Goal: Task Accomplishment & Management: Use online tool/utility

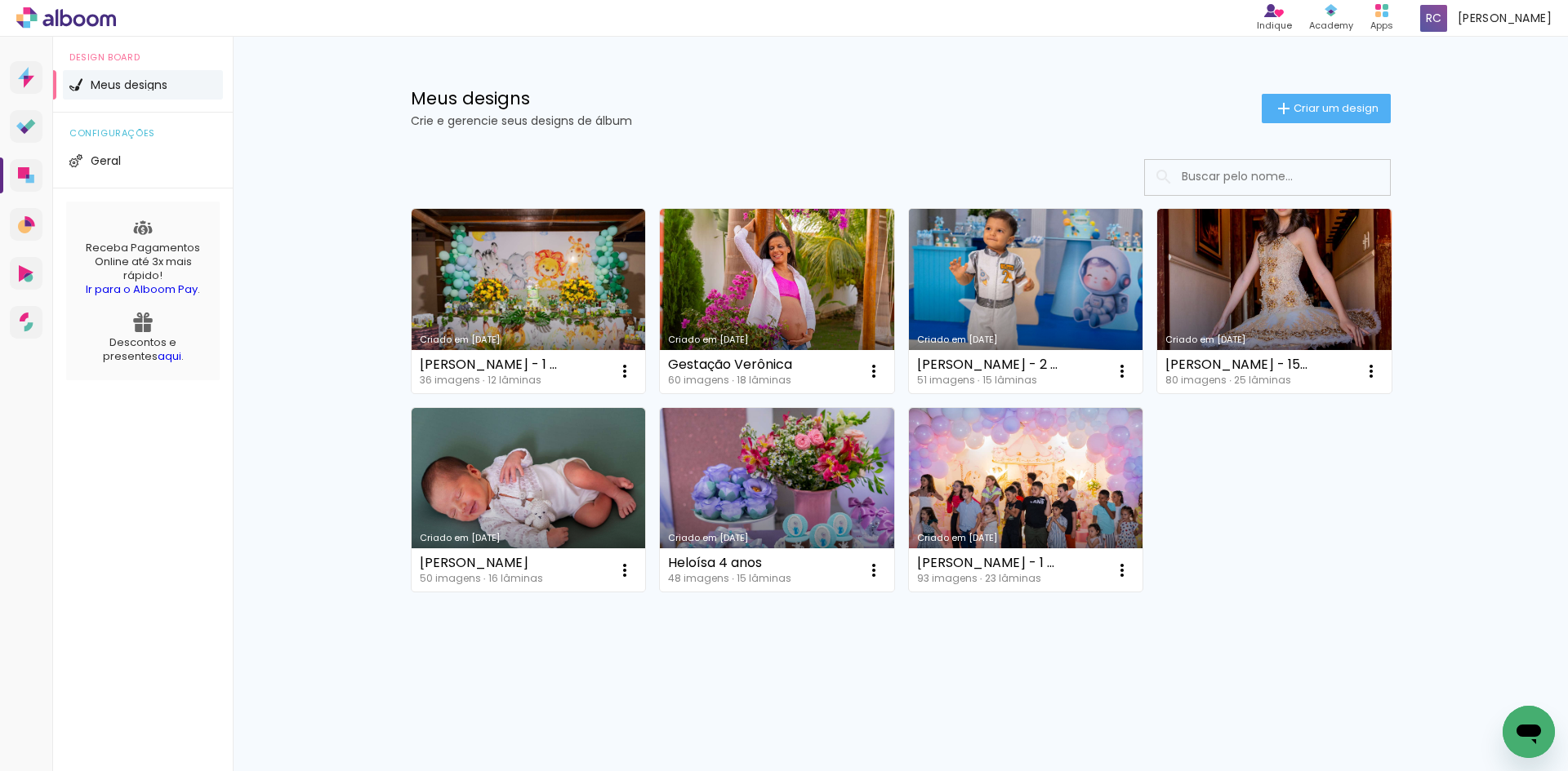
click at [977, 262] on link "Criado em [DATE]" at bounding box center [1026, 301] width 235 height 184
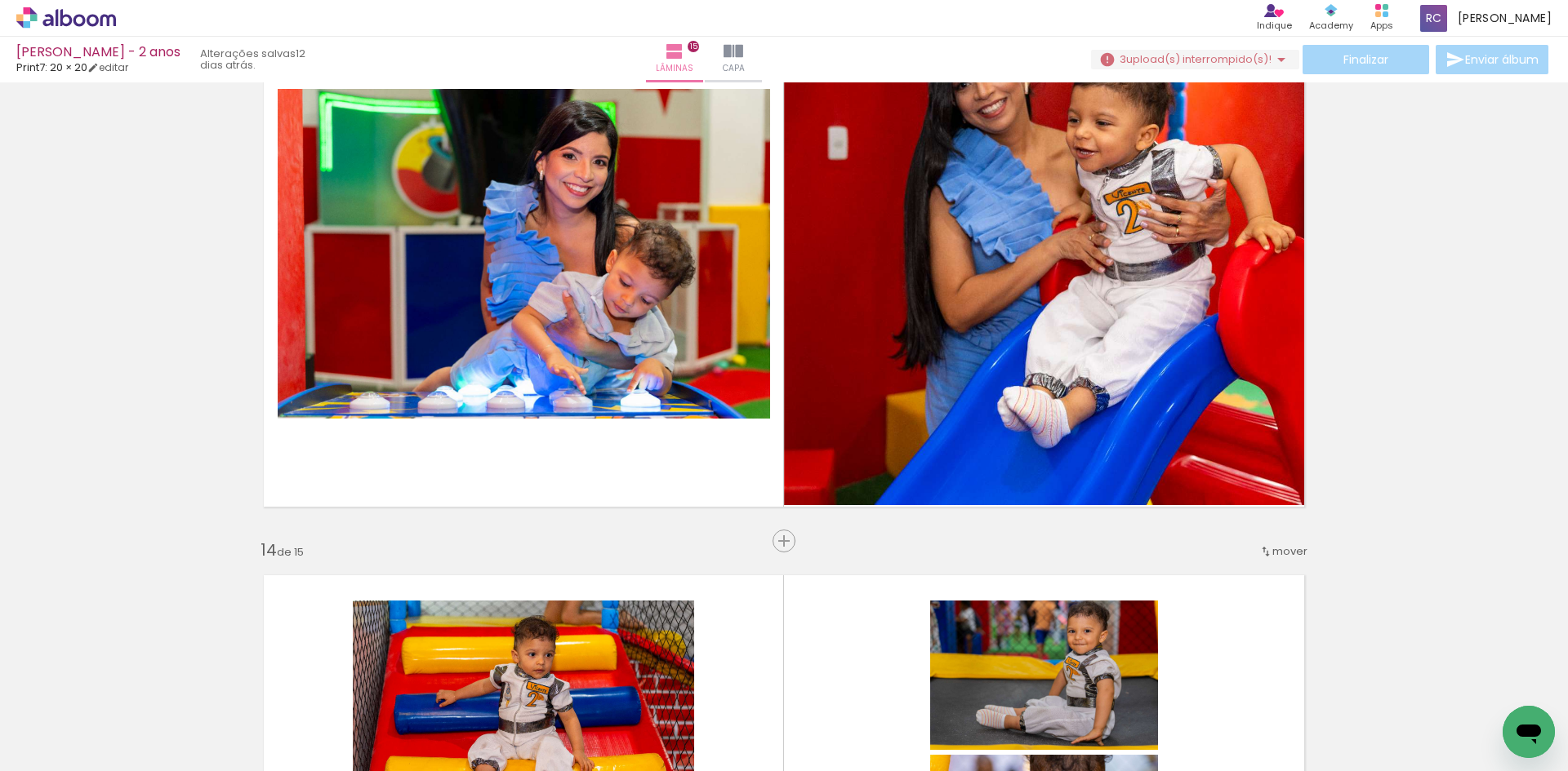
scroll to position [7262, 0]
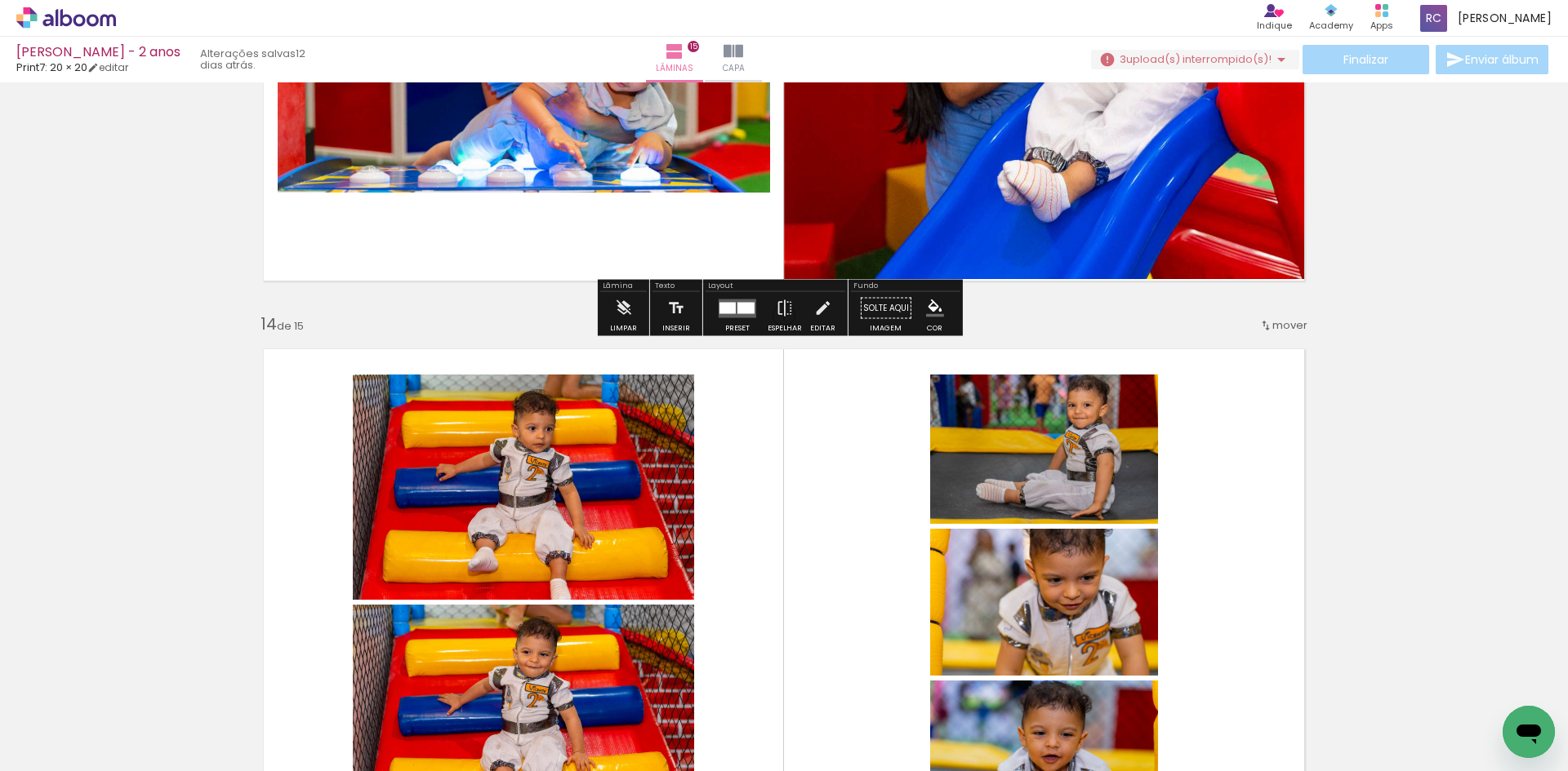
click at [1165, 54] on span "upload(s) interrompido(s)!" at bounding box center [1199, 58] width 145 height 15
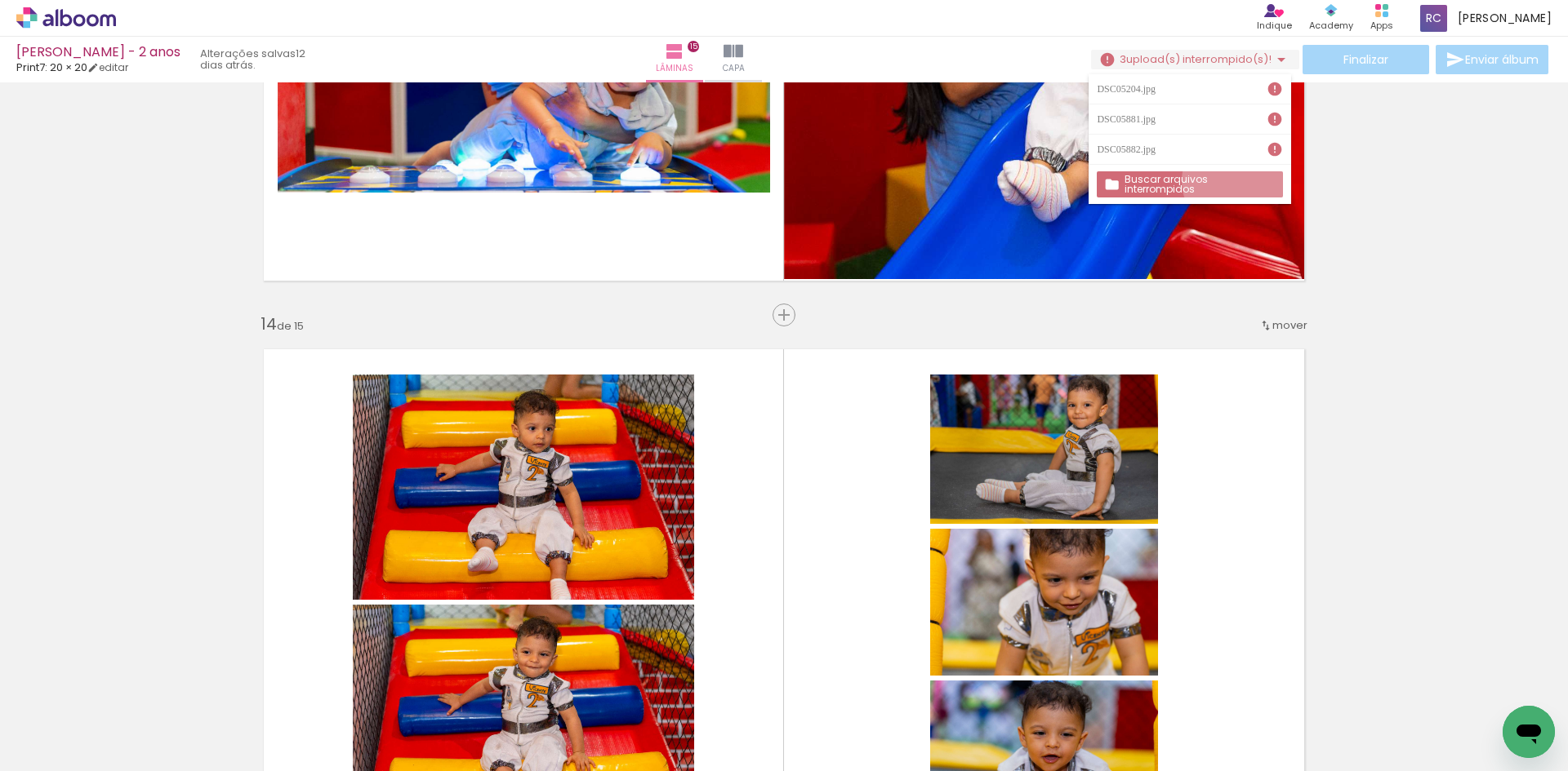
click at [0, 0] on slot "Buscar arquivos interrompidos" at bounding box center [0, 0] width 0 height 0
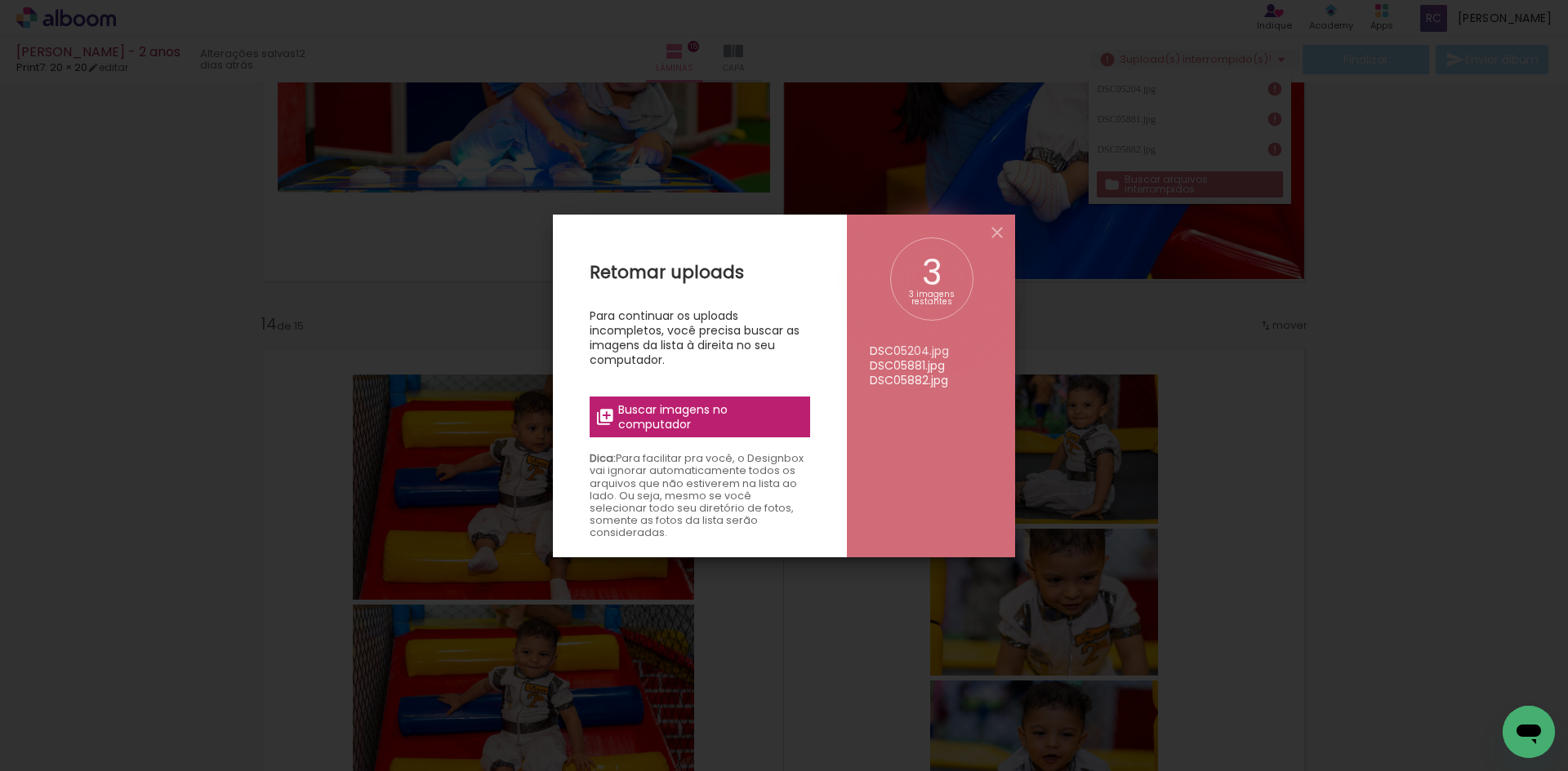
click at [0, 0] on span "Buscar imagens no computador" at bounding box center [0, 0] width 0 height 0
click at [0, 0] on input "file" at bounding box center [0, 0] width 0 height 0
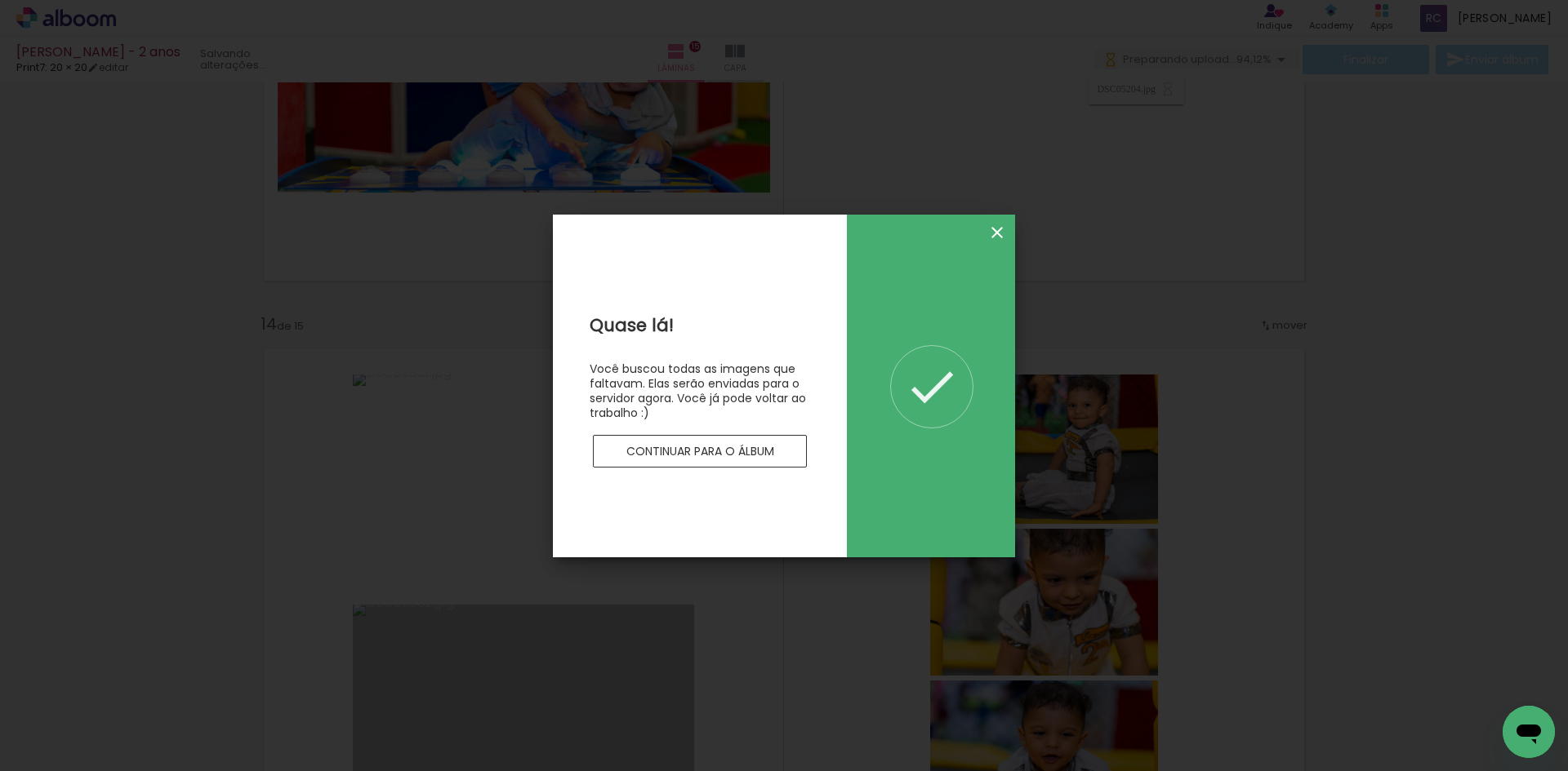
scroll to position [0, 0]
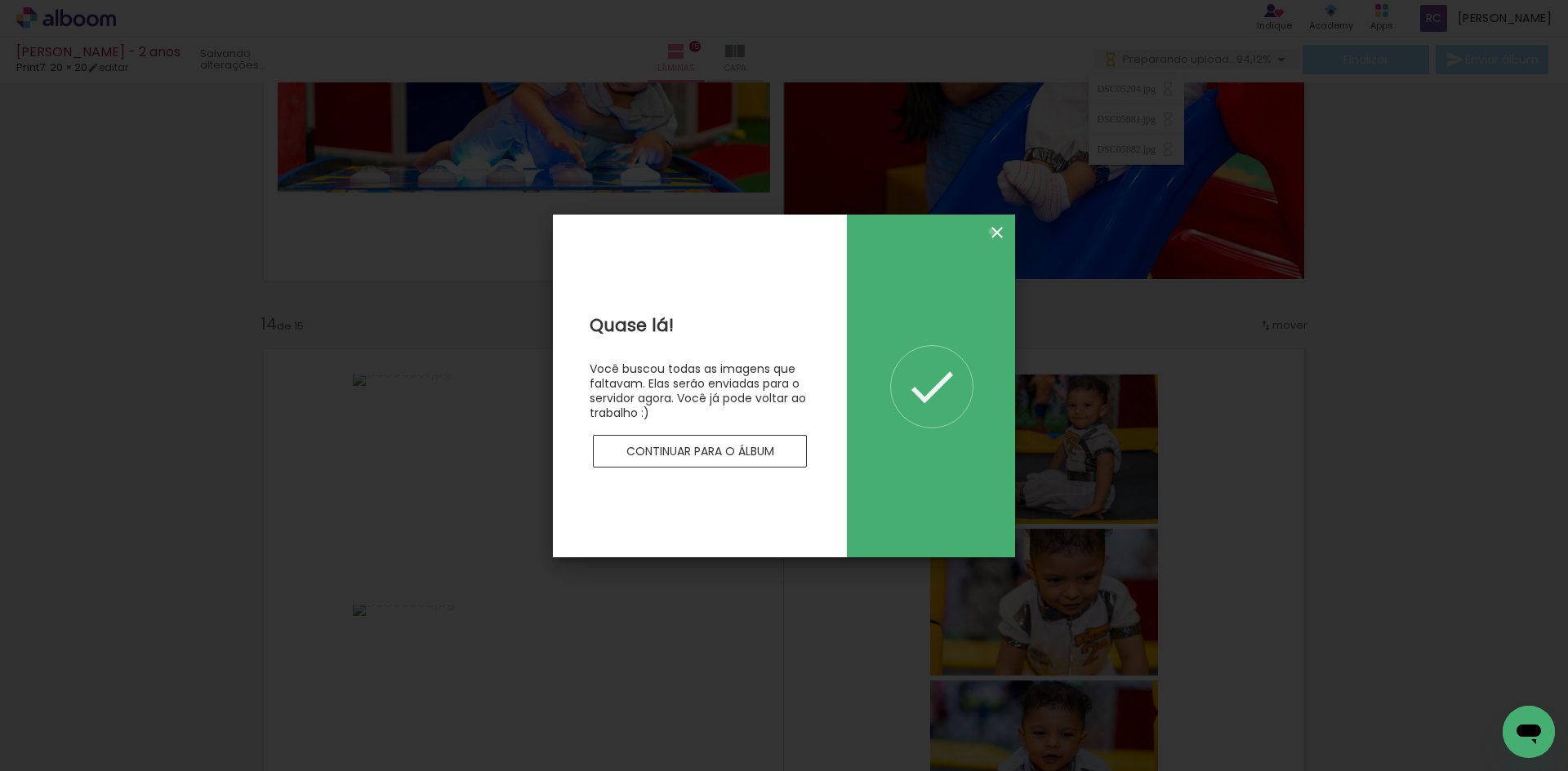
click at [0, 0] on iron-icon at bounding box center [0, 0] width 0 height 0
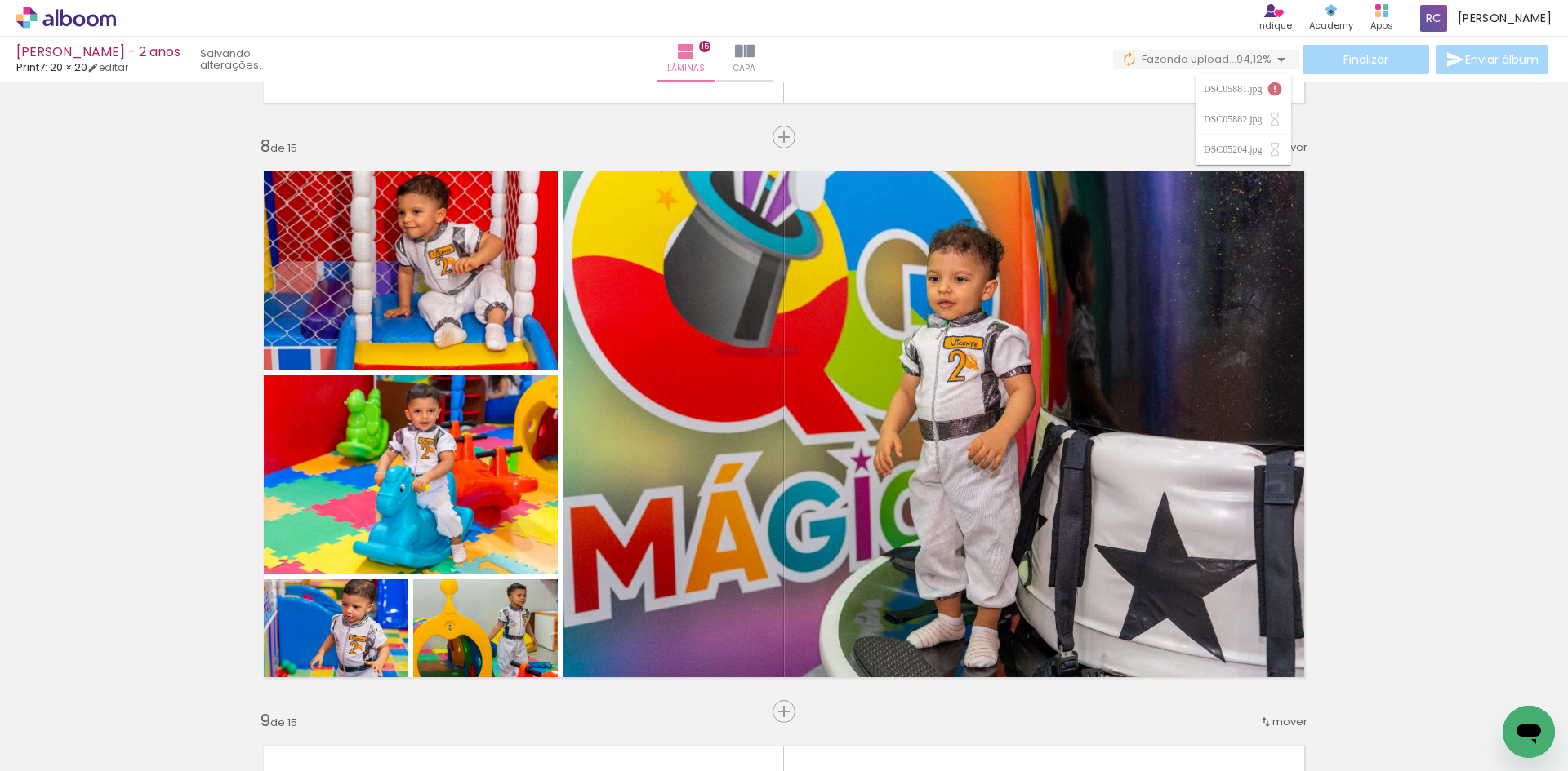
scroll to position [3754, 0]
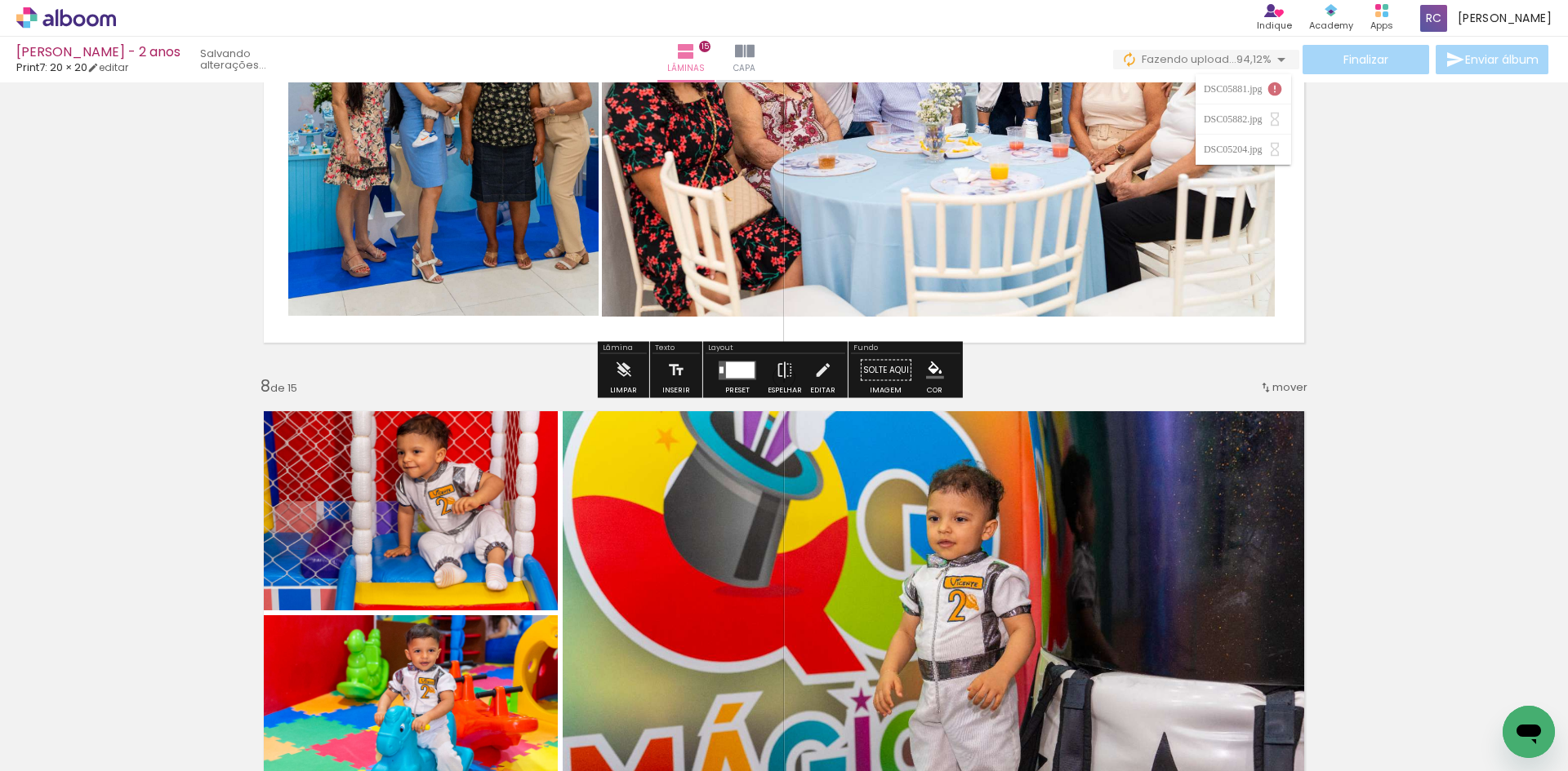
click at [1275, 93] on iron-icon at bounding box center [1274, 89] width 16 height 16
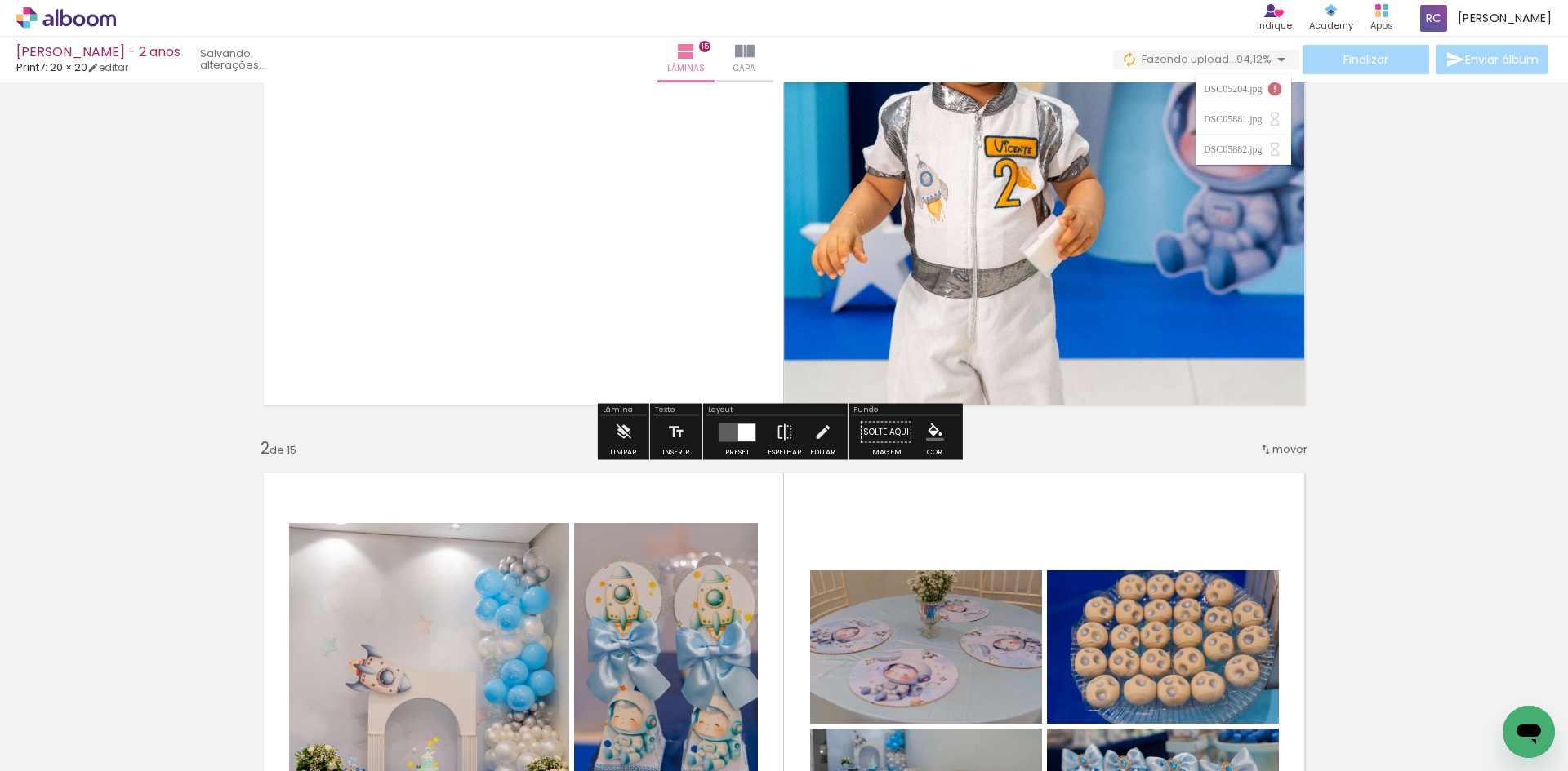
scroll to position [0, 0]
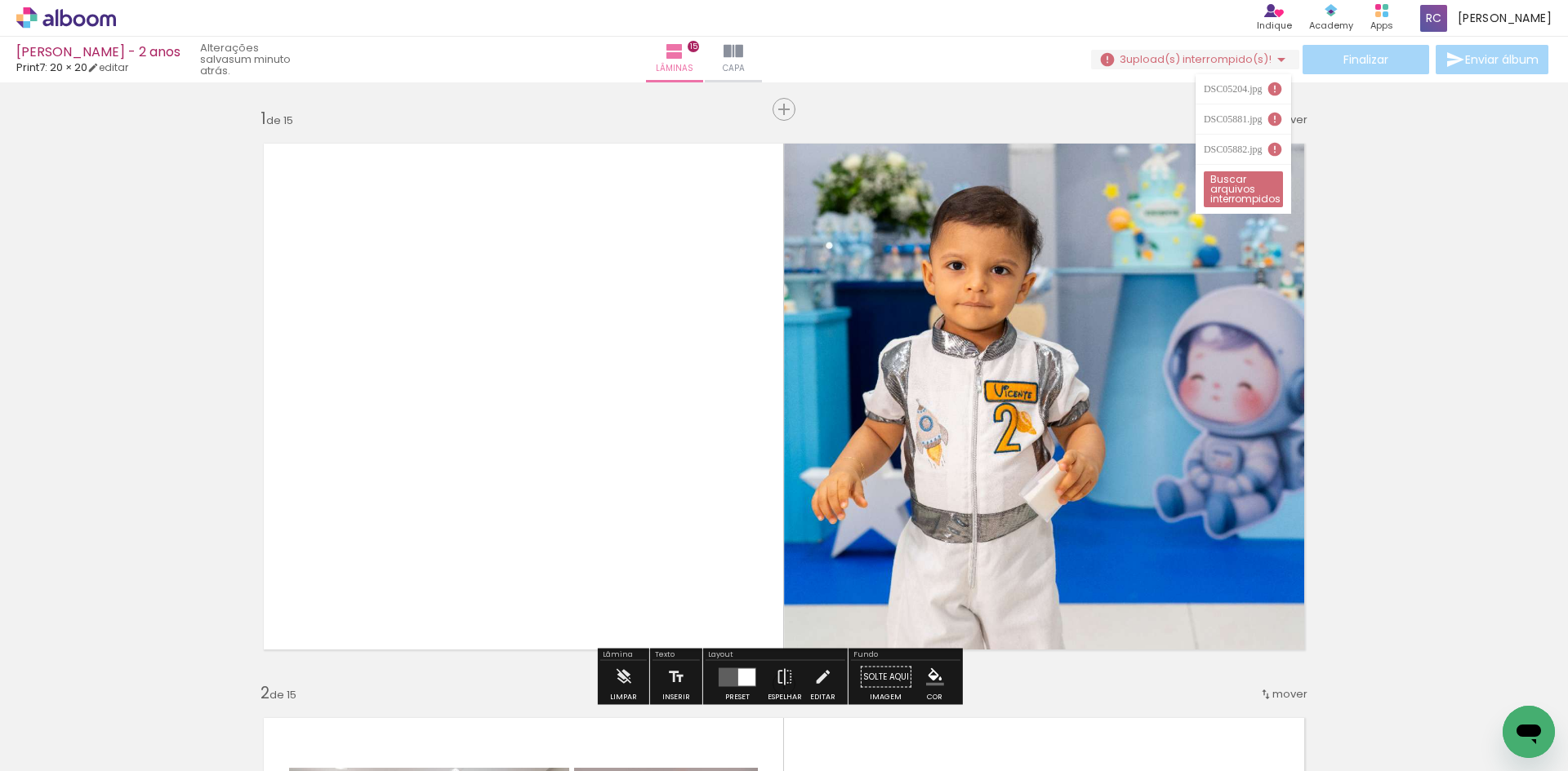
click at [1252, 66] on span "upload(s) interrompido(s)!" at bounding box center [1199, 58] width 145 height 15
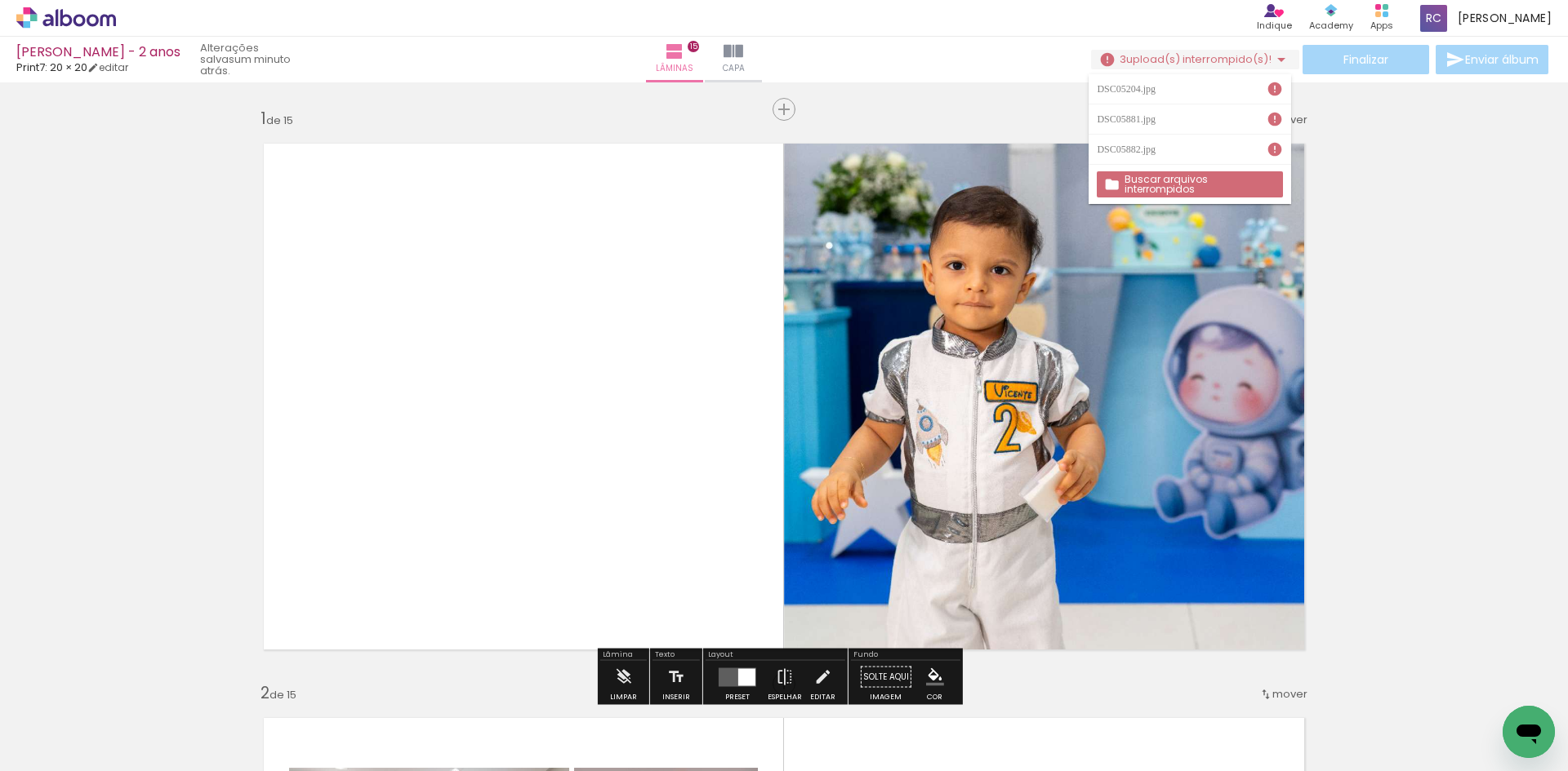
click at [0, 0] on slot "Buscar arquivos interrompidos" at bounding box center [0, 0] width 0 height 0
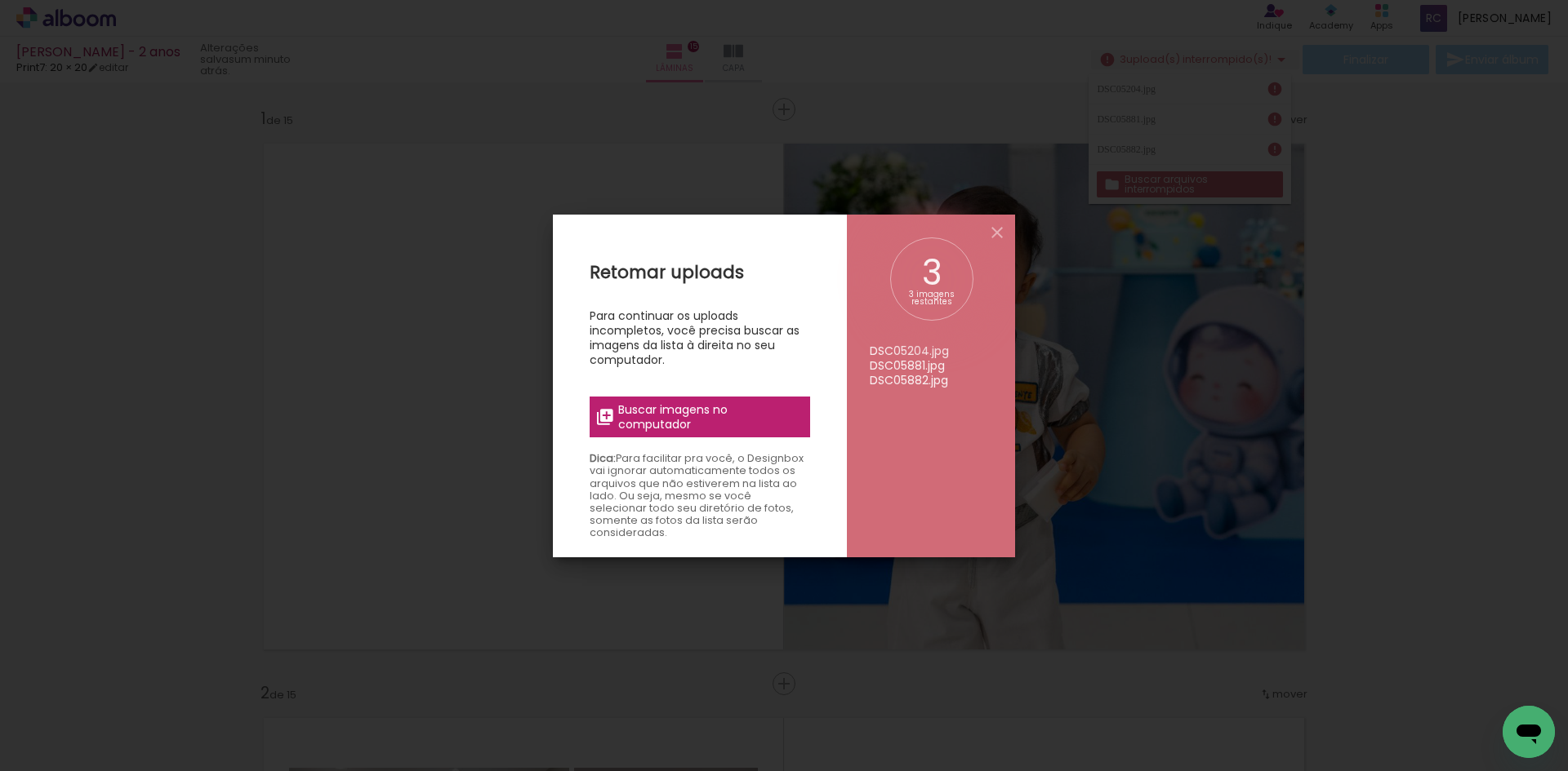
click at [1478, 298] on iron-overlay-backdrop at bounding box center [784, 385] width 1568 height 771
click at [1000, 236] on iron-icon at bounding box center [997, 233] width 20 height 20
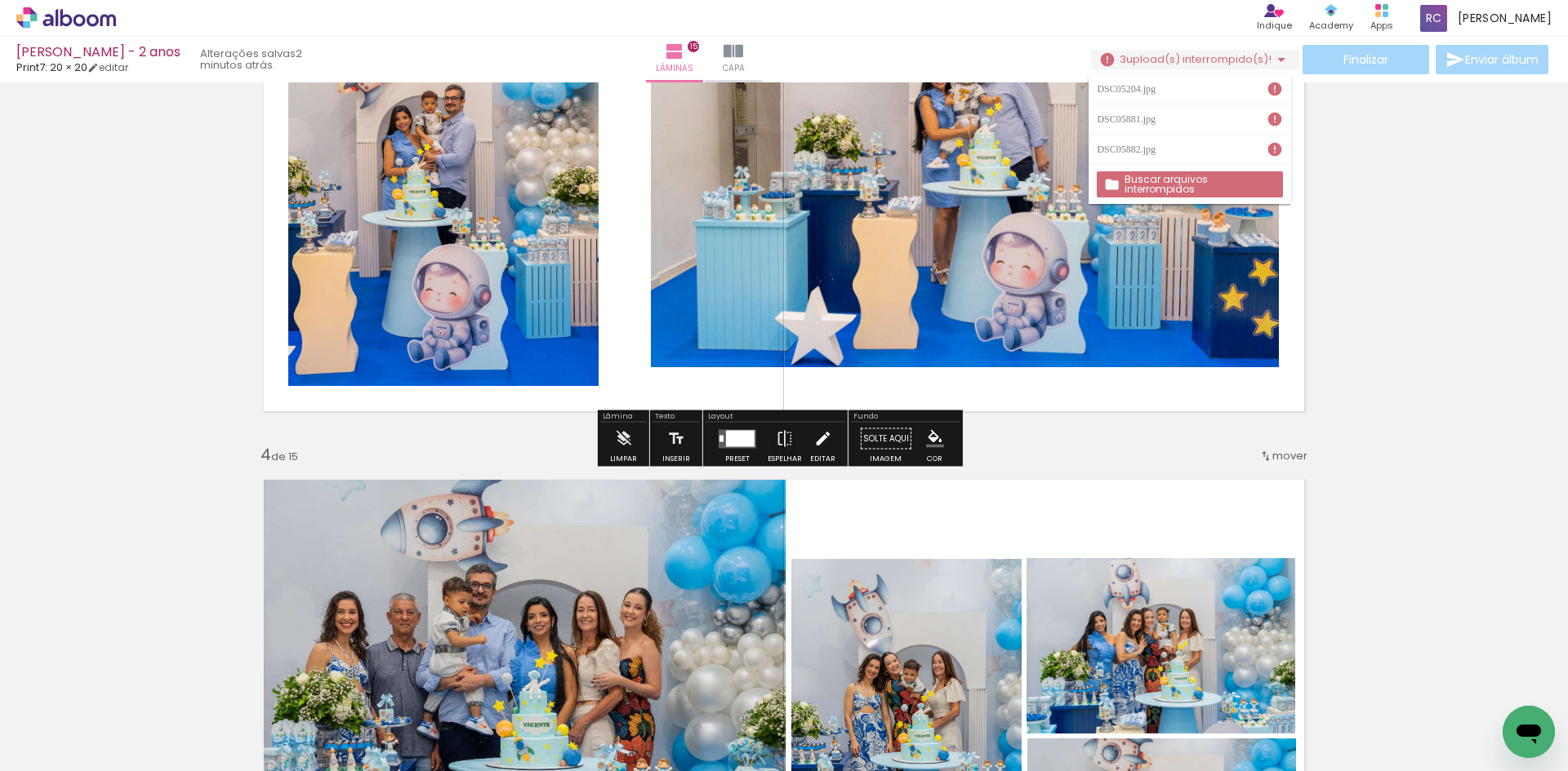
scroll to position [1714, 0]
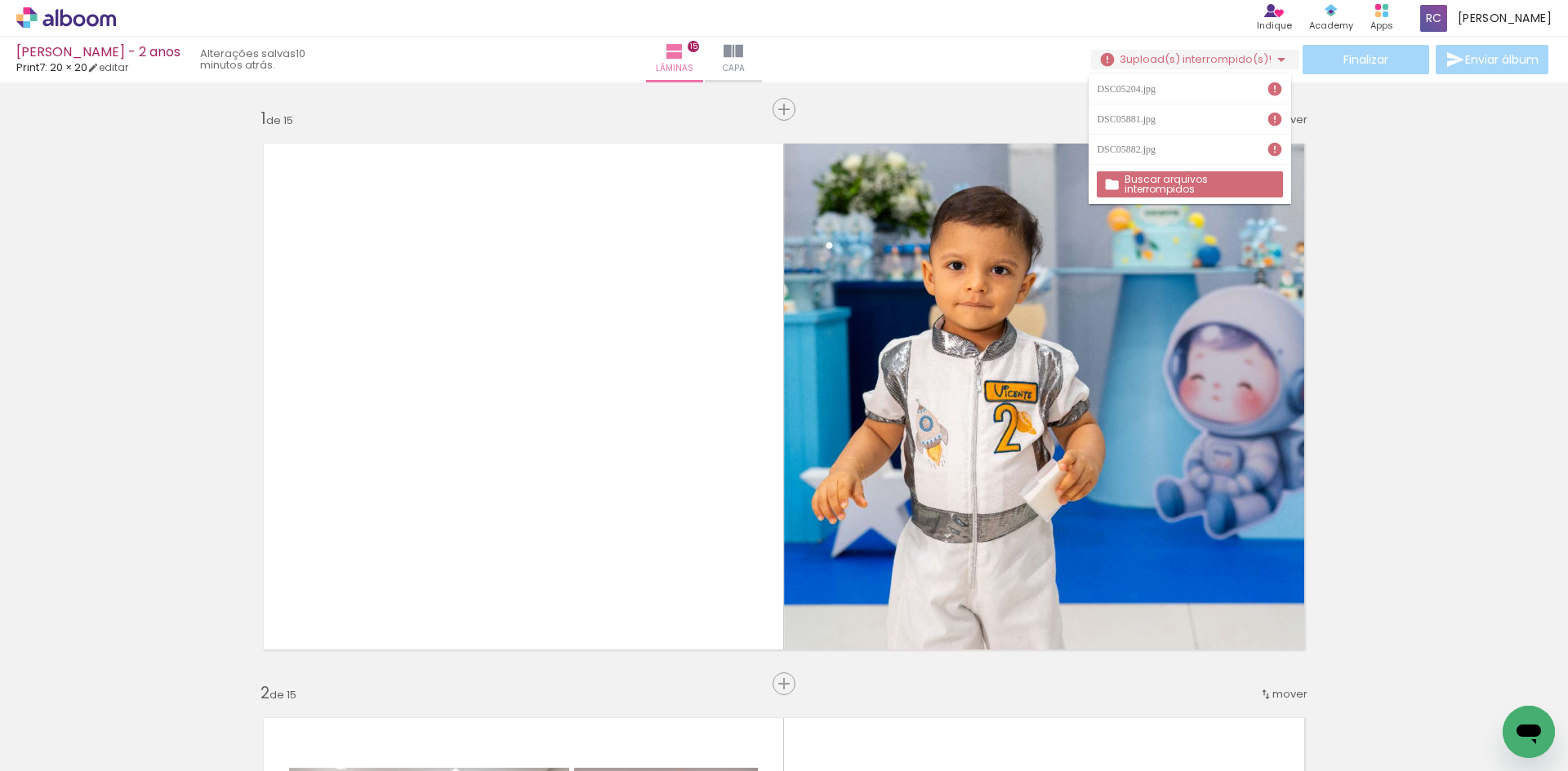
scroll to position [1714, 0]
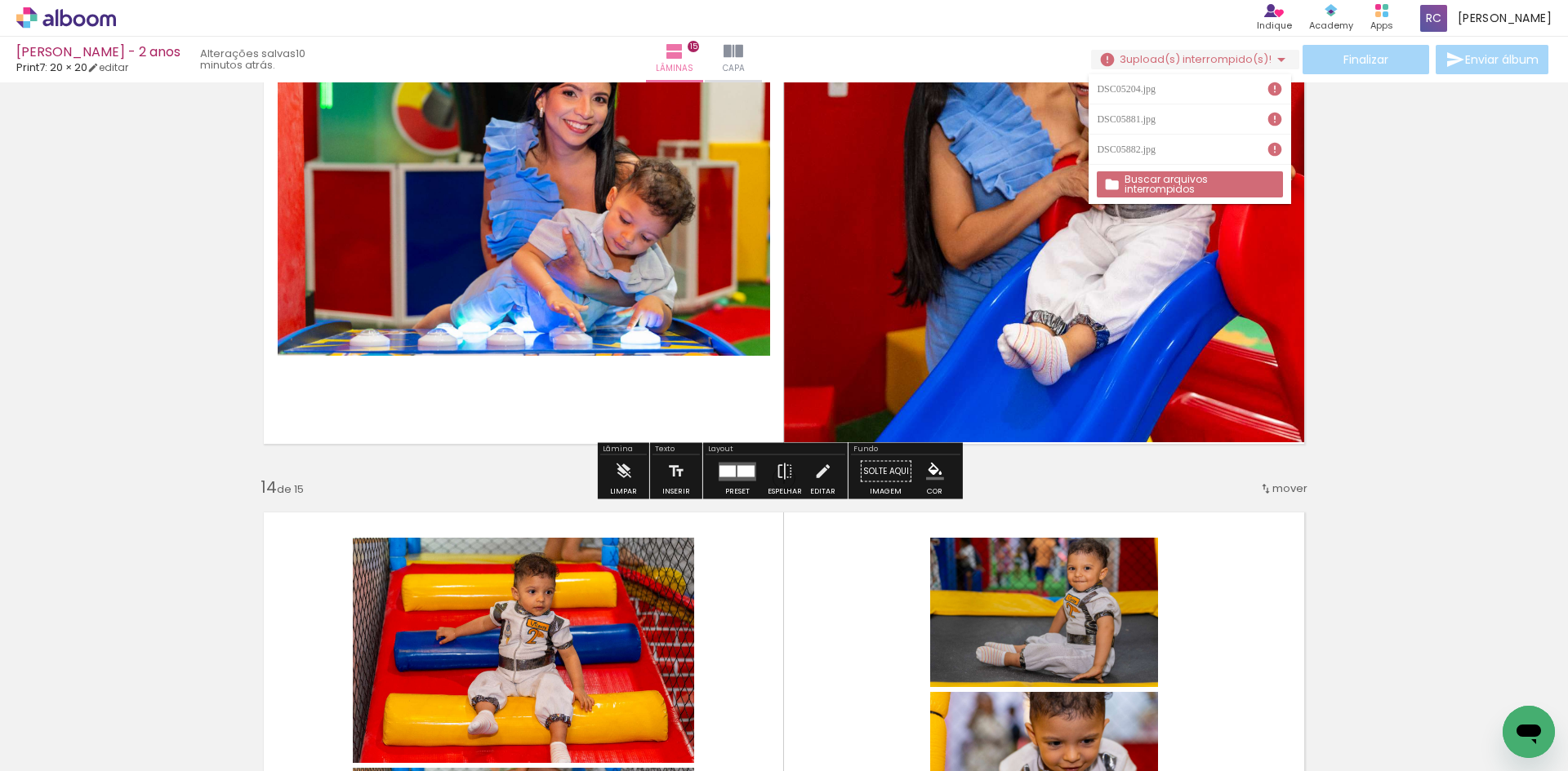
scroll to position [6854, 0]
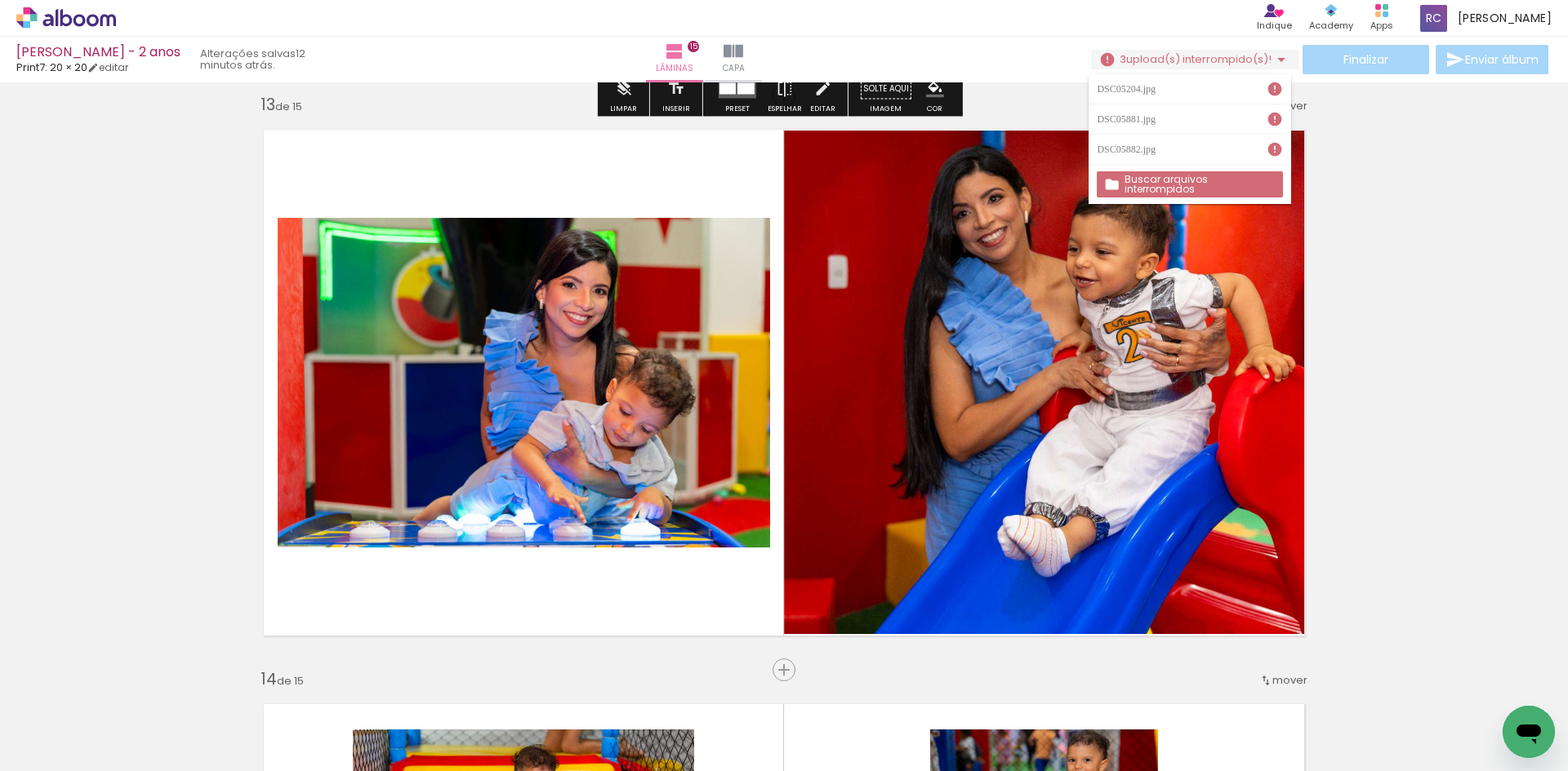
scroll to position [6936, 0]
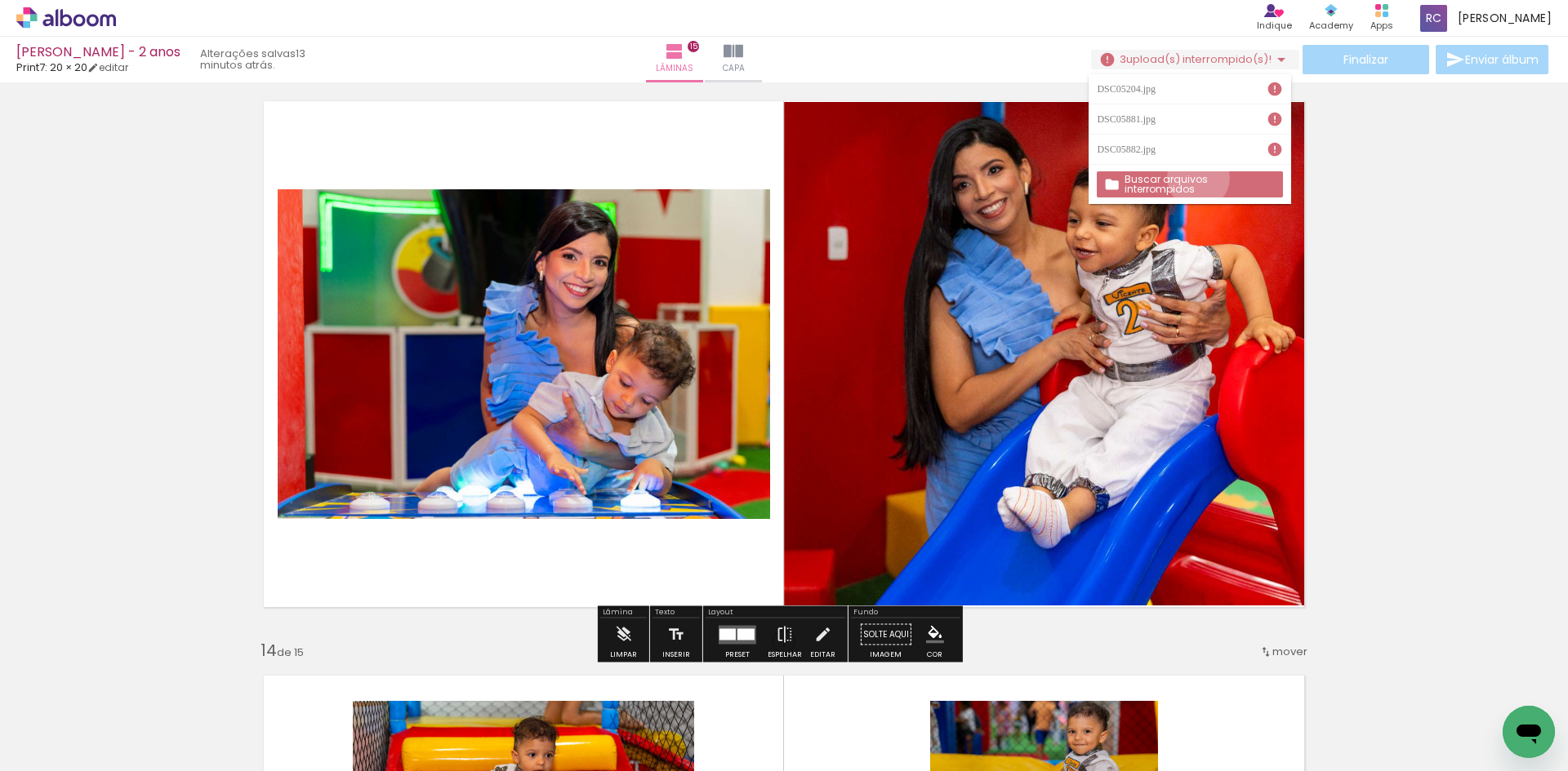
click at [0, 0] on slot "Buscar arquivos interrompidos" at bounding box center [0, 0] width 0 height 0
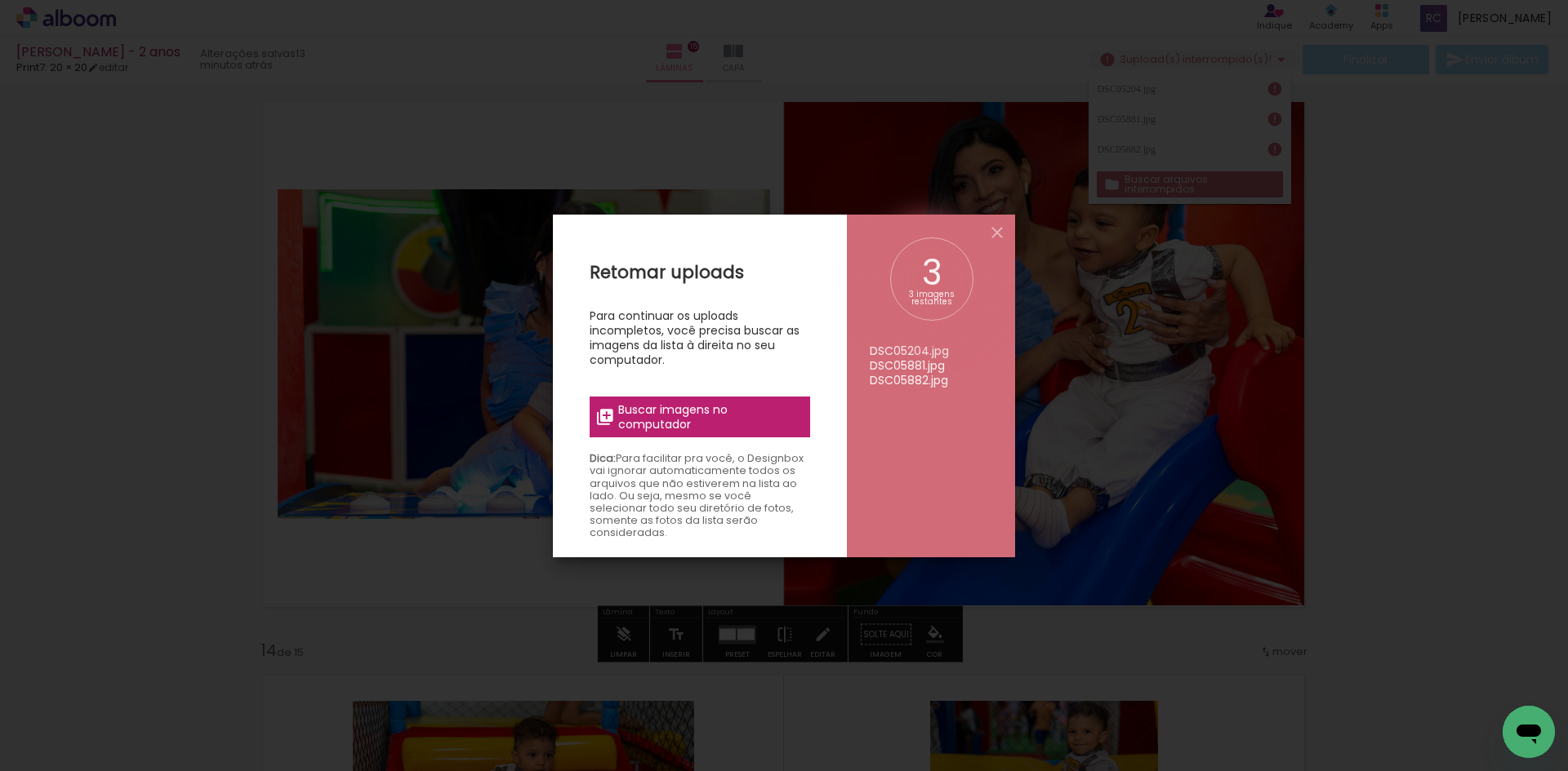
click at [703, 421] on span "Buscar imagens no computador" at bounding box center [709, 416] width 182 height 30
click at [0, 0] on input "file" at bounding box center [0, 0] width 0 height 0
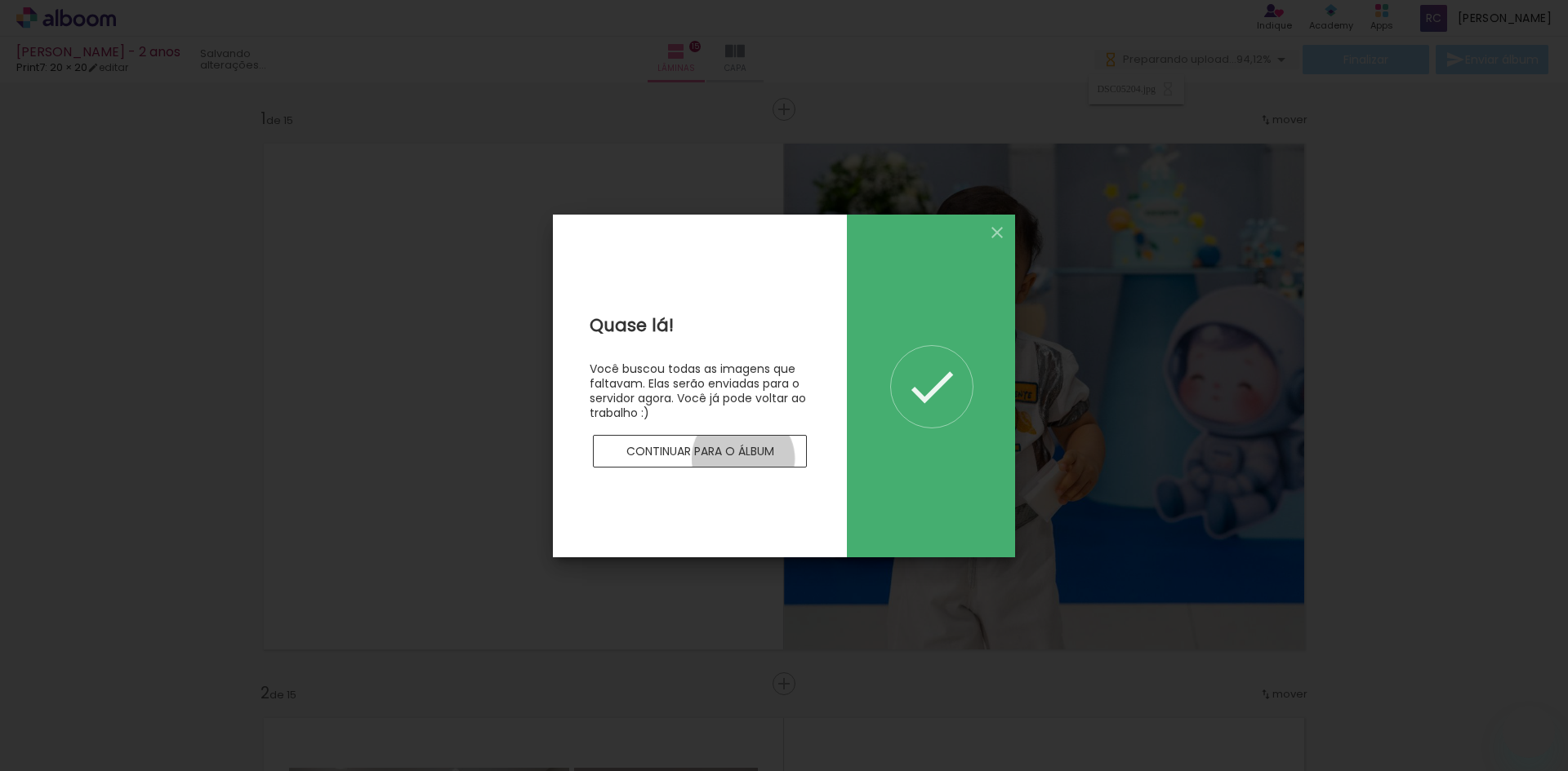
click at [0, 0] on slot "Continuar para o álbum" at bounding box center [0, 0] width 0 height 0
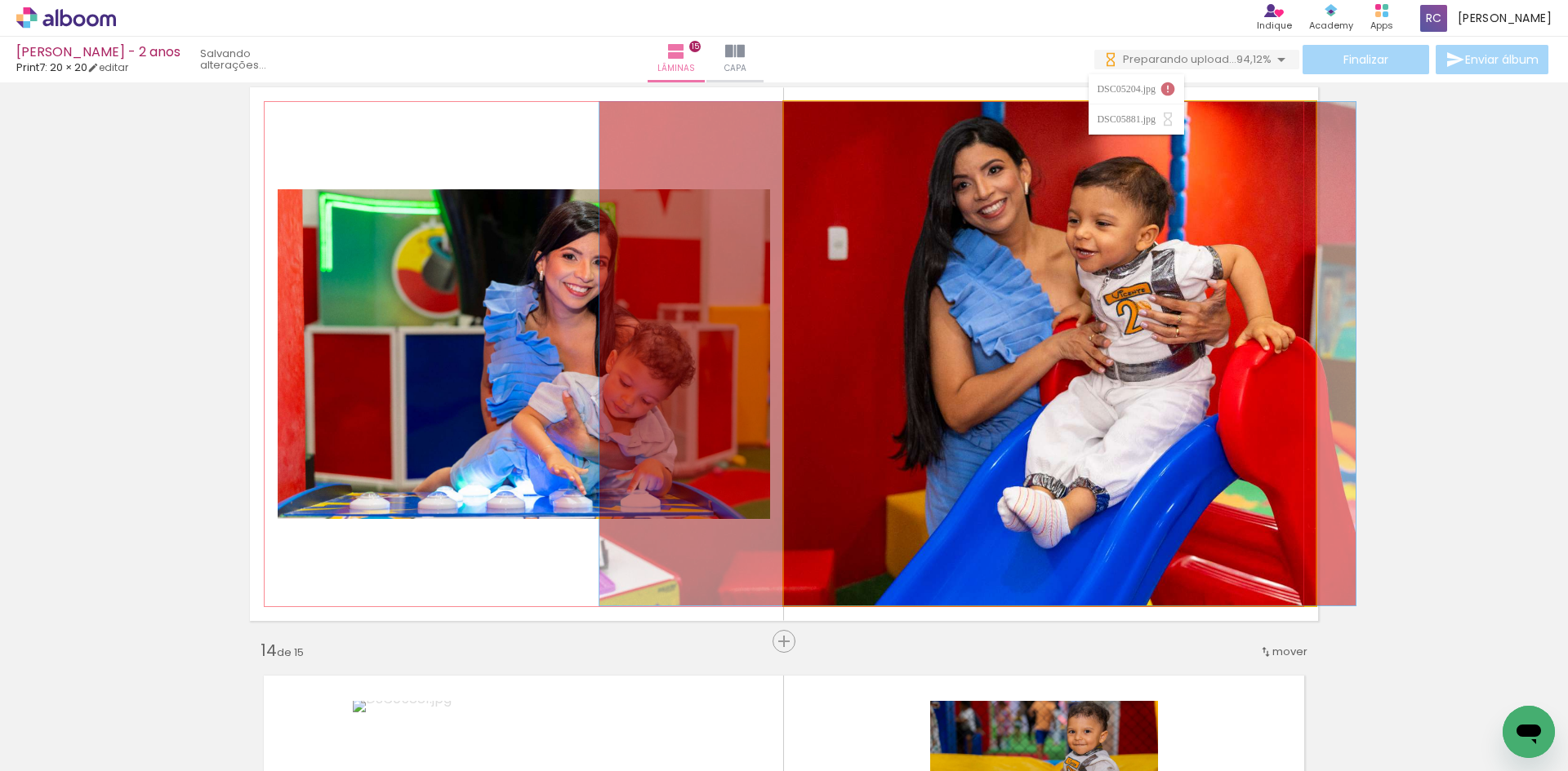
click at [1133, 314] on quentale-photo at bounding box center [1049, 354] width 531 height 503
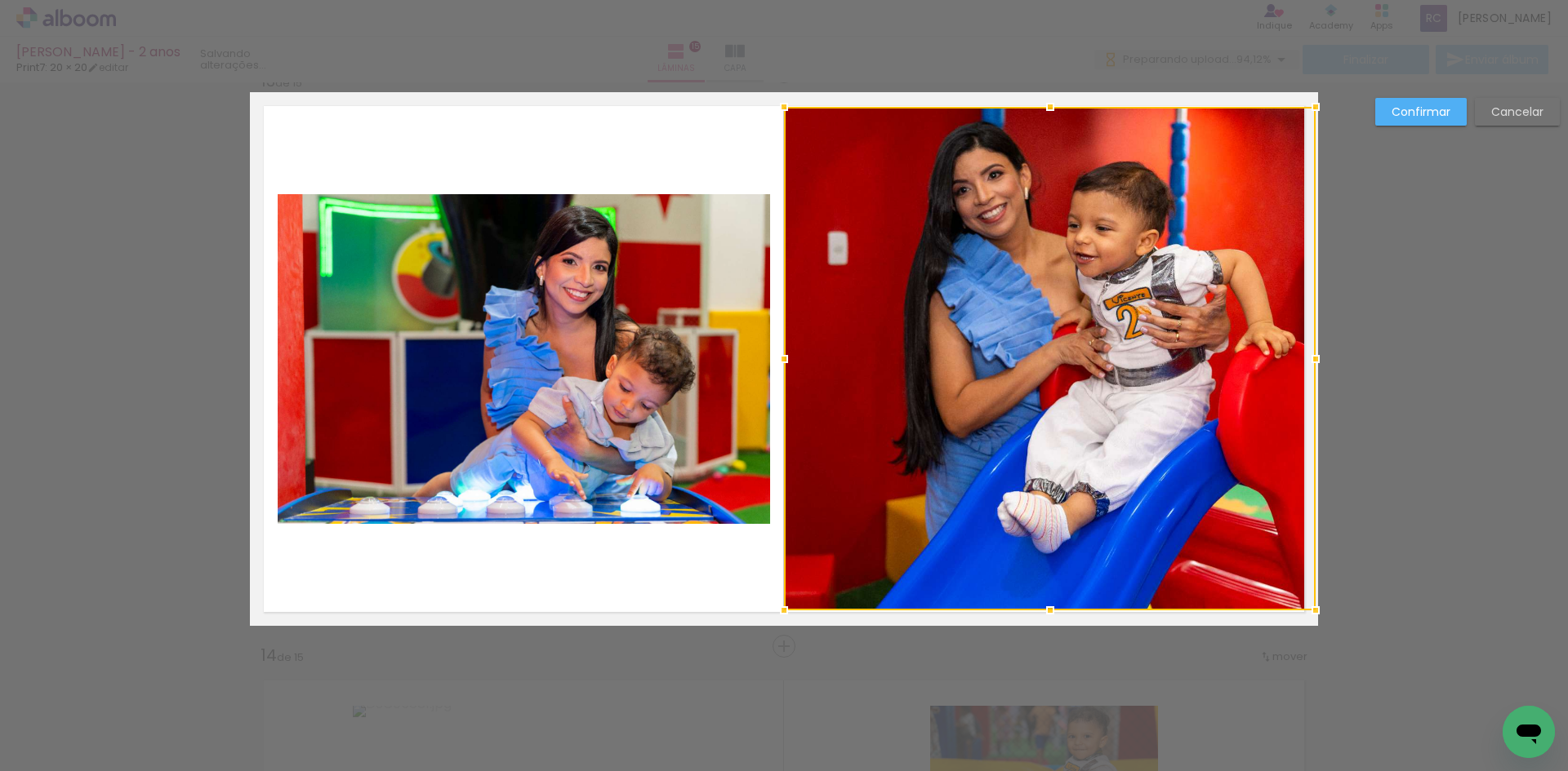
scroll to position [6915, 0]
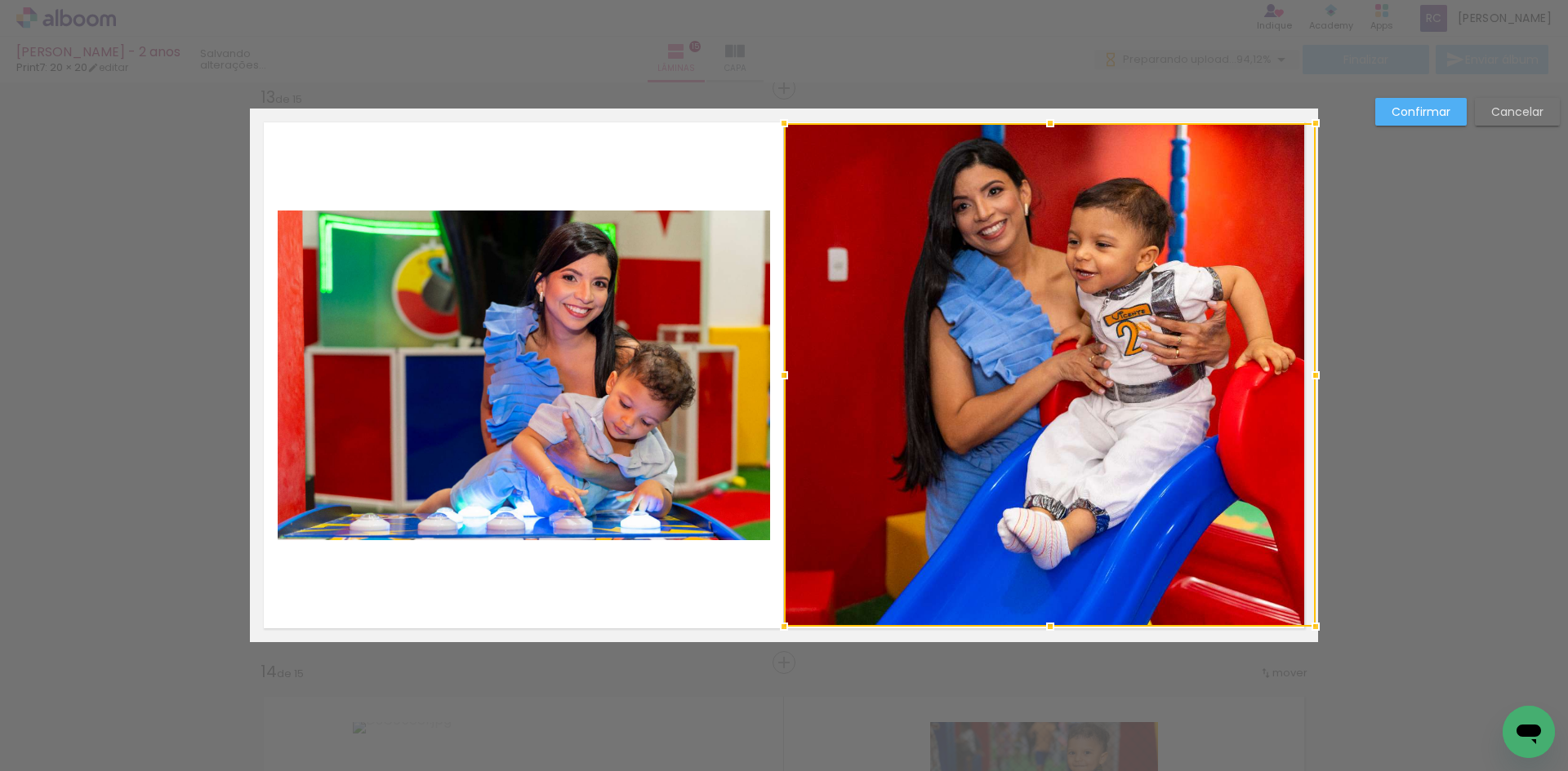
click at [1124, 314] on div at bounding box center [1049, 375] width 531 height 503
click at [1121, 314] on div at bounding box center [1049, 375] width 531 height 503
click at [0, 0] on slot "Confirmar" at bounding box center [0, 0] width 0 height 0
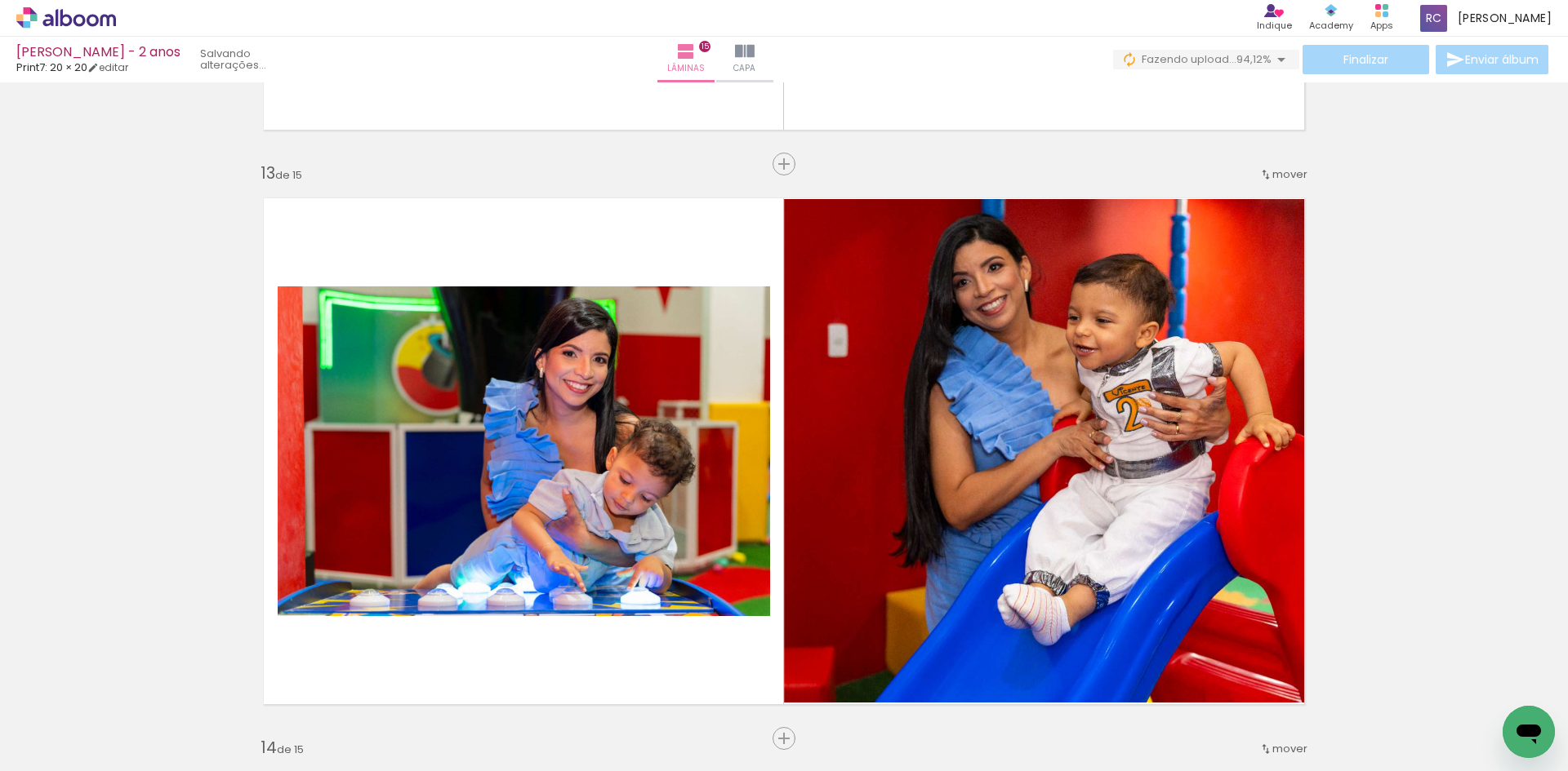
scroll to position [6506, 0]
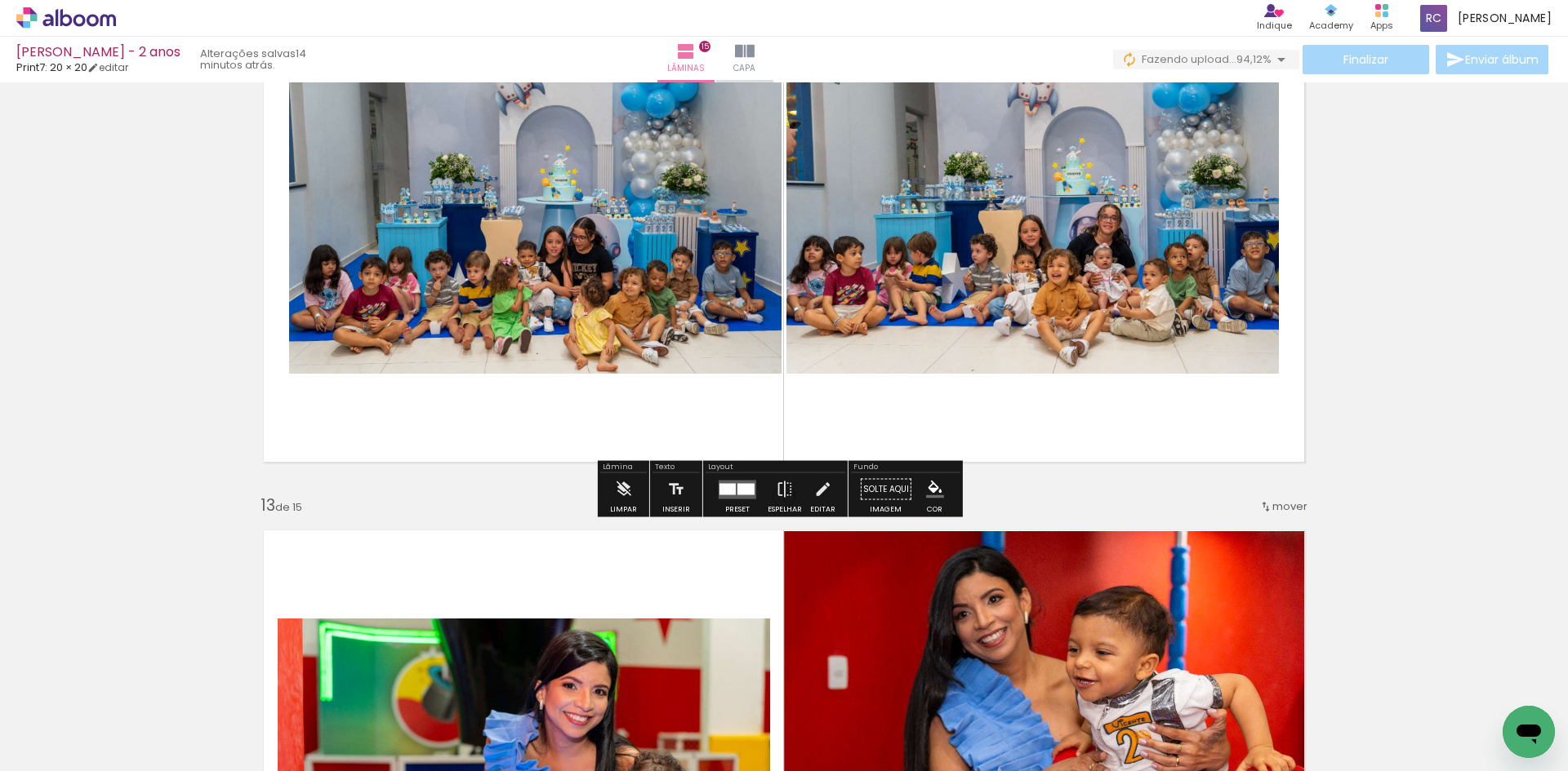
click at [1271, 56] on iron-icon at bounding box center [1281, 60] width 20 height 20
click at [1273, 90] on iron-icon at bounding box center [1274, 89] width 16 height 16
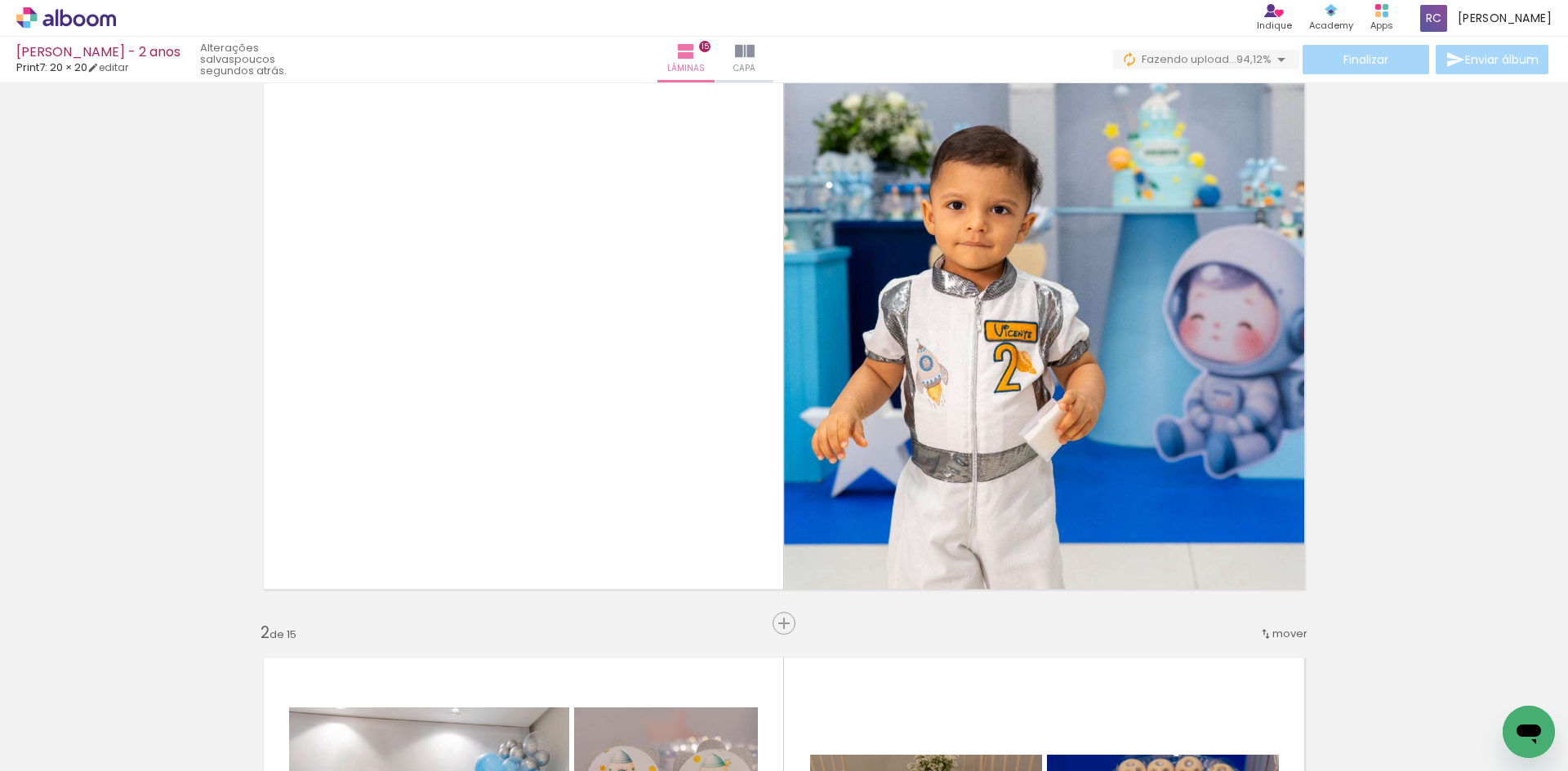
scroll to position [0, 0]
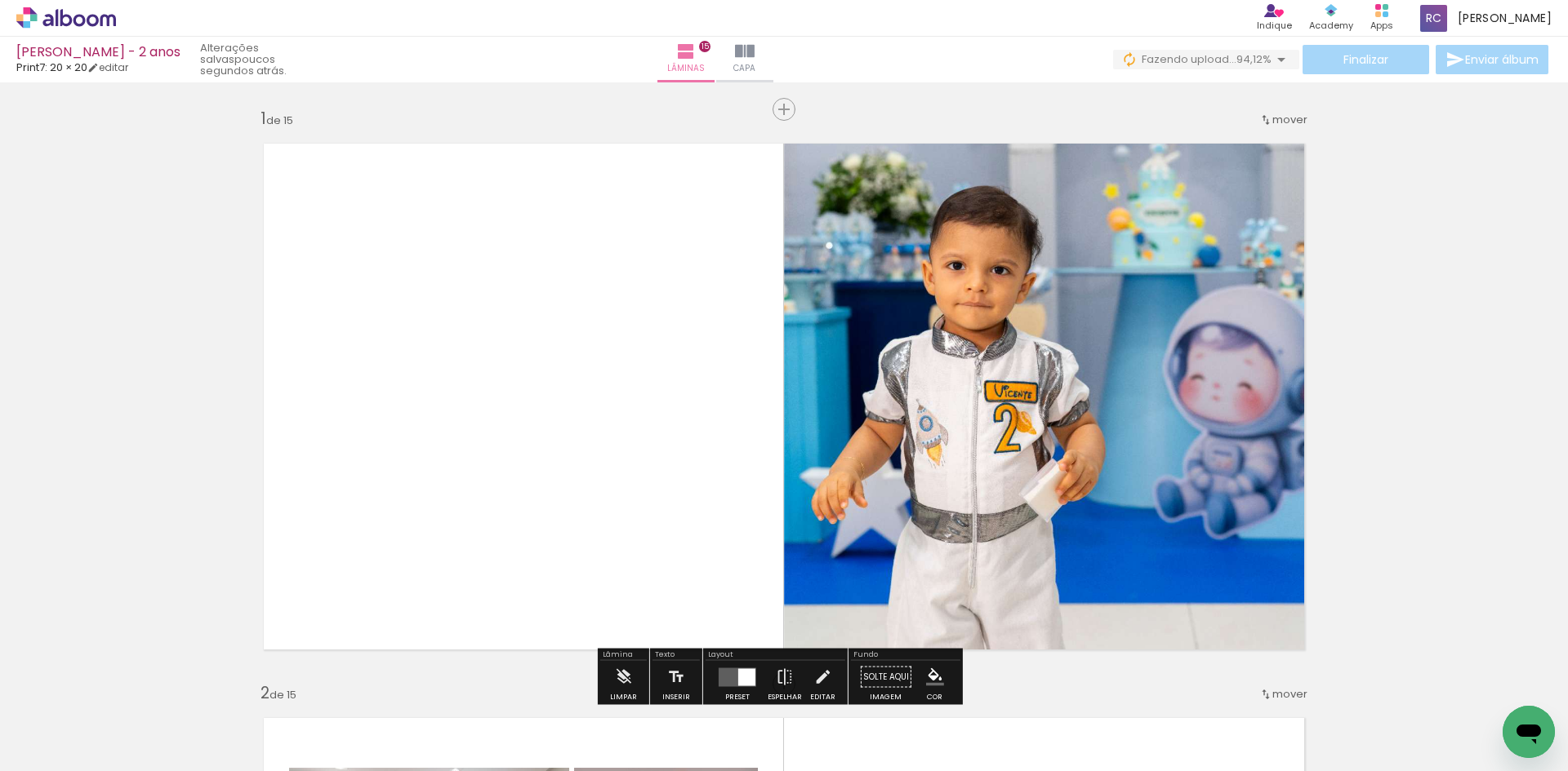
click at [1279, 53] on iron-icon at bounding box center [1281, 60] width 20 height 20
click at [1271, 86] on iron-icon at bounding box center [1274, 89] width 16 height 16
click at [1254, 129] on paper-button "Buscar arquivos interrompidos" at bounding box center [1243, 129] width 79 height 36
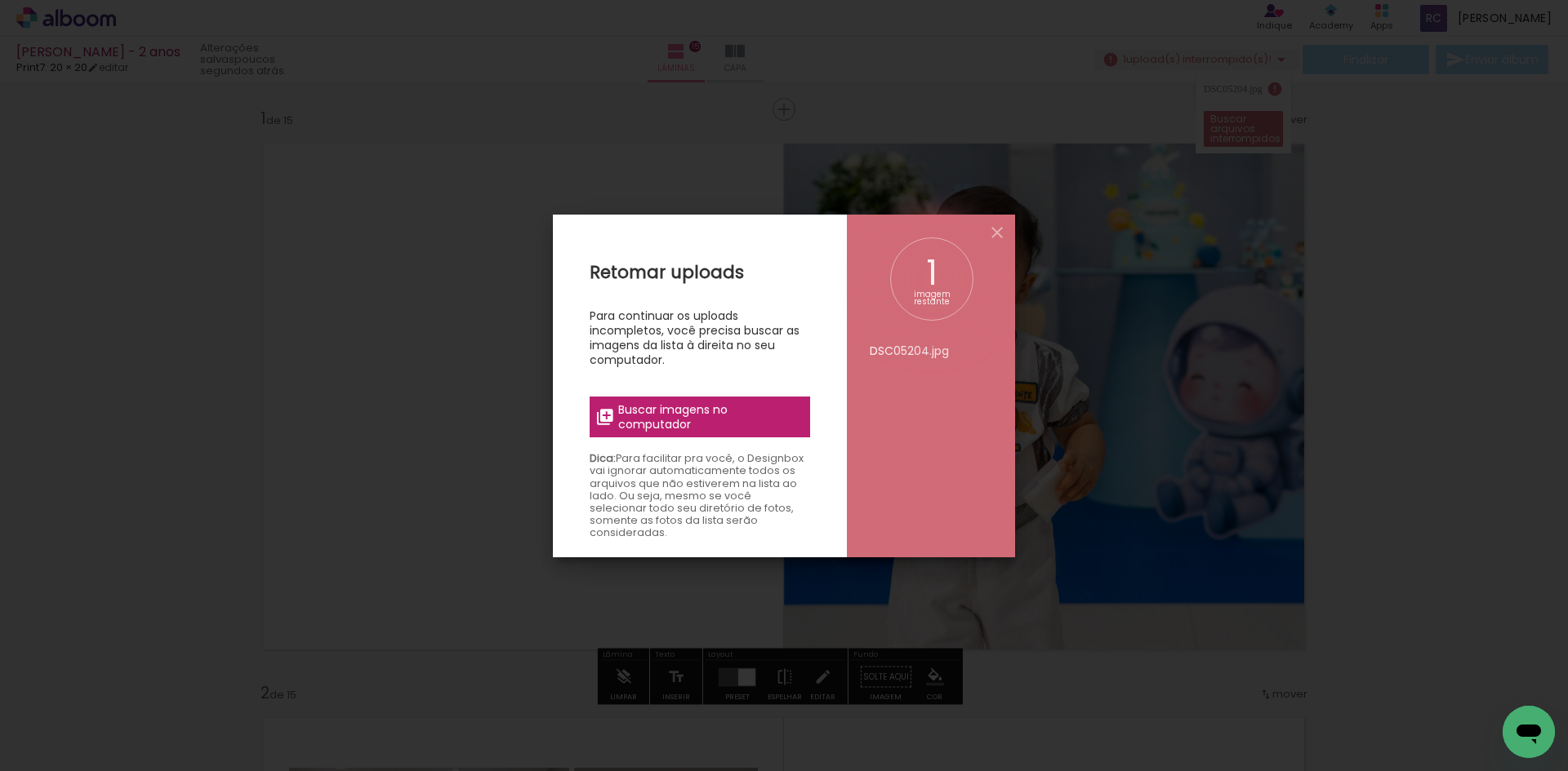
click at [709, 403] on span "Buscar imagens no computador" at bounding box center [709, 416] width 182 height 30
click at [0, 0] on input "file" at bounding box center [0, 0] width 0 height 0
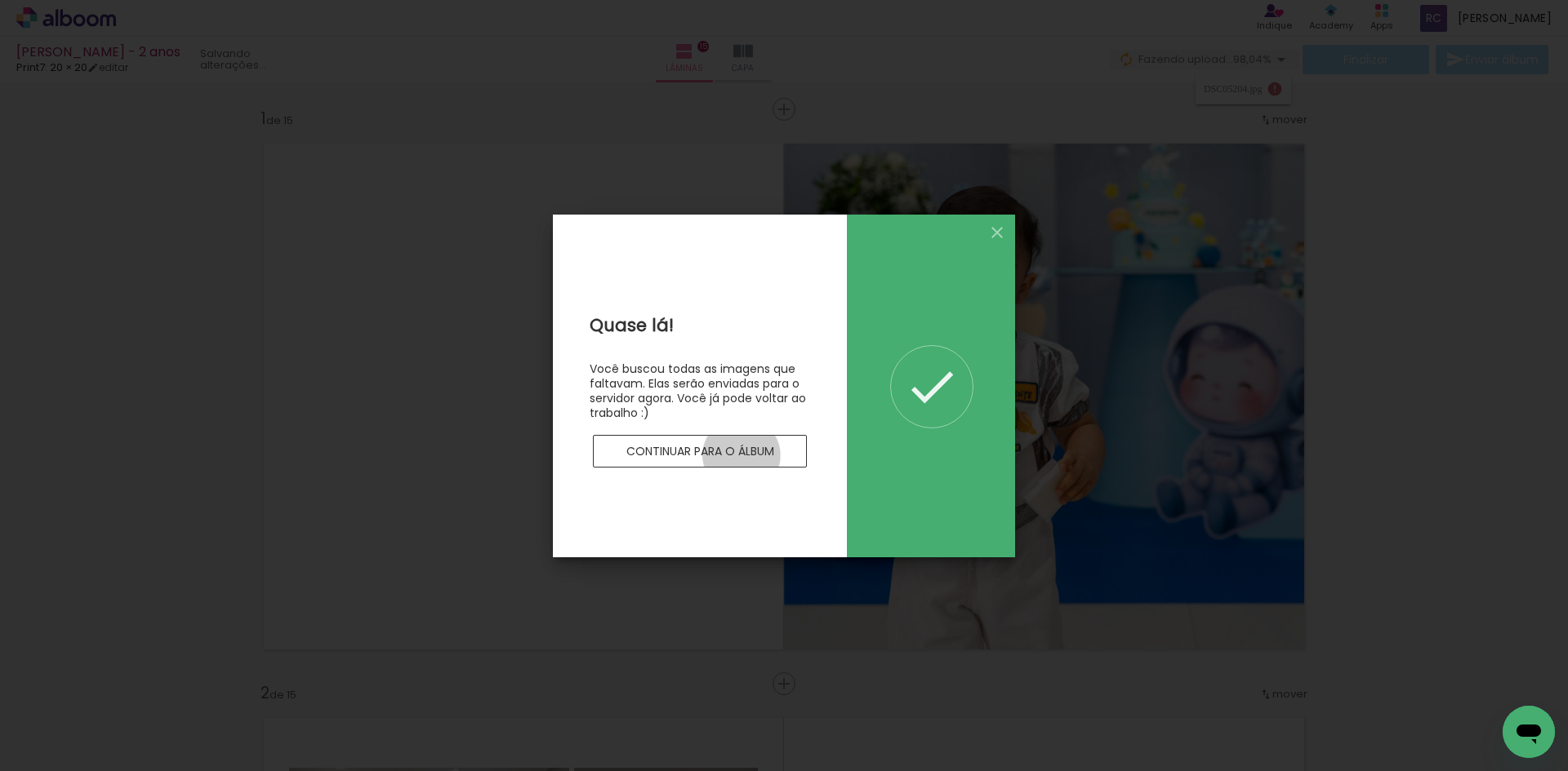
click at [0, 0] on slot "Continuar para o álbum" at bounding box center [0, 0] width 0 height 0
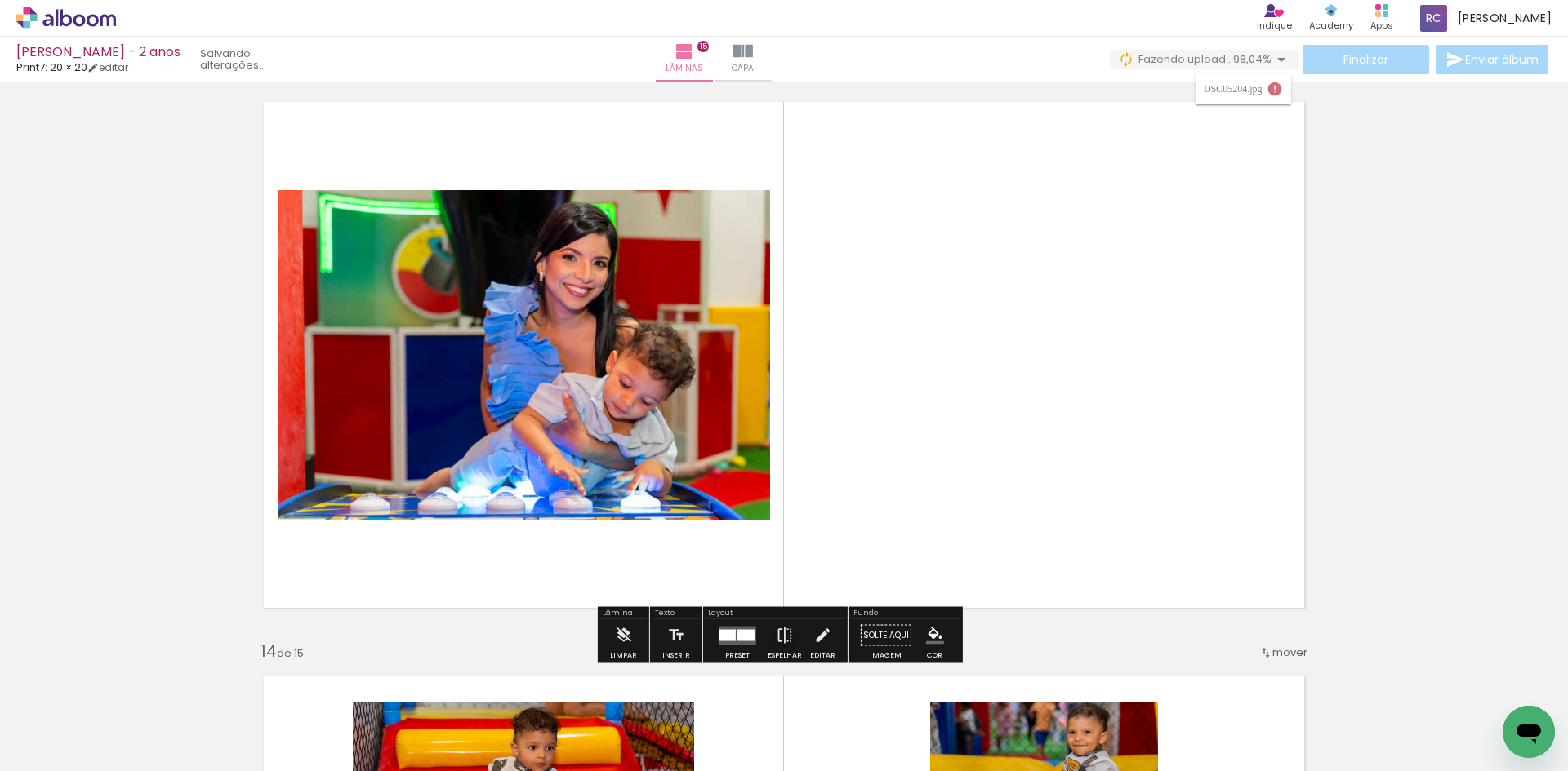
scroll to position [6936, 0]
click at [1107, 297] on quentale-photo at bounding box center [1049, 354] width 531 height 503
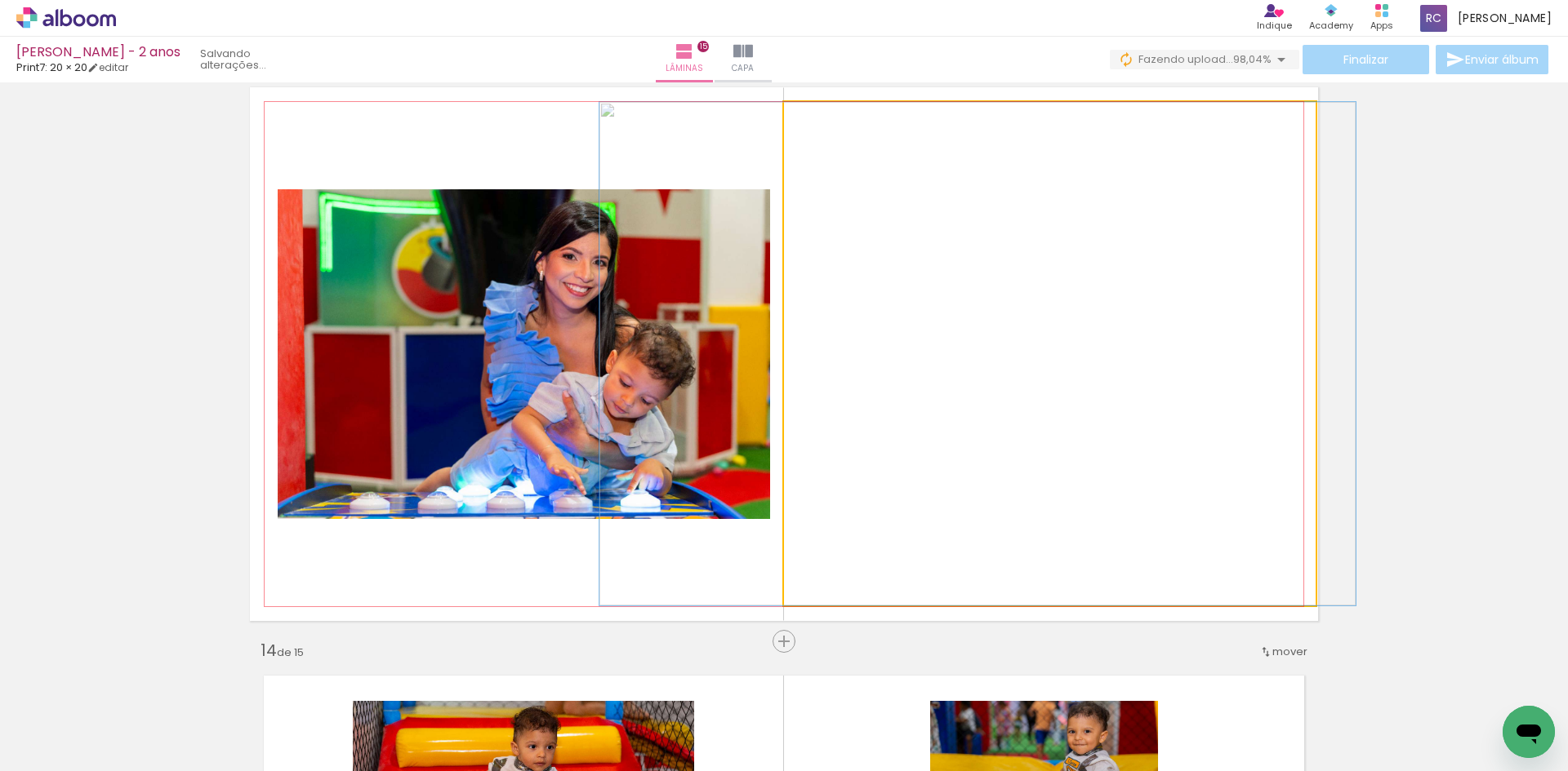
click at [1106, 299] on quentale-photo at bounding box center [1049, 354] width 531 height 503
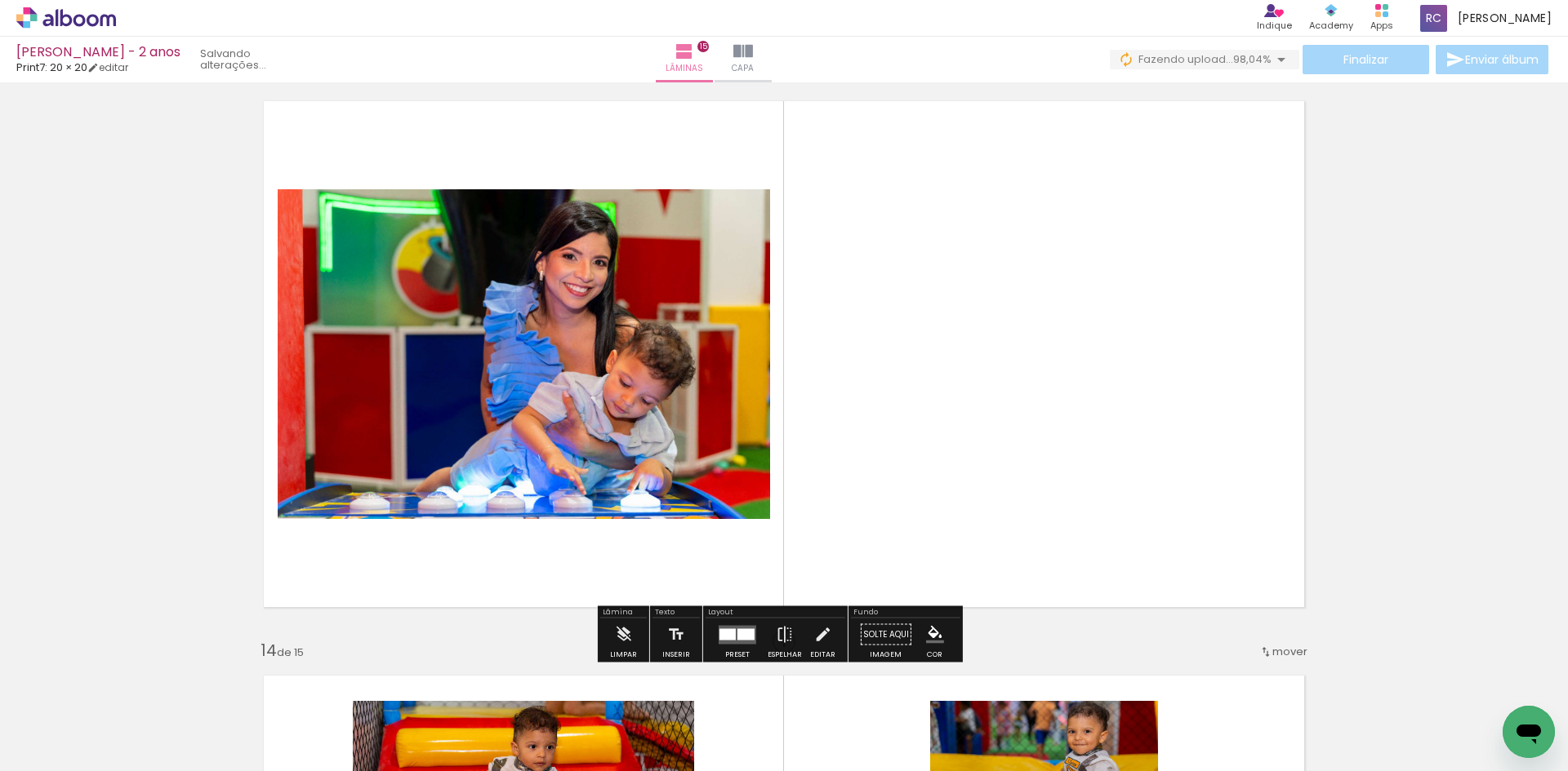
drag, startPoint x: 1196, startPoint y: 305, endPoint x: 1173, endPoint y: 299, distance: 23.8
click at [1173, 299] on quentale-photo at bounding box center [1049, 354] width 531 height 503
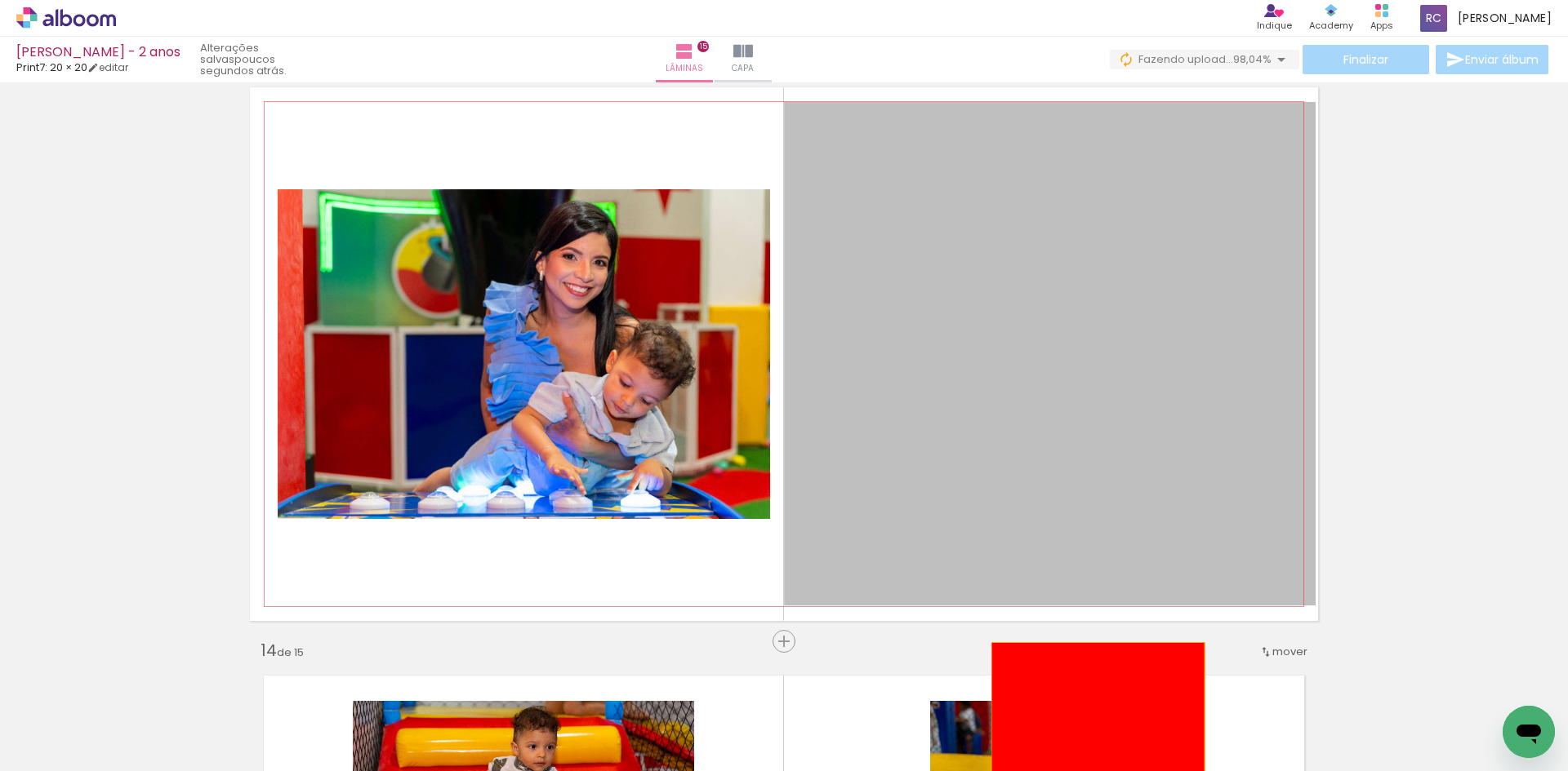
drag, startPoint x: 1173, startPoint y: 299, endPoint x: 1091, endPoint y: 743, distance: 451.5
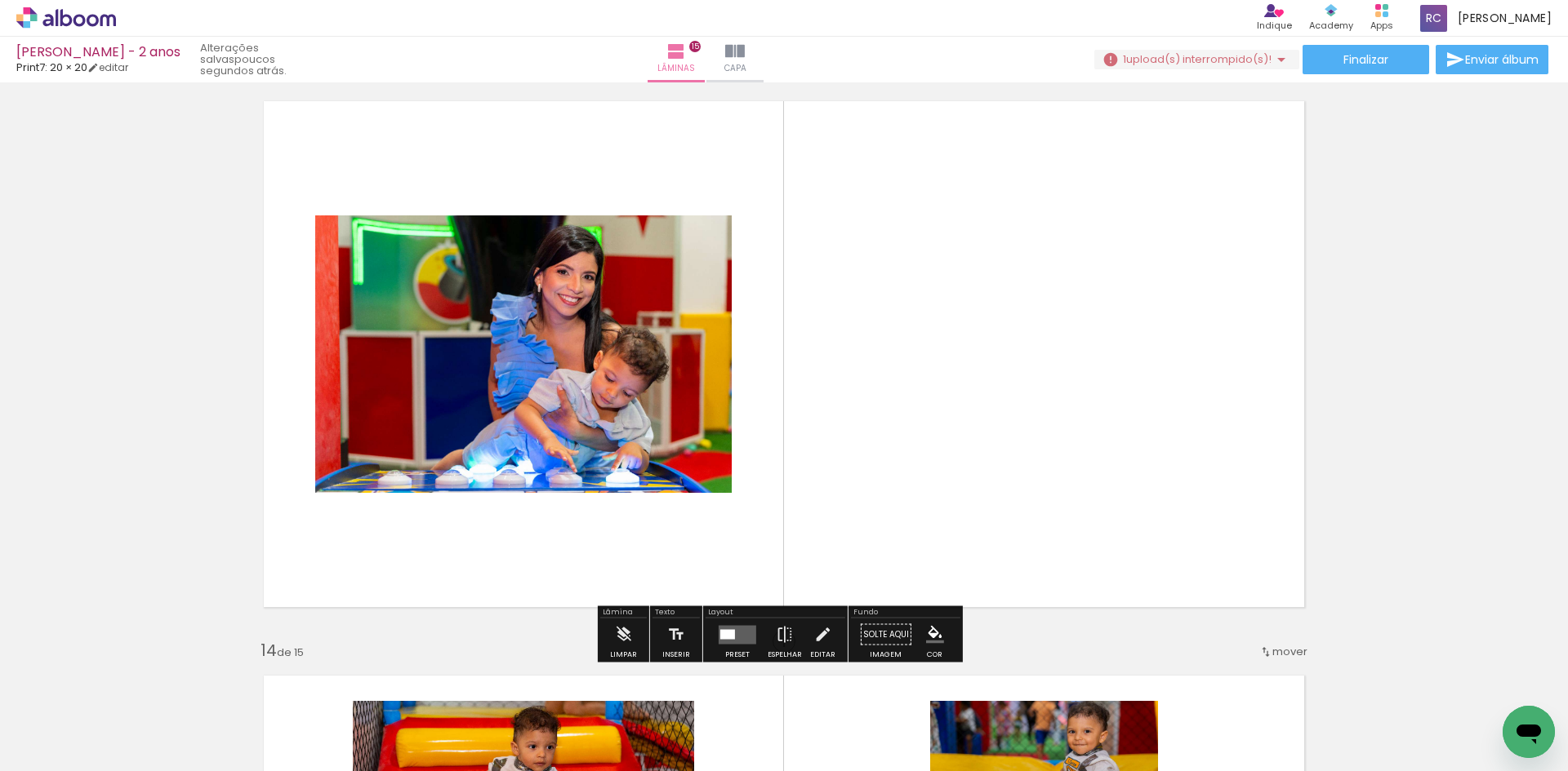
click at [1200, 61] on span "upload(s) interrompido(s)!" at bounding box center [1199, 58] width 145 height 15
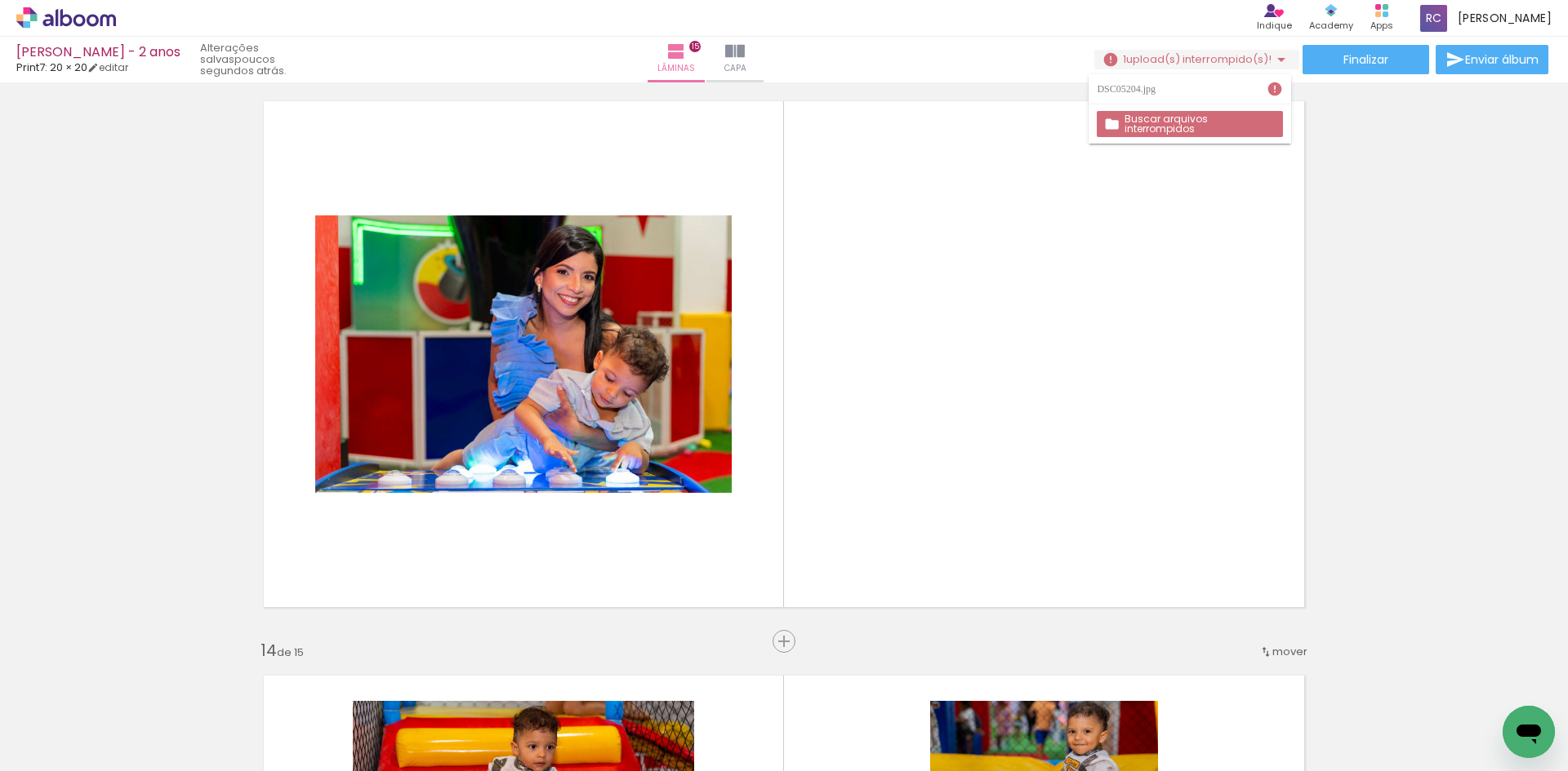
drag, startPoint x: 821, startPoint y: 699, endPoint x: 806, endPoint y: 724, distance: 29.2
click at [134, 724] on iron-horizontal-list at bounding box center [117, 720] width 32 height 102
click at [134, 713] on iron-horizontal-list at bounding box center [117, 720] width 32 height 102
drag, startPoint x: 807, startPoint y: 726, endPoint x: 842, endPoint y: 710, distance: 38.5
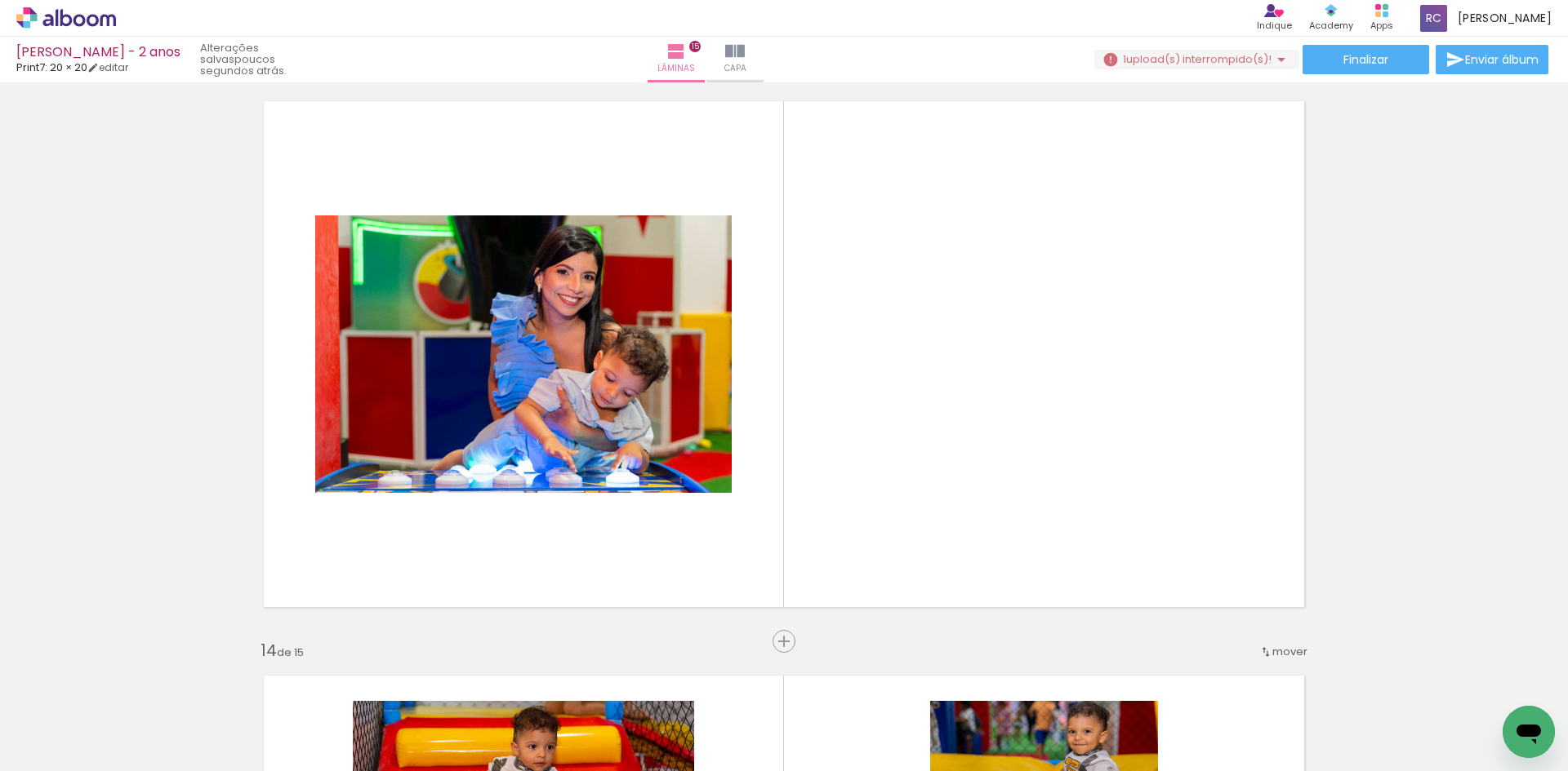
click at [134, 710] on iron-horizontal-list at bounding box center [117, 720] width 32 height 102
drag, startPoint x: 809, startPoint y: 711, endPoint x: 845, endPoint y: 721, distance: 37.4
click at [134, 721] on iron-horizontal-list at bounding box center [117, 720] width 32 height 102
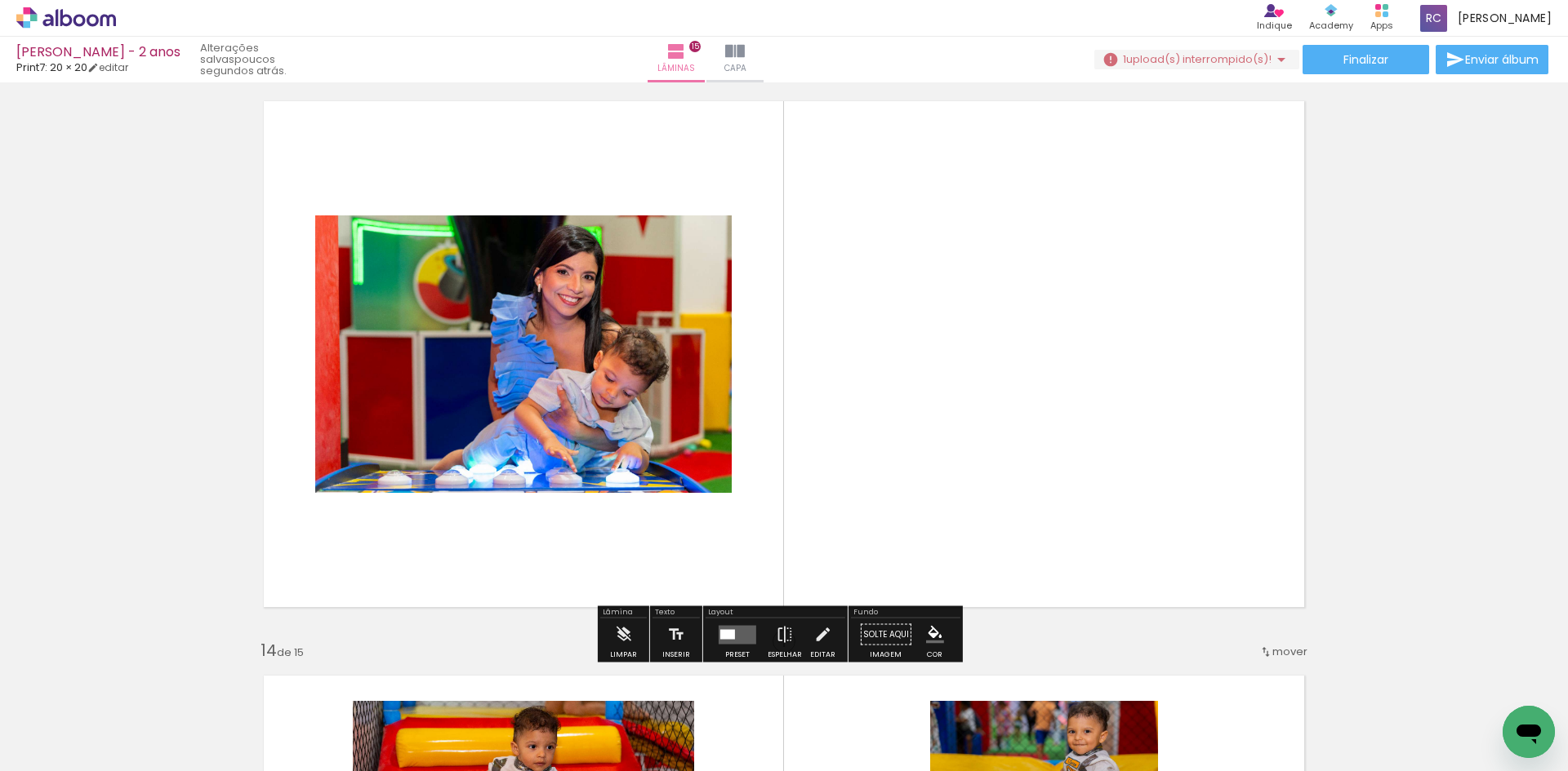
click at [134, 710] on iron-horizontal-list at bounding box center [117, 720] width 32 height 102
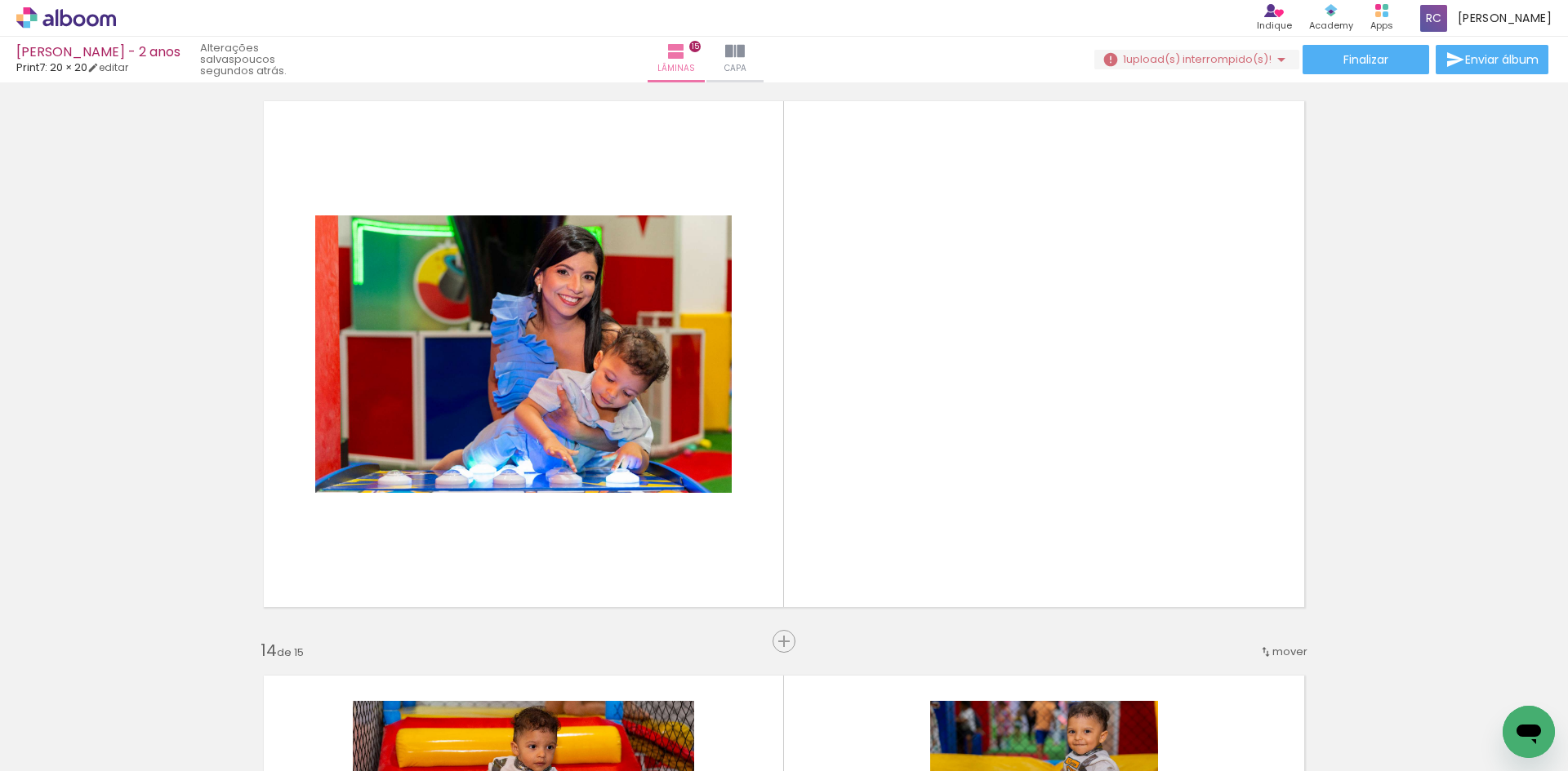
drag, startPoint x: 814, startPoint y: 710, endPoint x: 810, endPoint y: 744, distance: 34.2
click at [134, 744] on iron-horizontal-list at bounding box center [117, 720] width 32 height 102
click at [49, 752] on span "Adicionar Fotos" at bounding box center [57, 749] width 49 height 18
click at [0, 0] on input "file" at bounding box center [0, 0] width 0 height 0
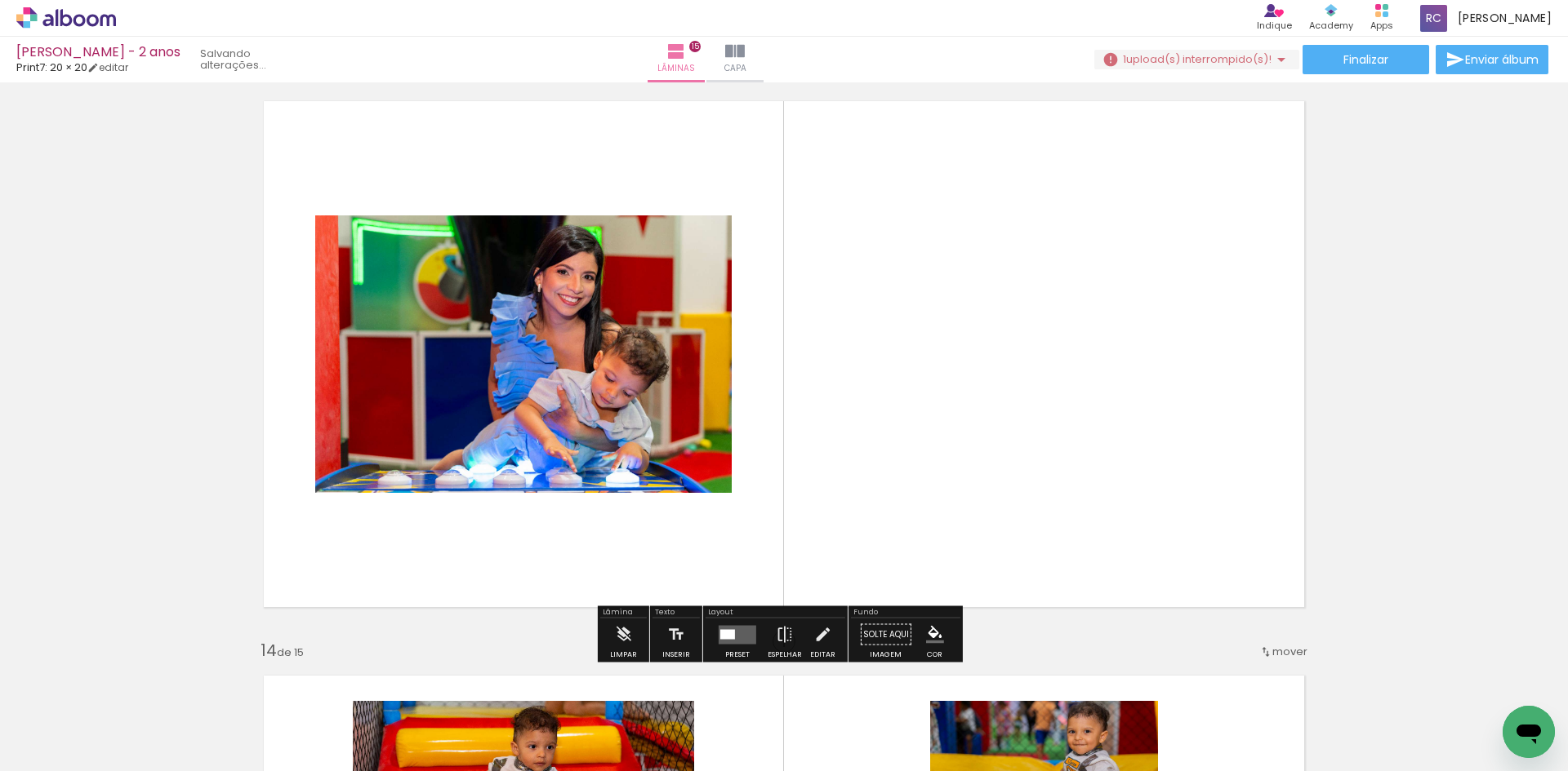
scroll to position [0, 0]
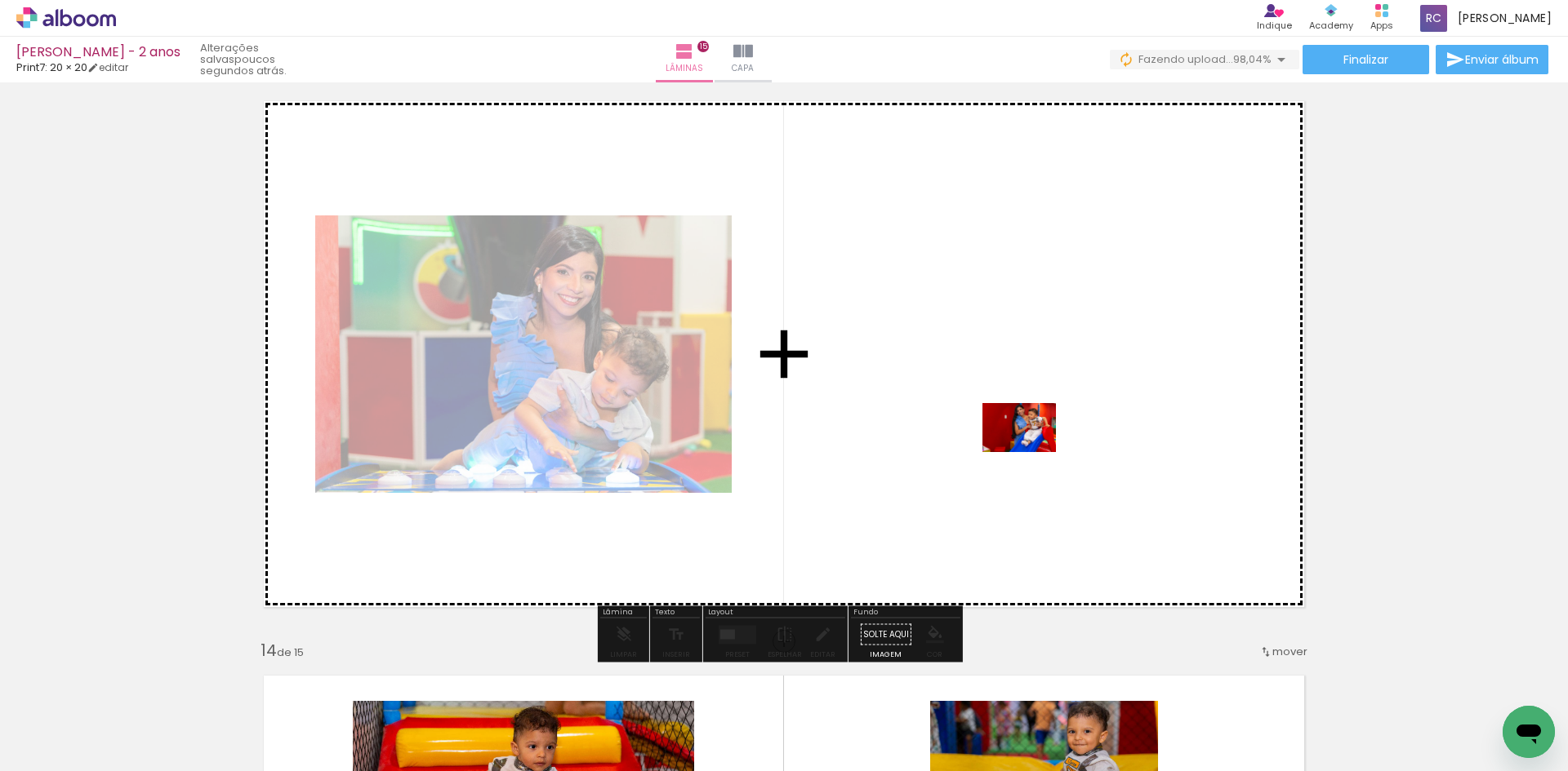
drag, startPoint x: 810, startPoint y: 723, endPoint x: 1031, endPoint y: 452, distance: 349.7
click at [1031, 452] on quentale-workspace at bounding box center [784, 385] width 1568 height 771
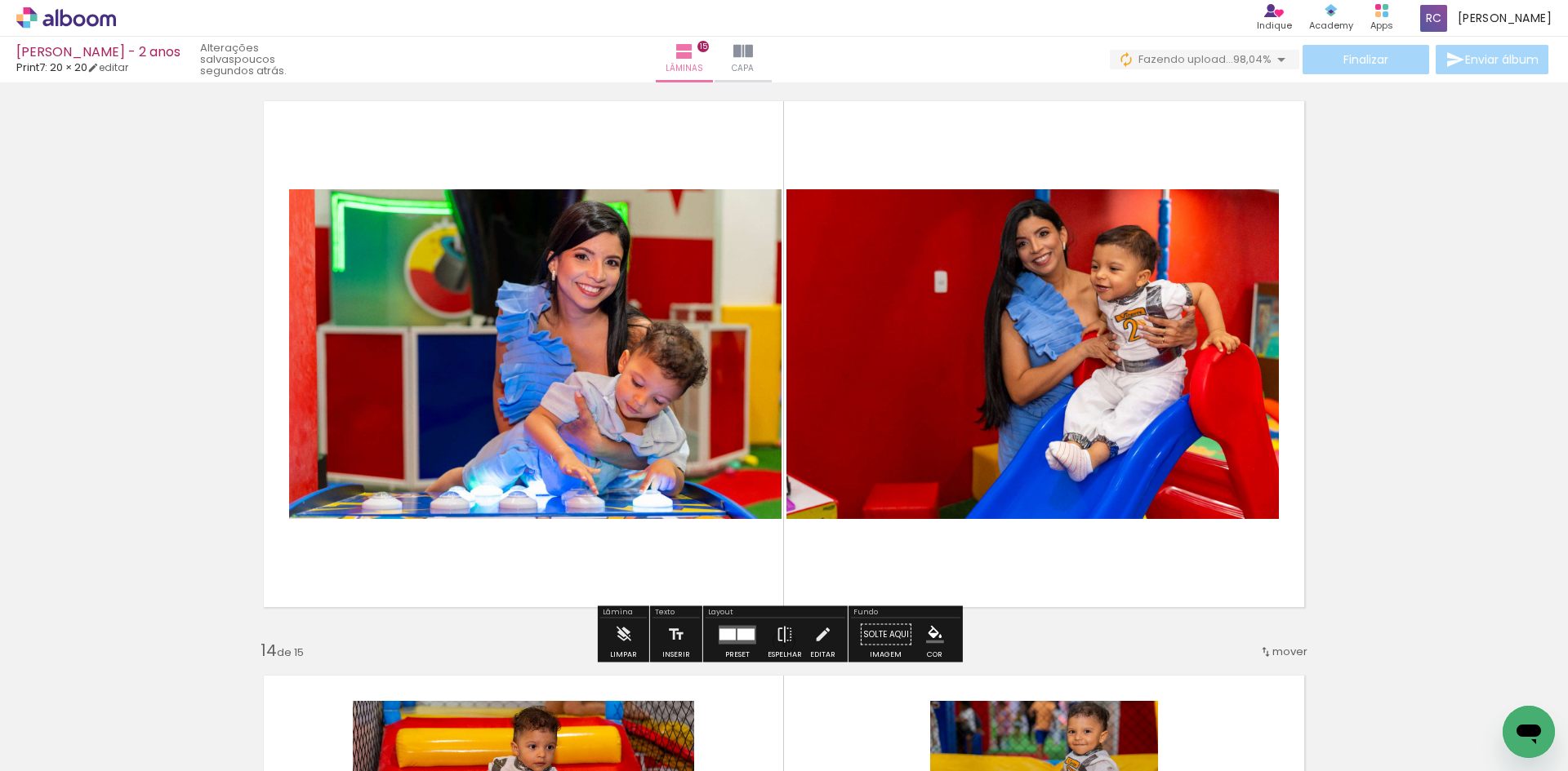
click at [1213, 70] on div "Finalizar Enviar álbum" at bounding box center [1330, 59] width 442 height 30
click at [1216, 56] on span "Fazendo upload..." at bounding box center [1185, 58] width 95 height 15
click at [1230, 93] on div "DSC05204.jpg" at bounding box center [1235, 89] width 63 height 10
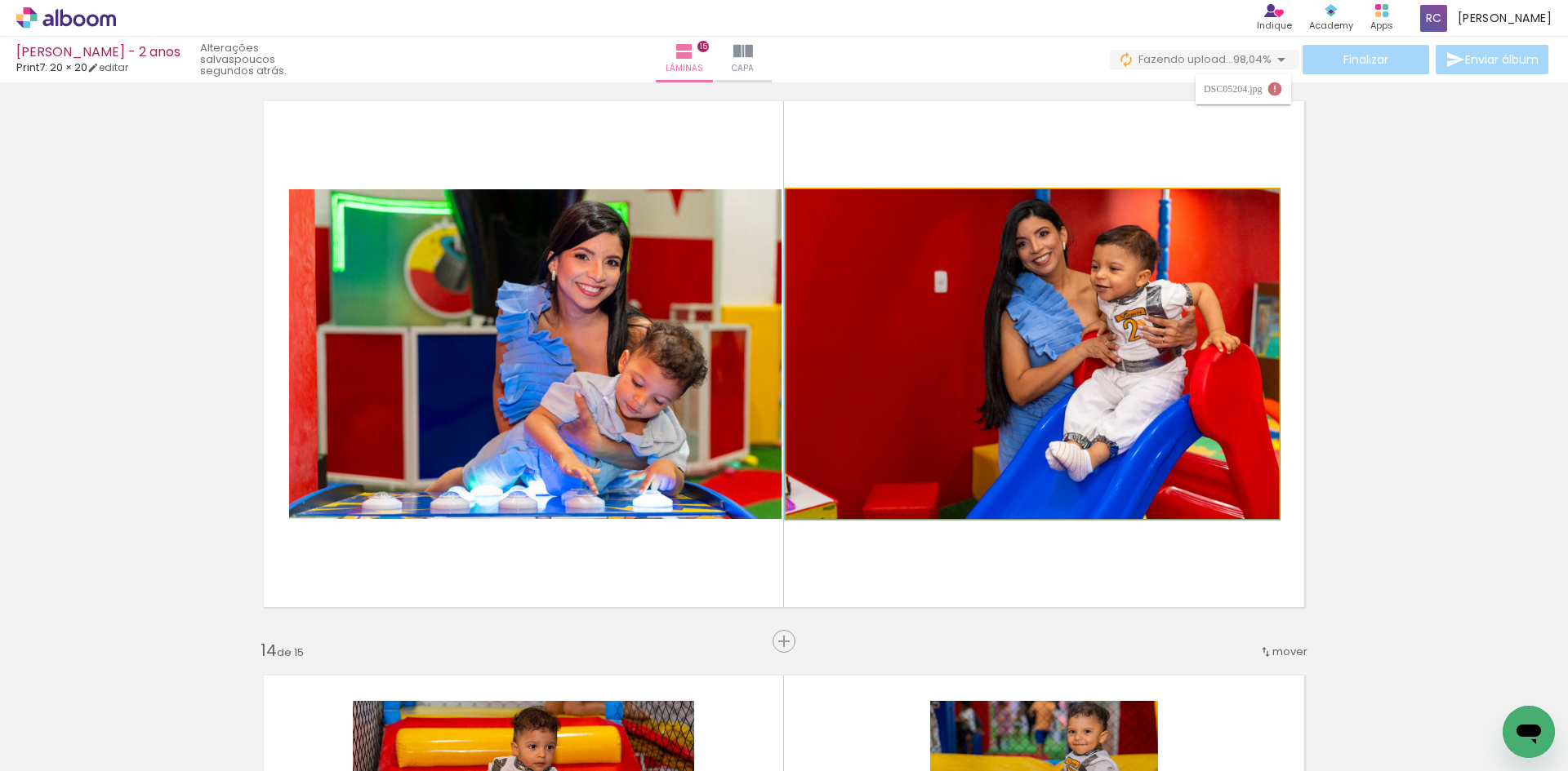
click at [1192, 305] on quentale-photo at bounding box center [1032, 354] width 492 height 330
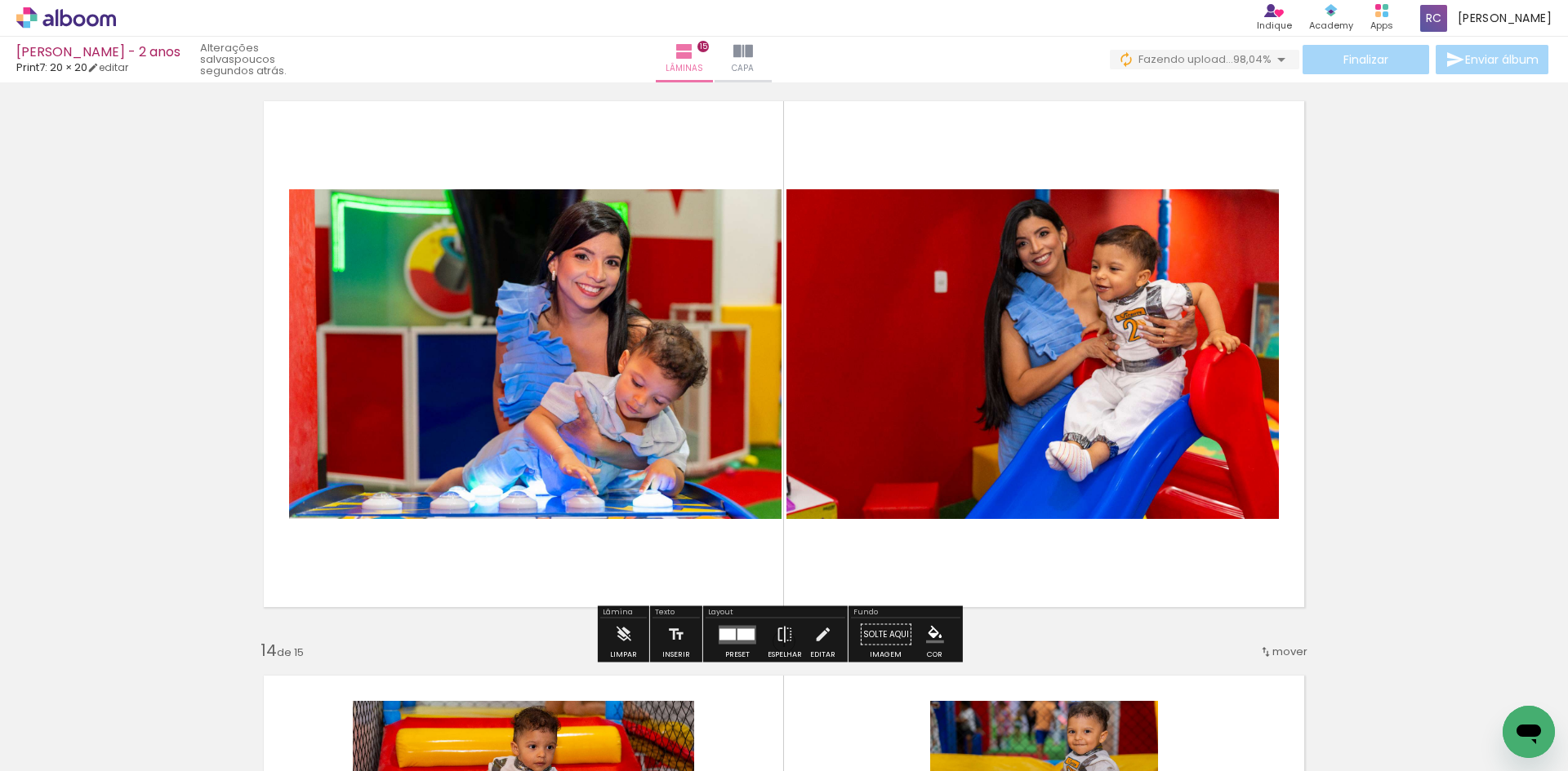
click at [782, 694] on div at bounding box center [804, 716] width 81 height 54
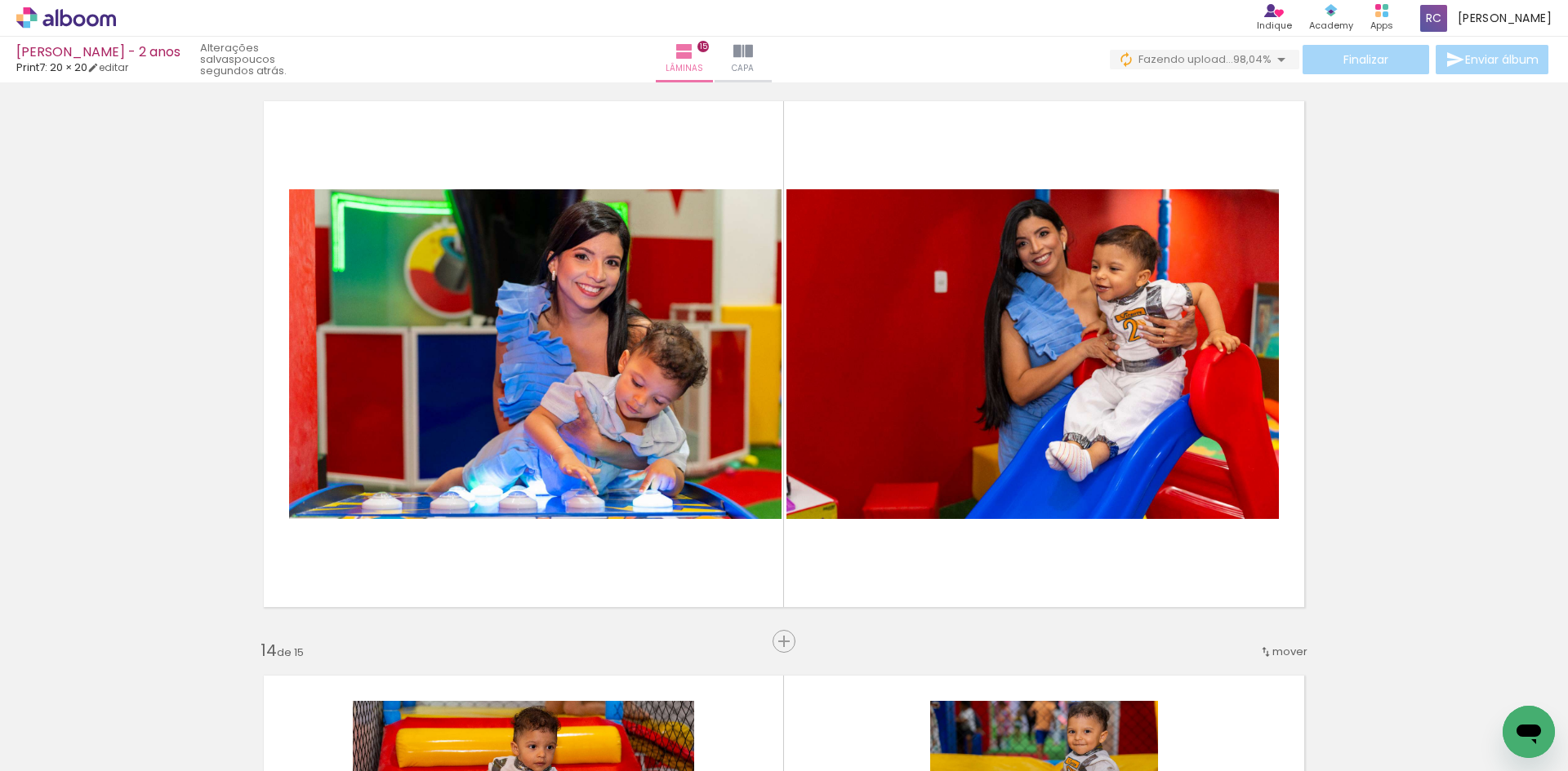
click at [771, 693] on paper-icon-button at bounding box center [768, 683] width 21 height 21
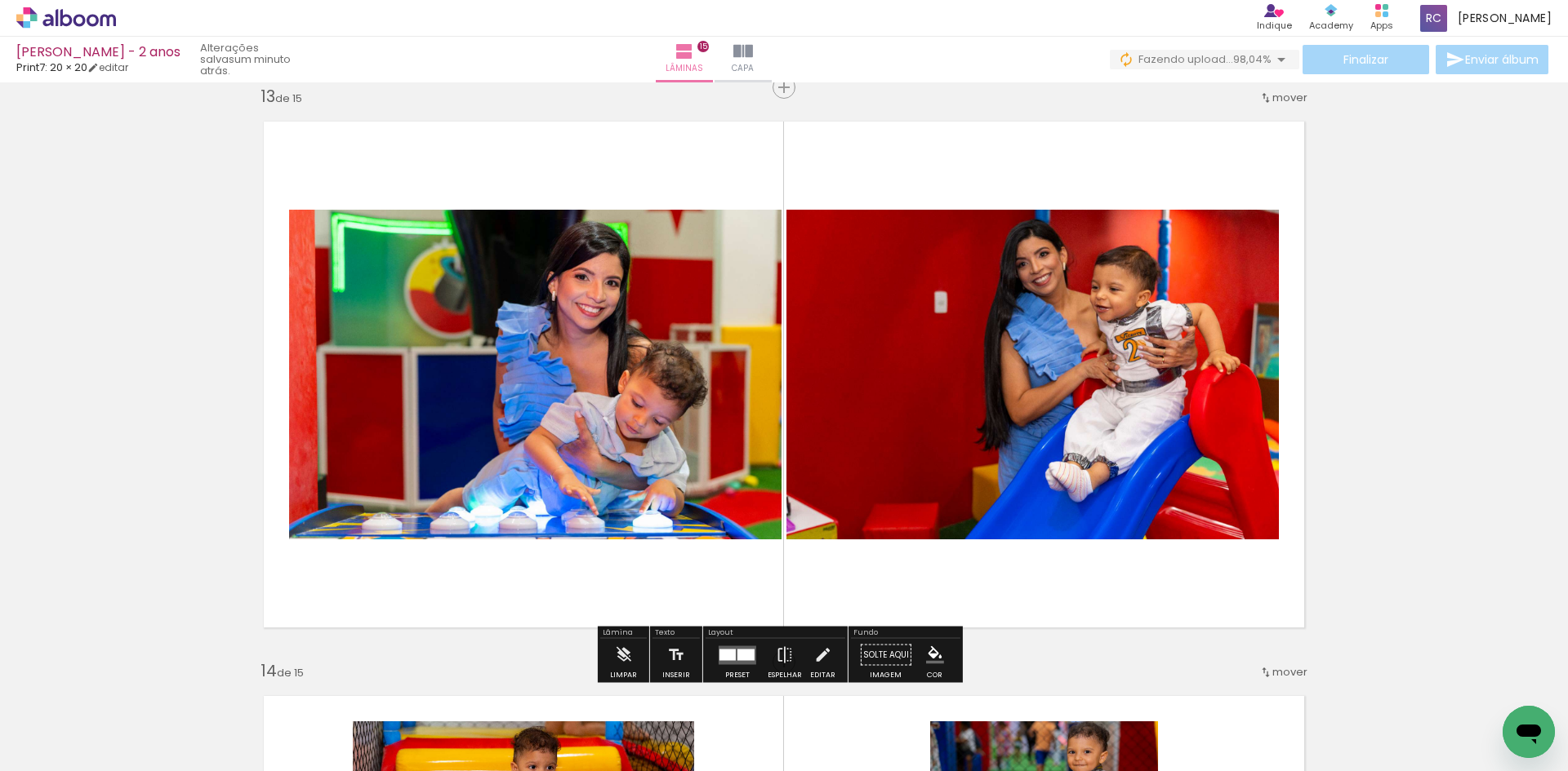
scroll to position [6915, 0]
click at [777, 691] on iron-icon at bounding box center [767, 683] width 17 height 17
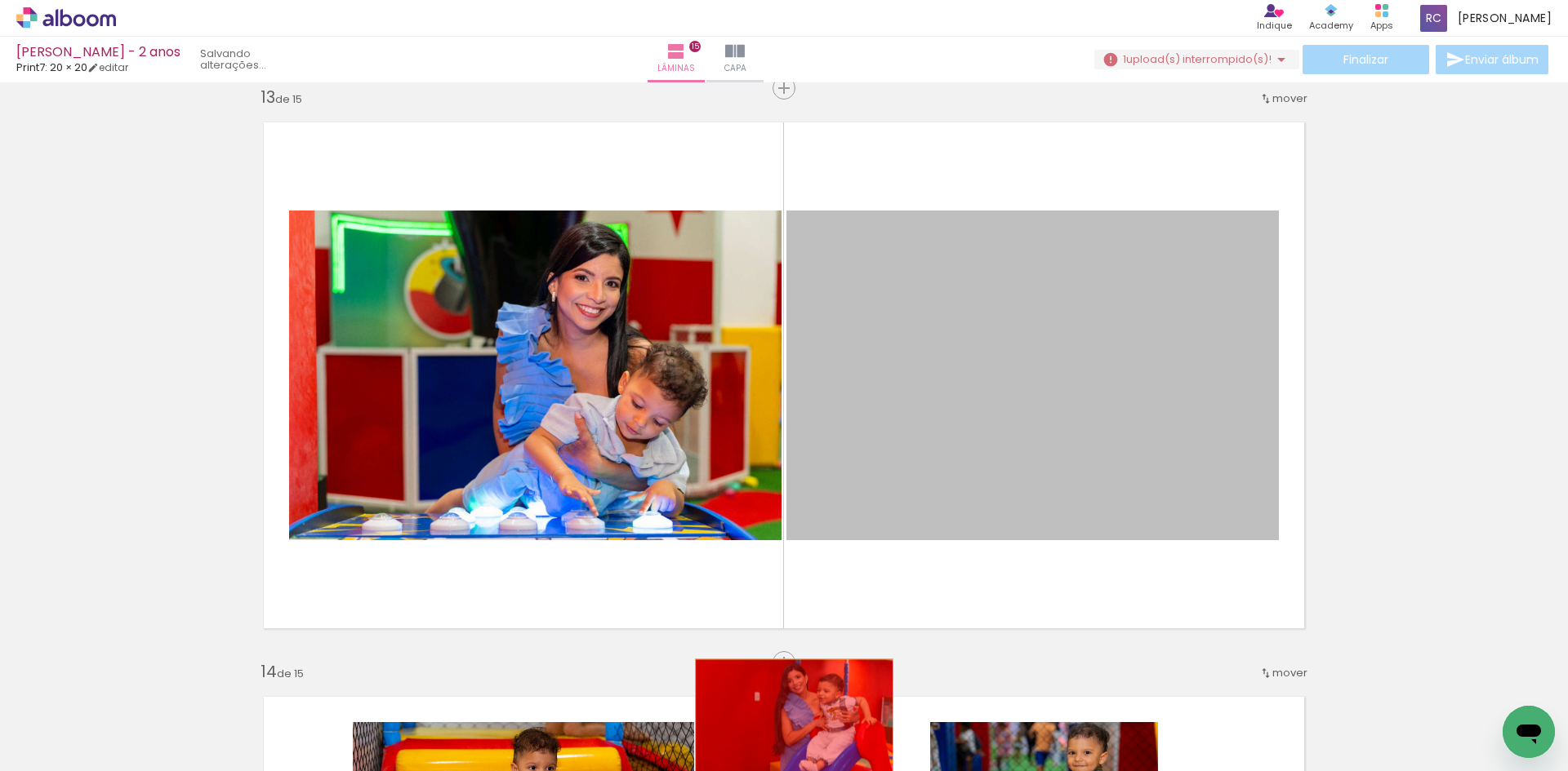
drag, startPoint x: 913, startPoint y: 320, endPoint x: 788, endPoint y: 725, distance: 423.9
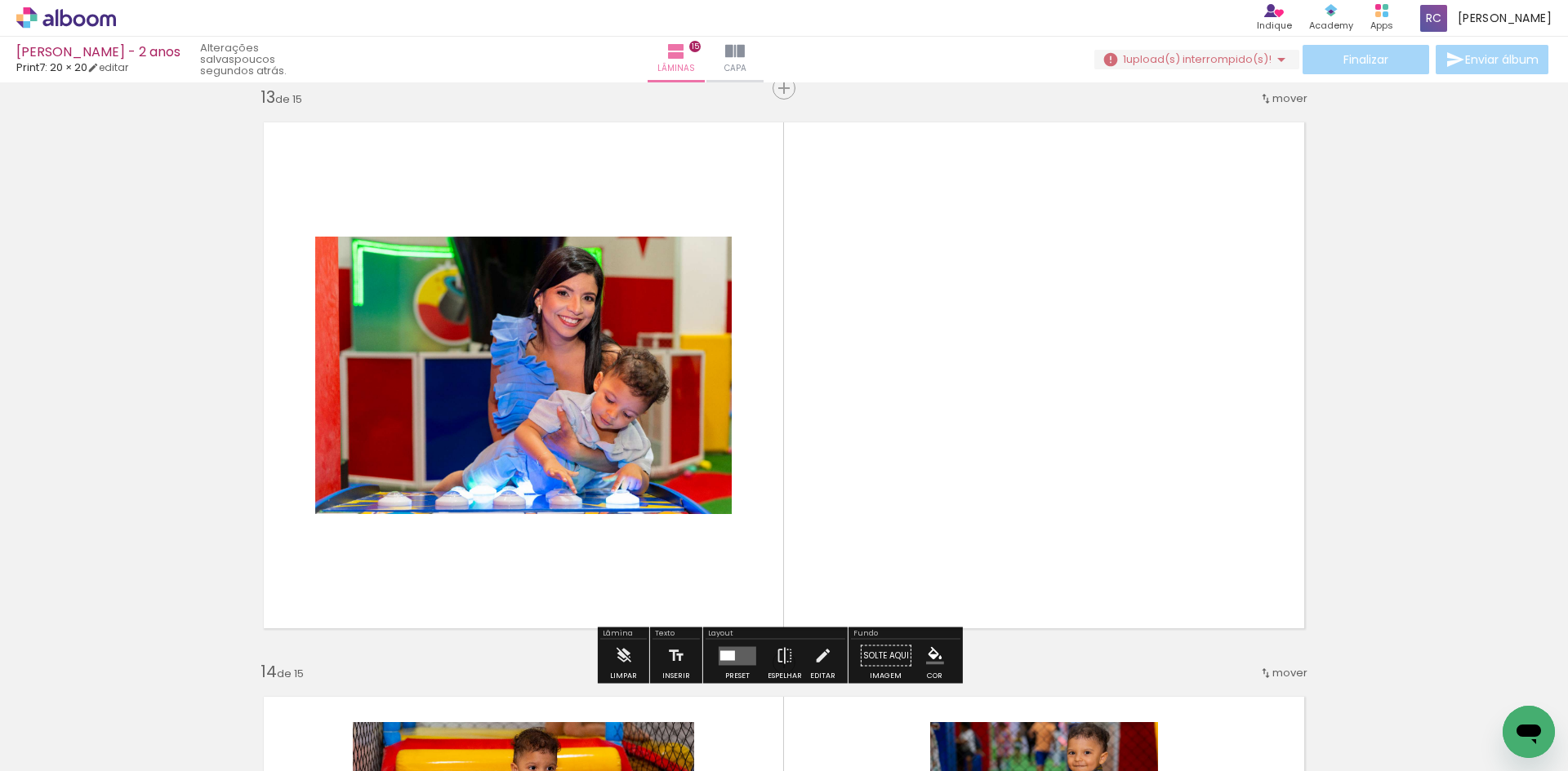
click at [776, 691] on iron-icon at bounding box center [767, 683] width 17 height 17
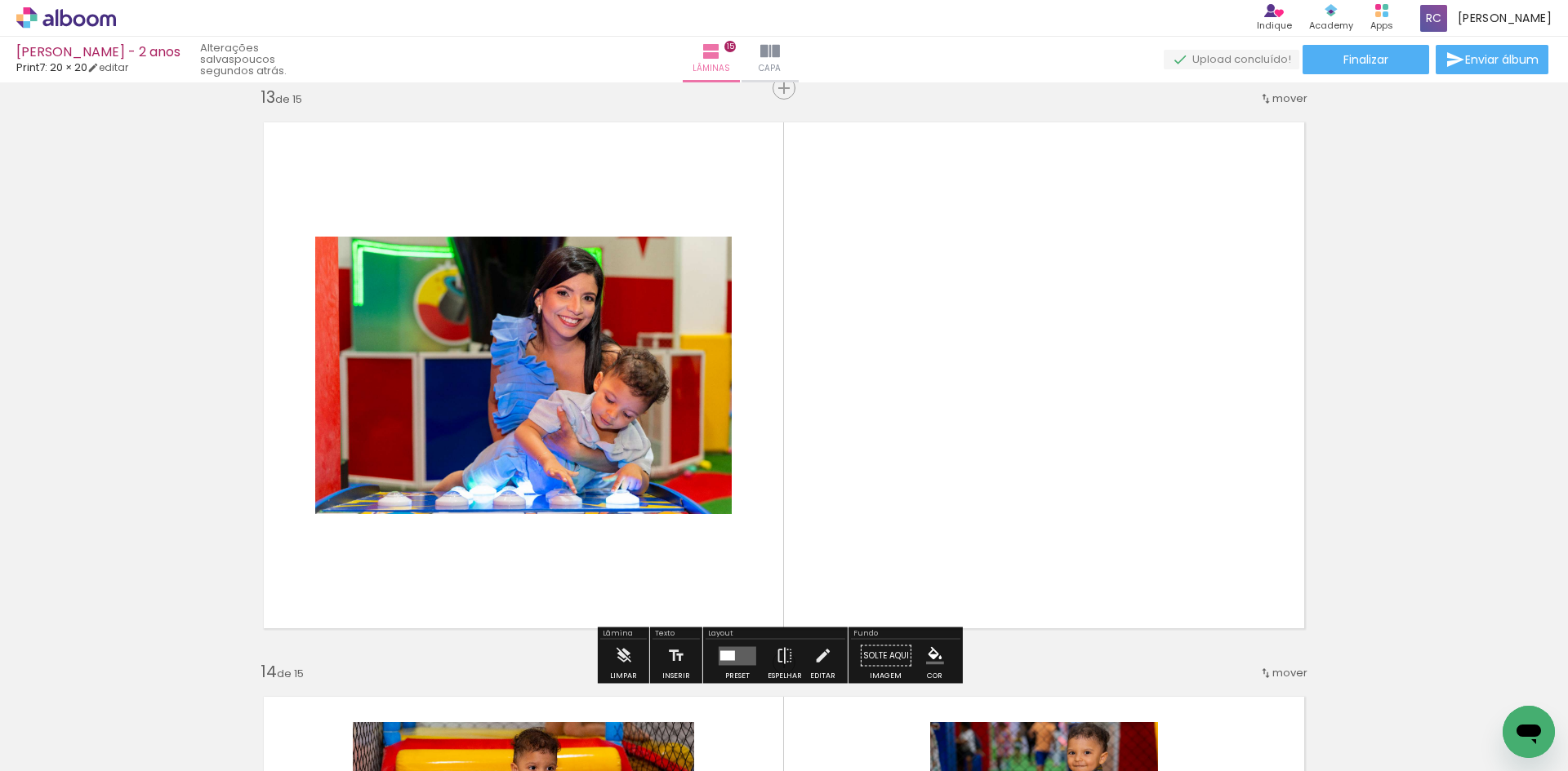
click at [1120, 517] on quentale-layouter at bounding box center [784, 375] width 1068 height 534
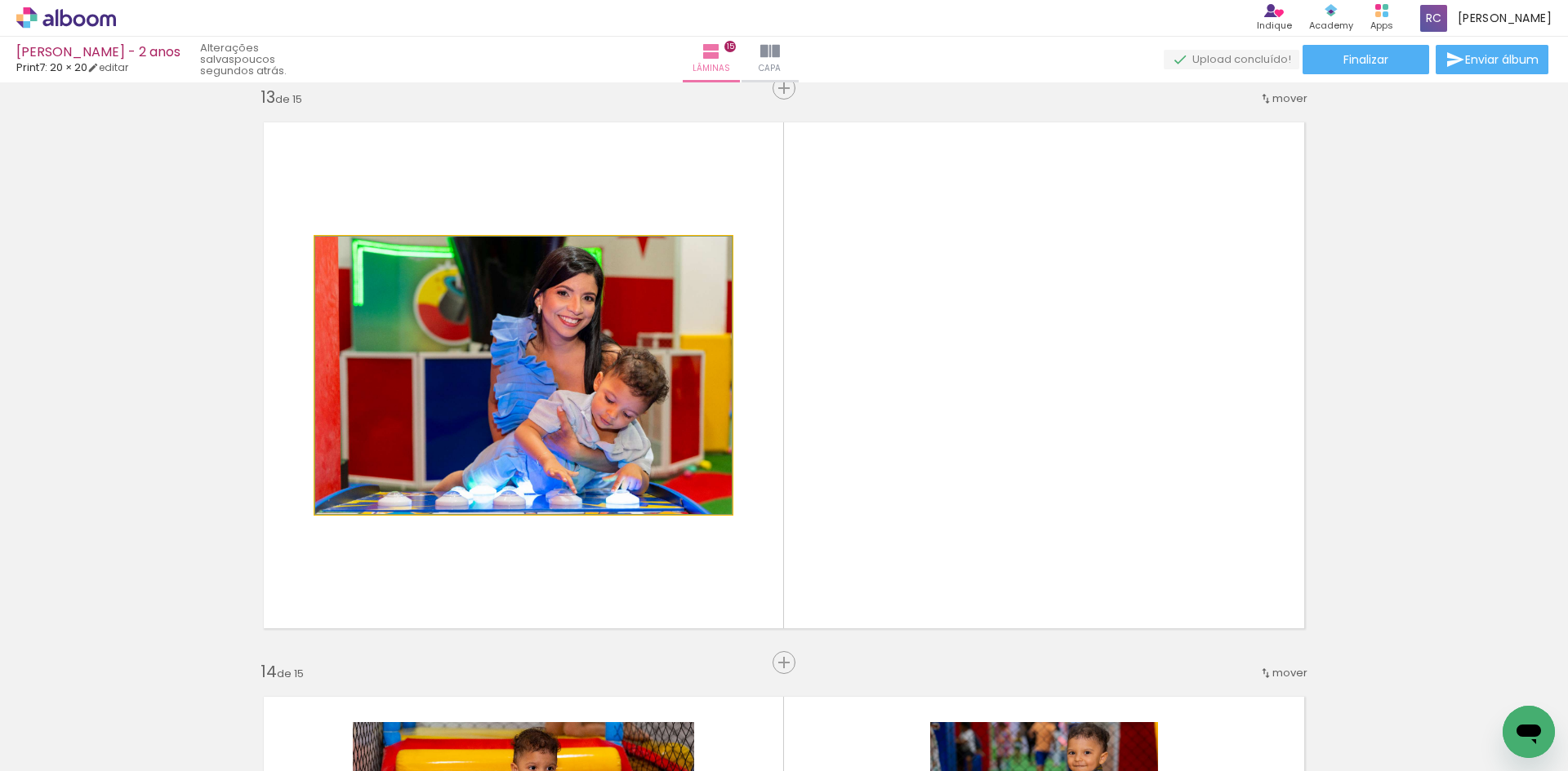
drag, startPoint x: 503, startPoint y: 422, endPoint x: 479, endPoint y: 424, distance: 24.1
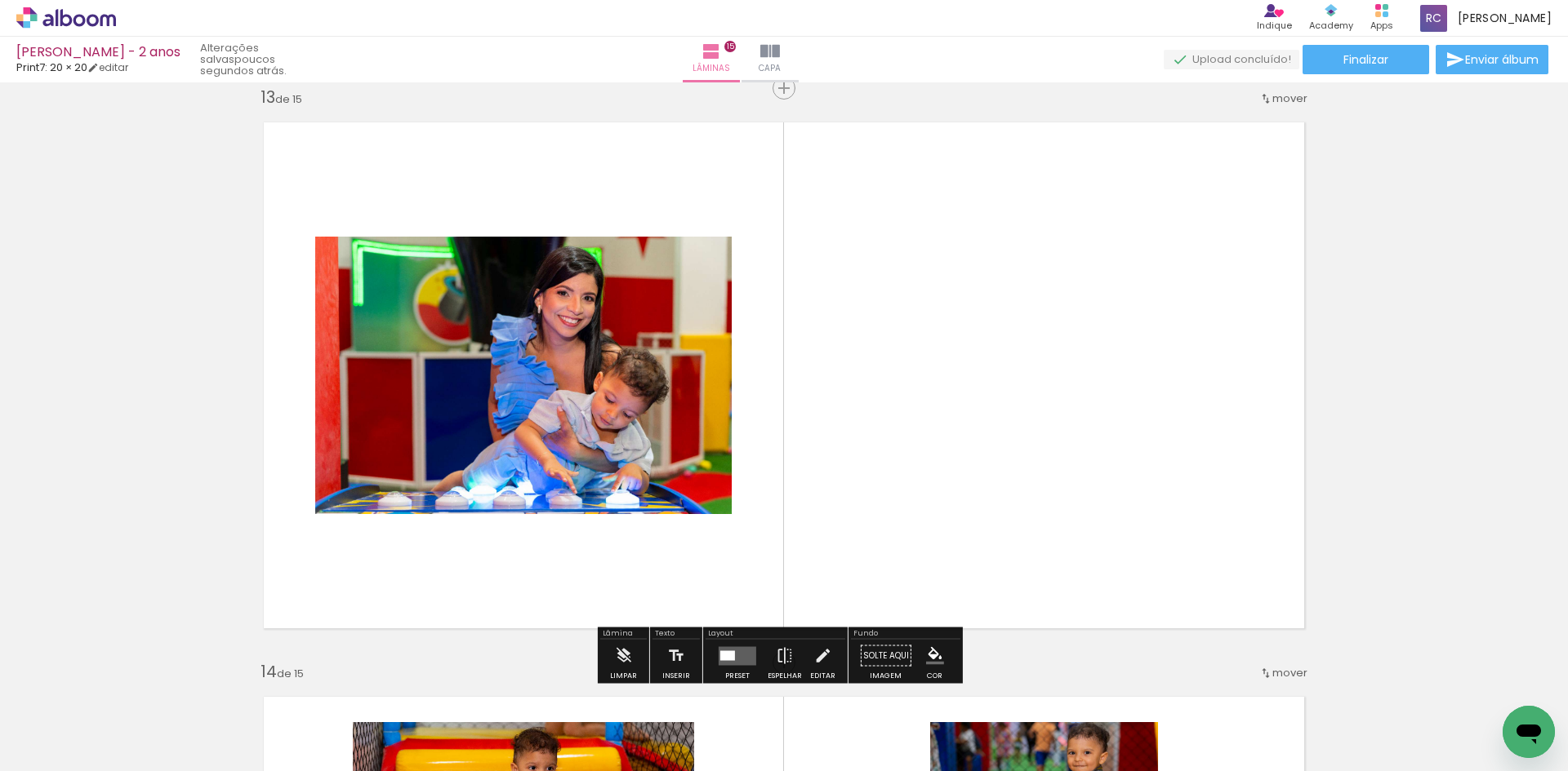
click at [1012, 409] on quentale-layouter at bounding box center [784, 375] width 1068 height 534
click at [30, 747] on iron-icon at bounding box center [23, 750] width 20 height 20
click at [0, 0] on input "file" at bounding box center [0, 0] width 0 height 0
click at [1271, 65] on iron-icon at bounding box center [1281, 60] width 20 height 20
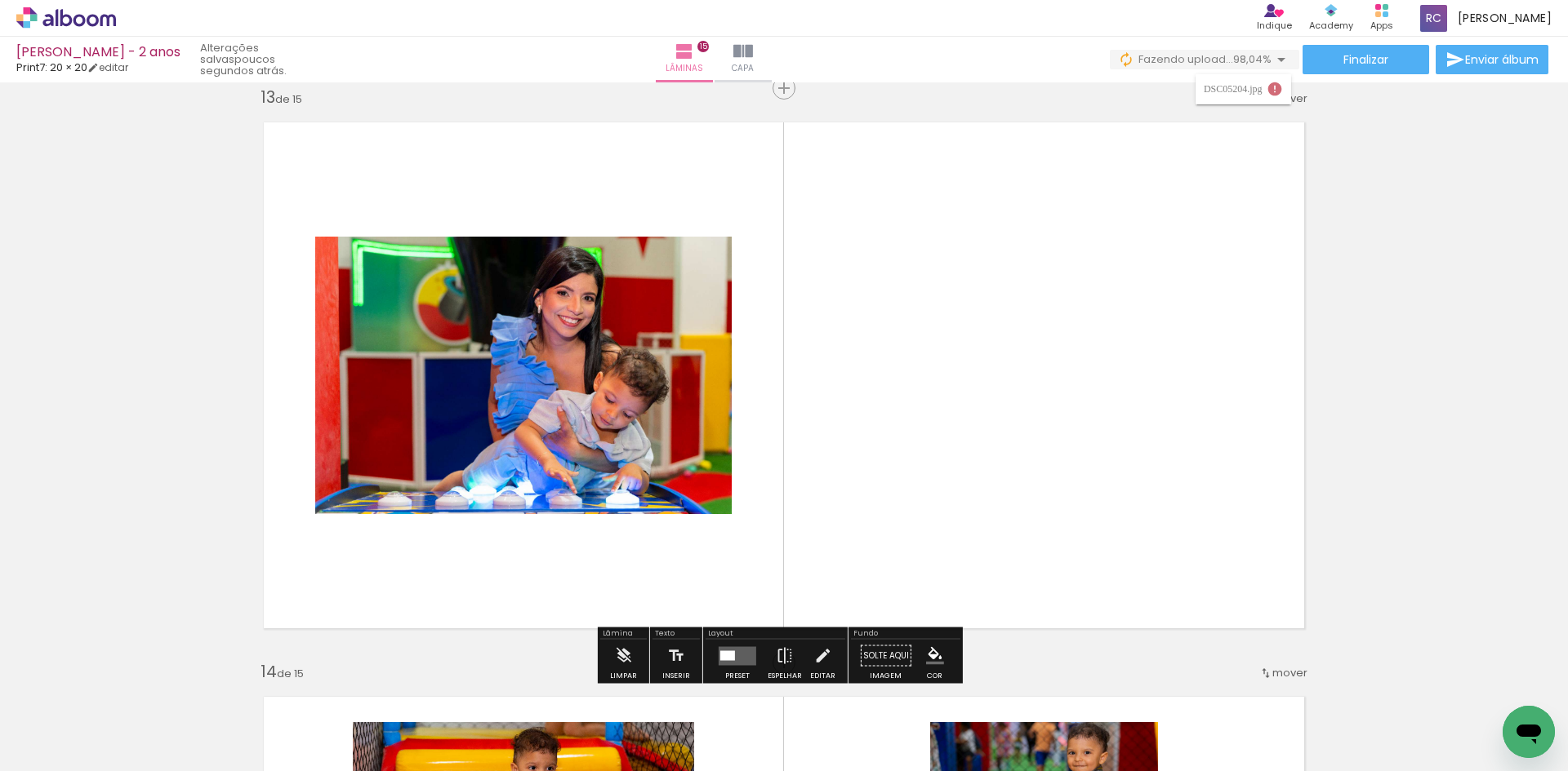
click at [1270, 66] on div "DSC05204.jpg Buscar arquivos interrompidos" at bounding box center [1243, 81] width 96 height 30
click at [776, 697] on div at bounding box center [804, 716] width 81 height 54
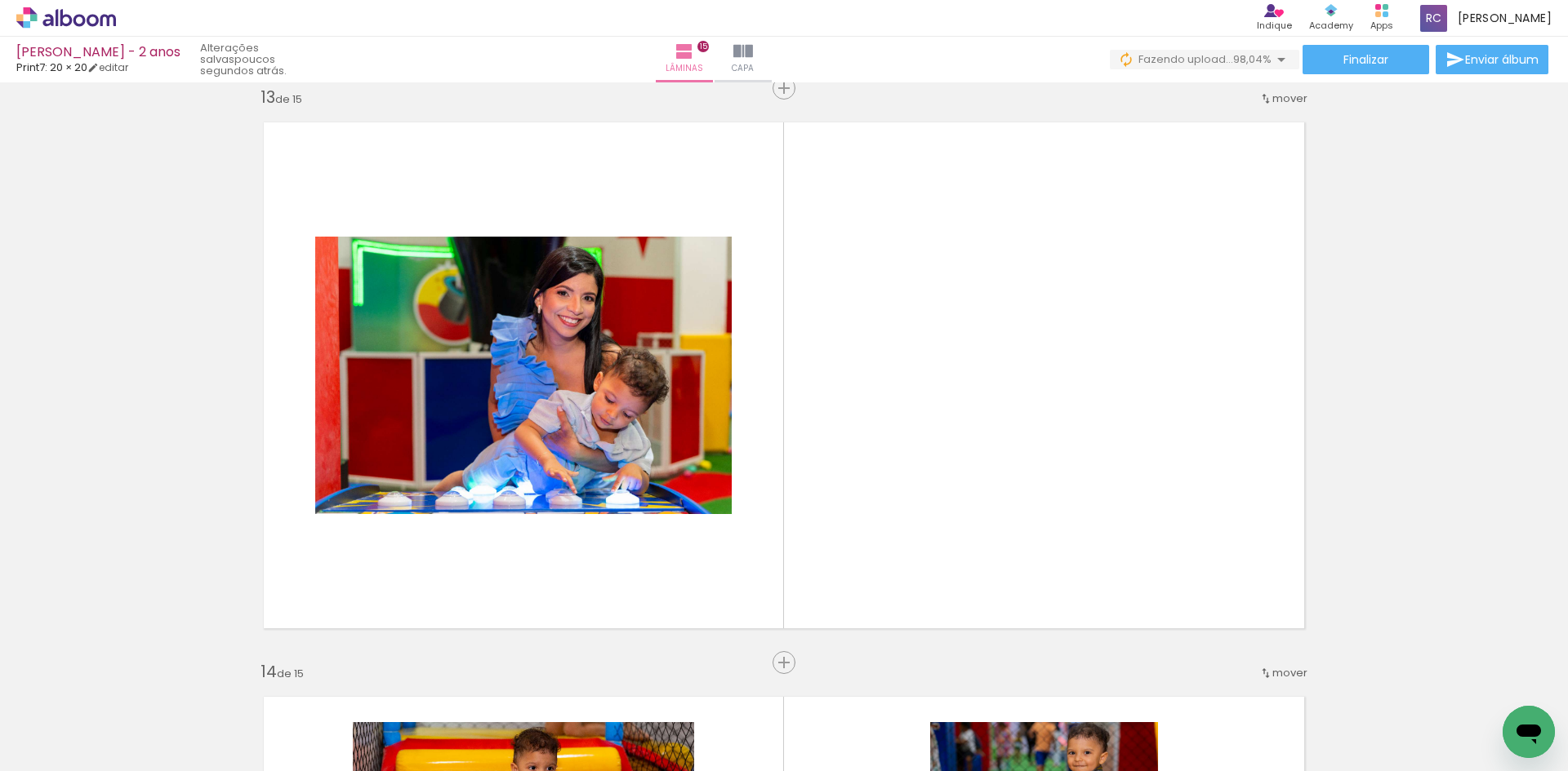
click at [772, 681] on iron-icon at bounding box center [767, 683] width 17 height 17
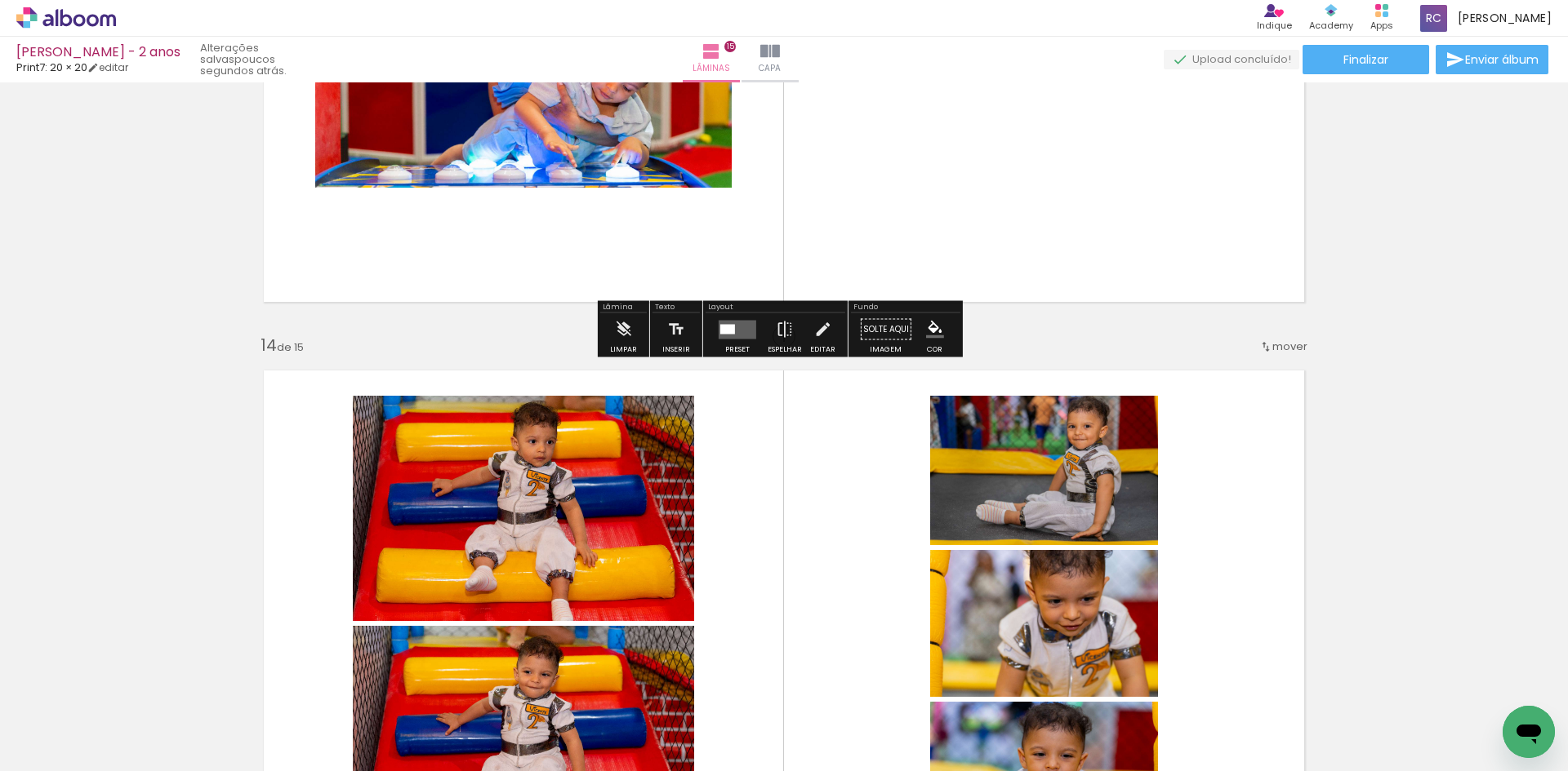
scroll to position [6996, 0]
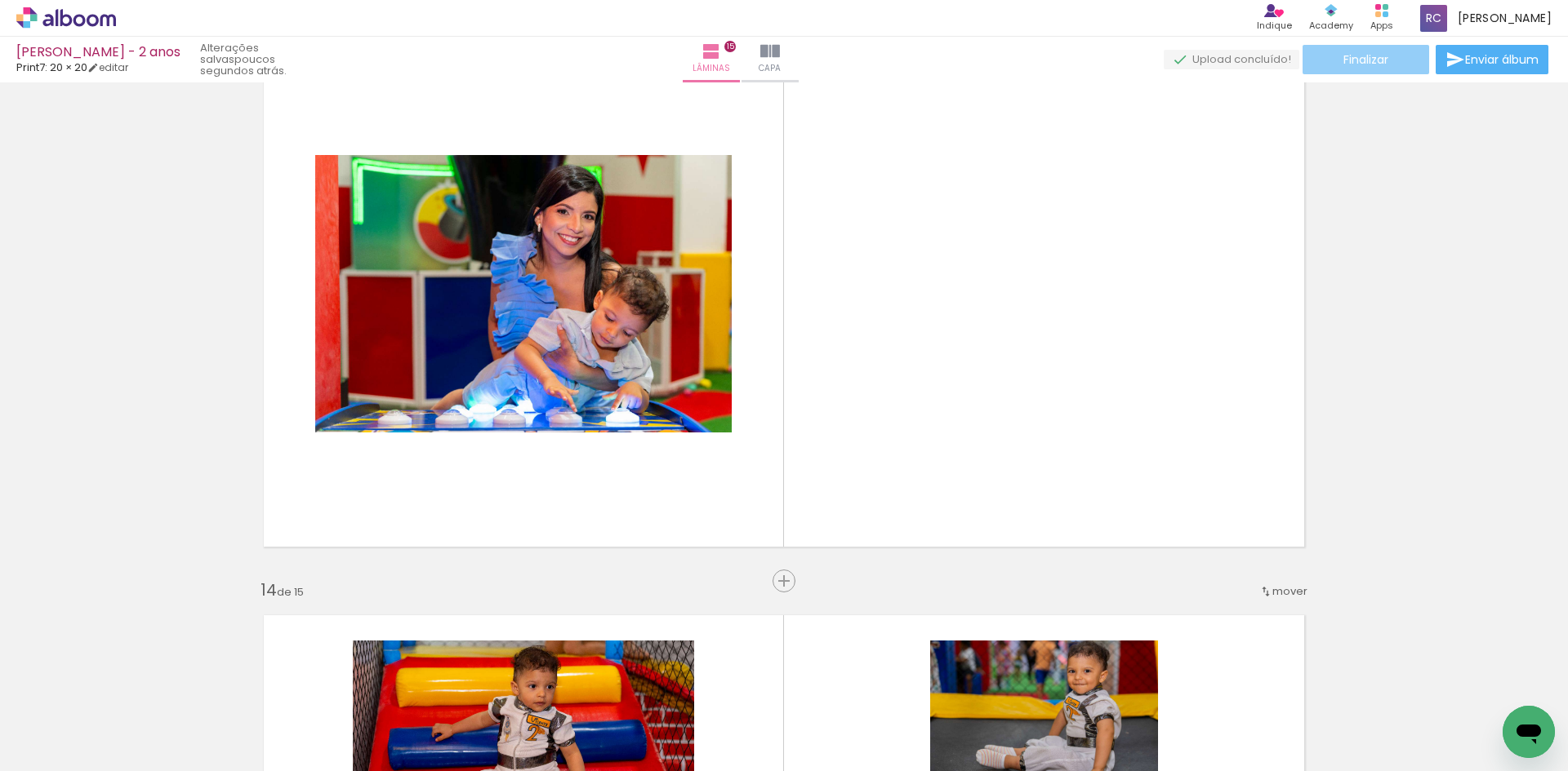
click at [1369, 65] on span "Finalizar" at bounding box center [1366, 59] width 45 height 12
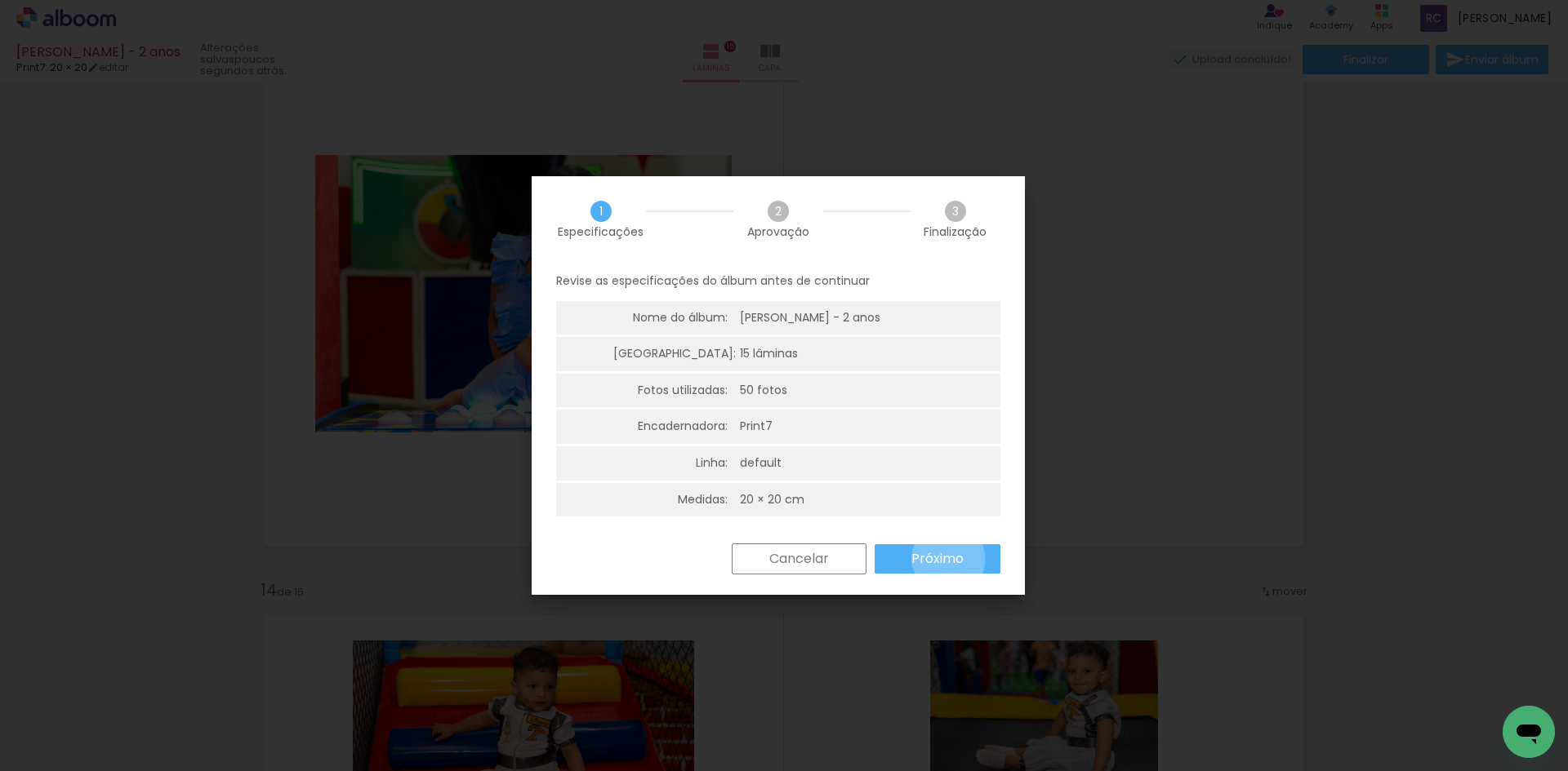
click at [0, 0] on slot "Próximo" at bounding box center [0, 0] width 0 height 0
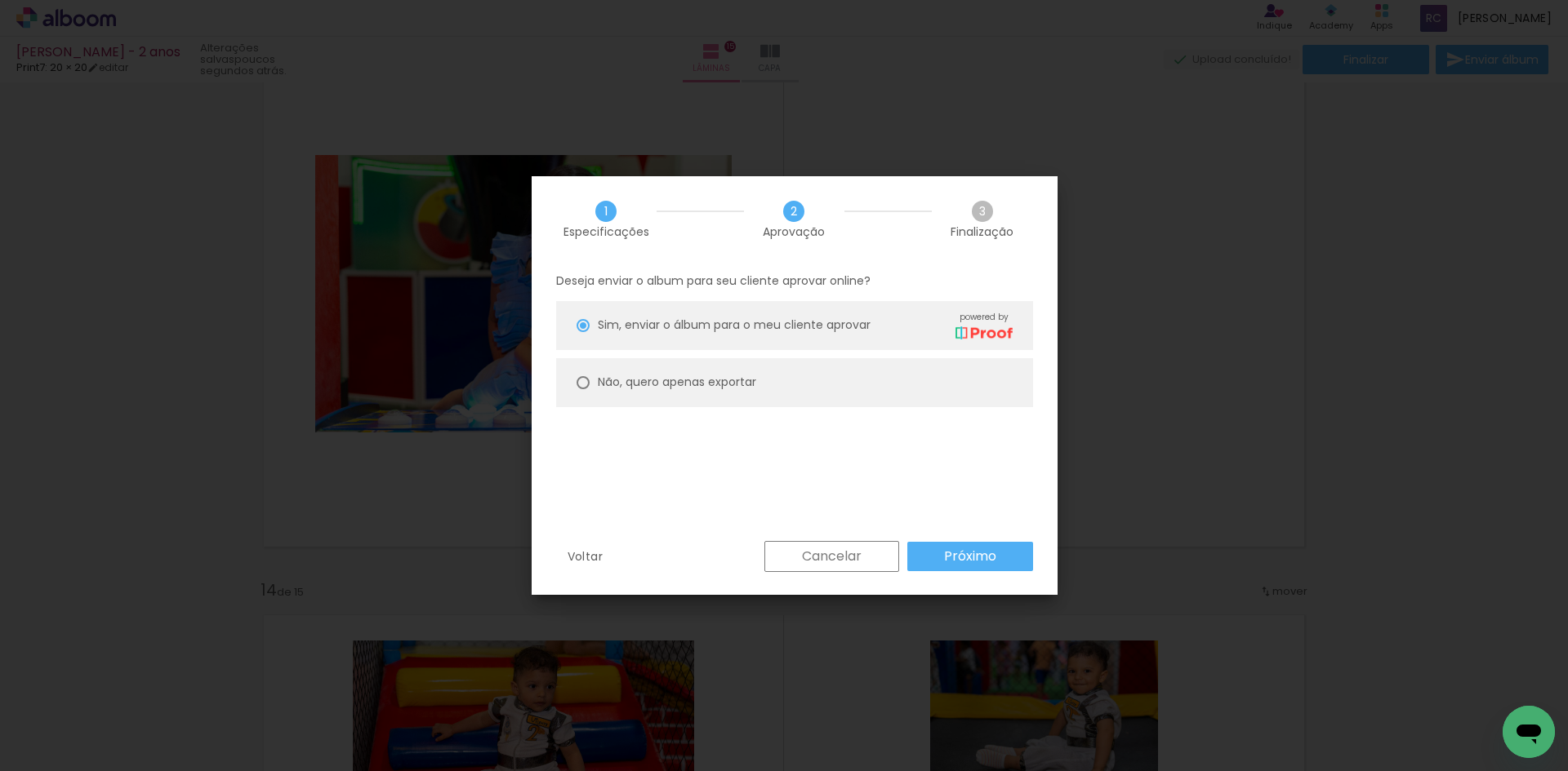
click at [830, 374] on paper-radio-button "Não, quero apenas exportar" at bounding box center [795, 382] width 477 height 49
type paper-radio-button "on"
click at [980, 546] on paper-button "Próximo" at bounding box center [969, 556] width 125 height 30
type input "Alta, 300 DPI"
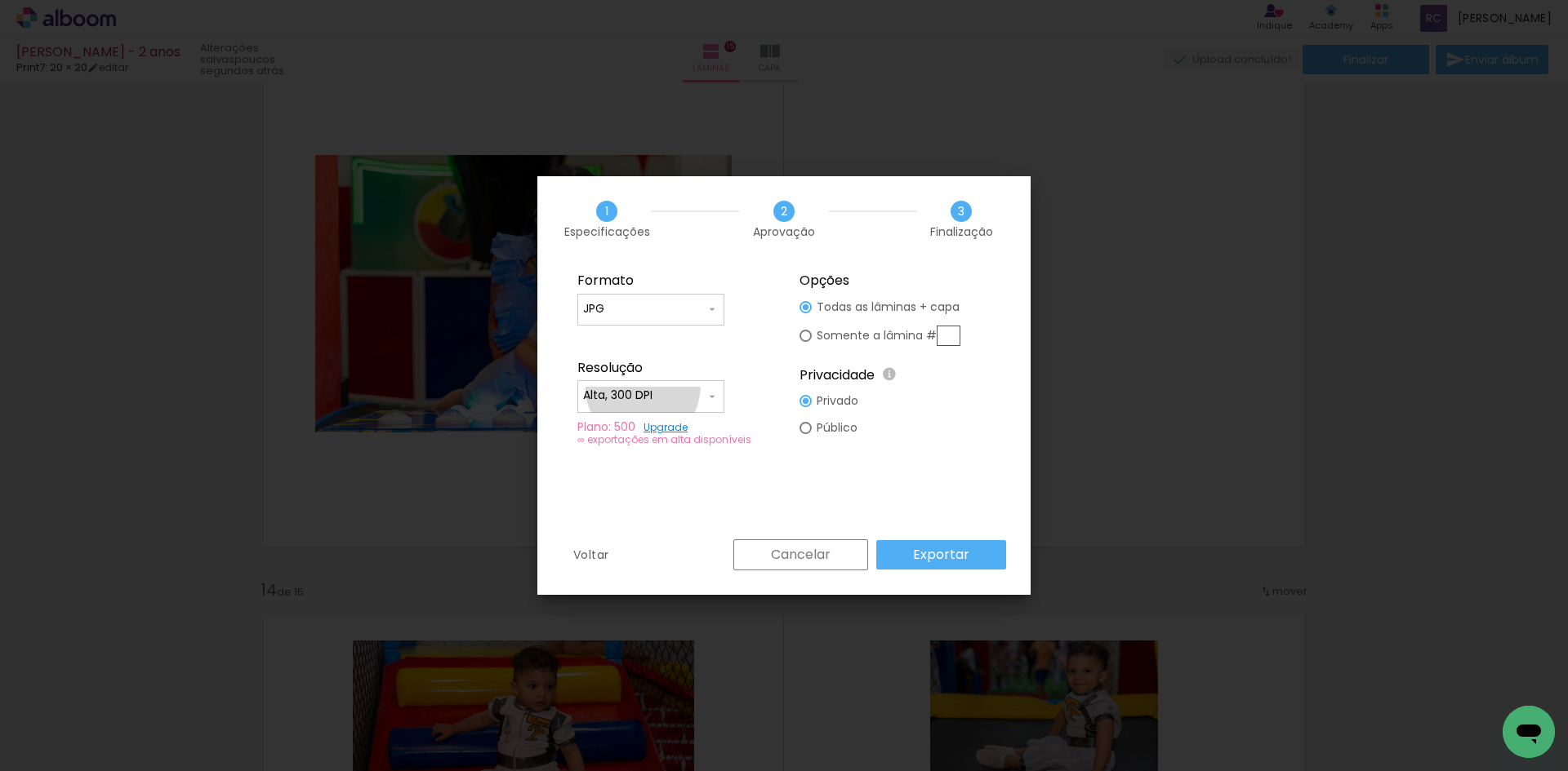
click at [642, 388] on input "Alta, 300 DPI" at bounding box center [644, 396] width 123 height 16
click at [0, 0] on slot "Alta, 300 DPI" at bounding box center [0, 0] width 0 height 0
click at [0, 0] on slot "Exportar" at bounding box center [0, 0] width 0 height 0
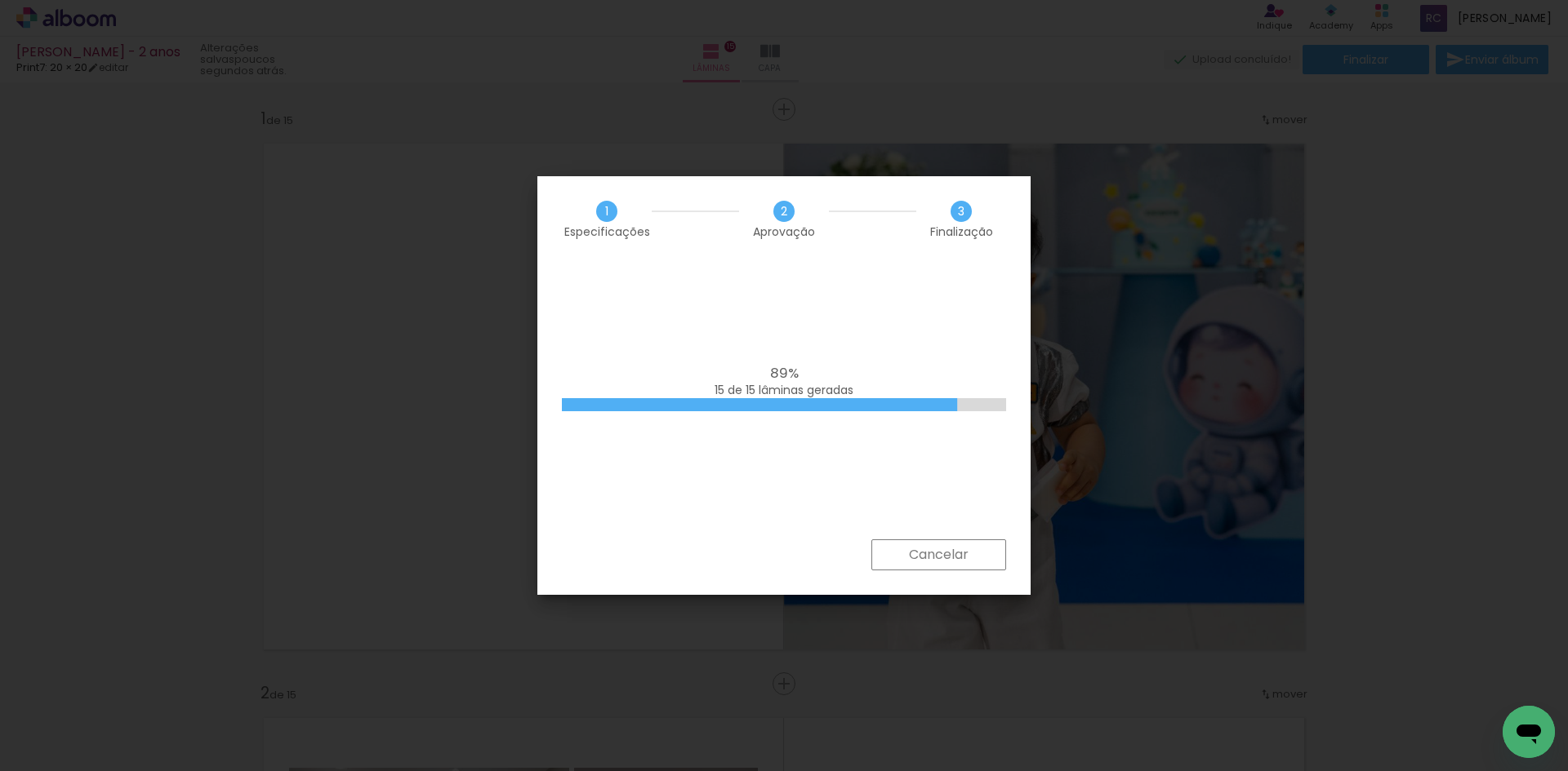
scroll to position [6996, 0]
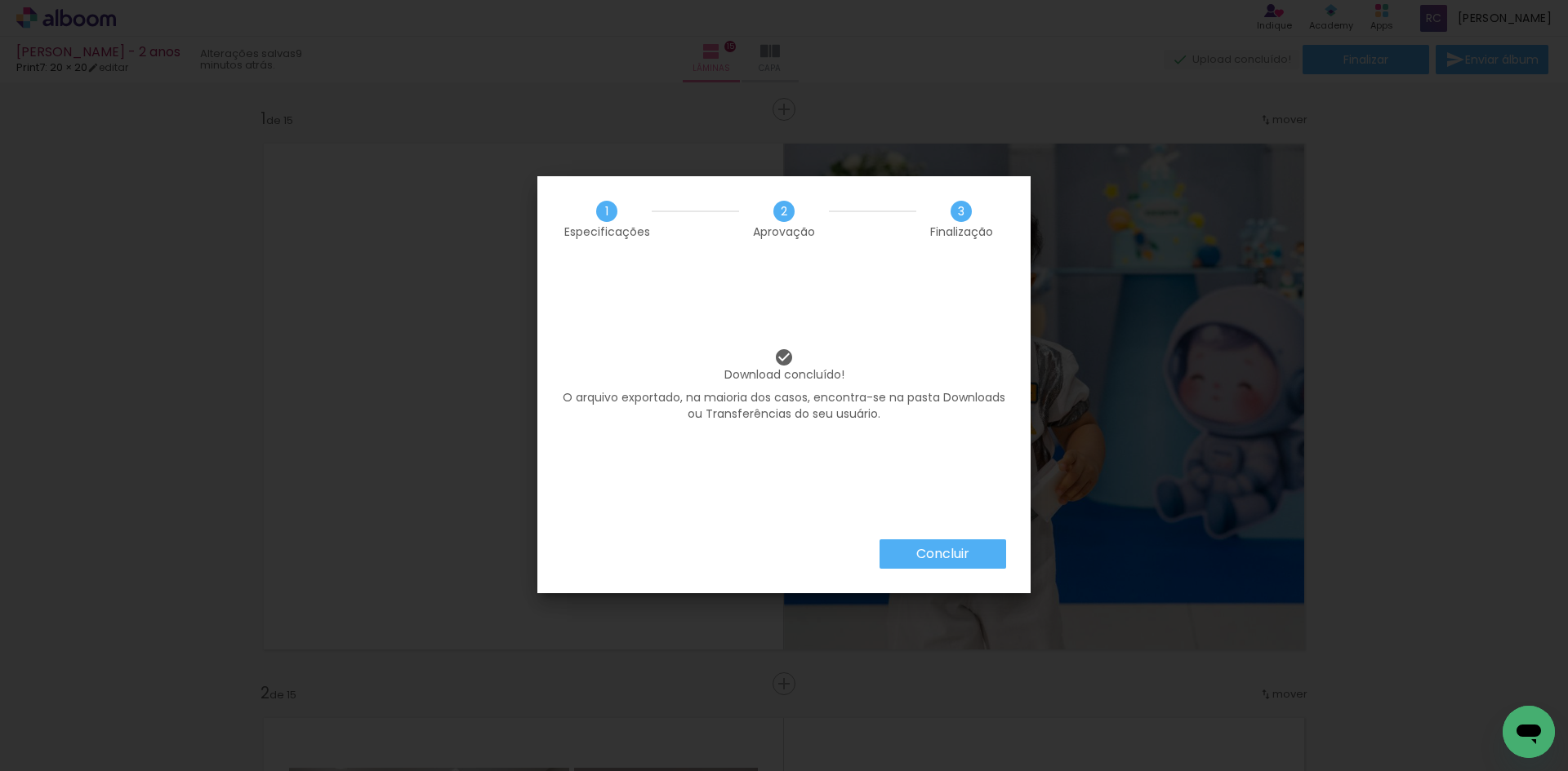
scroll to position [6996, 0]
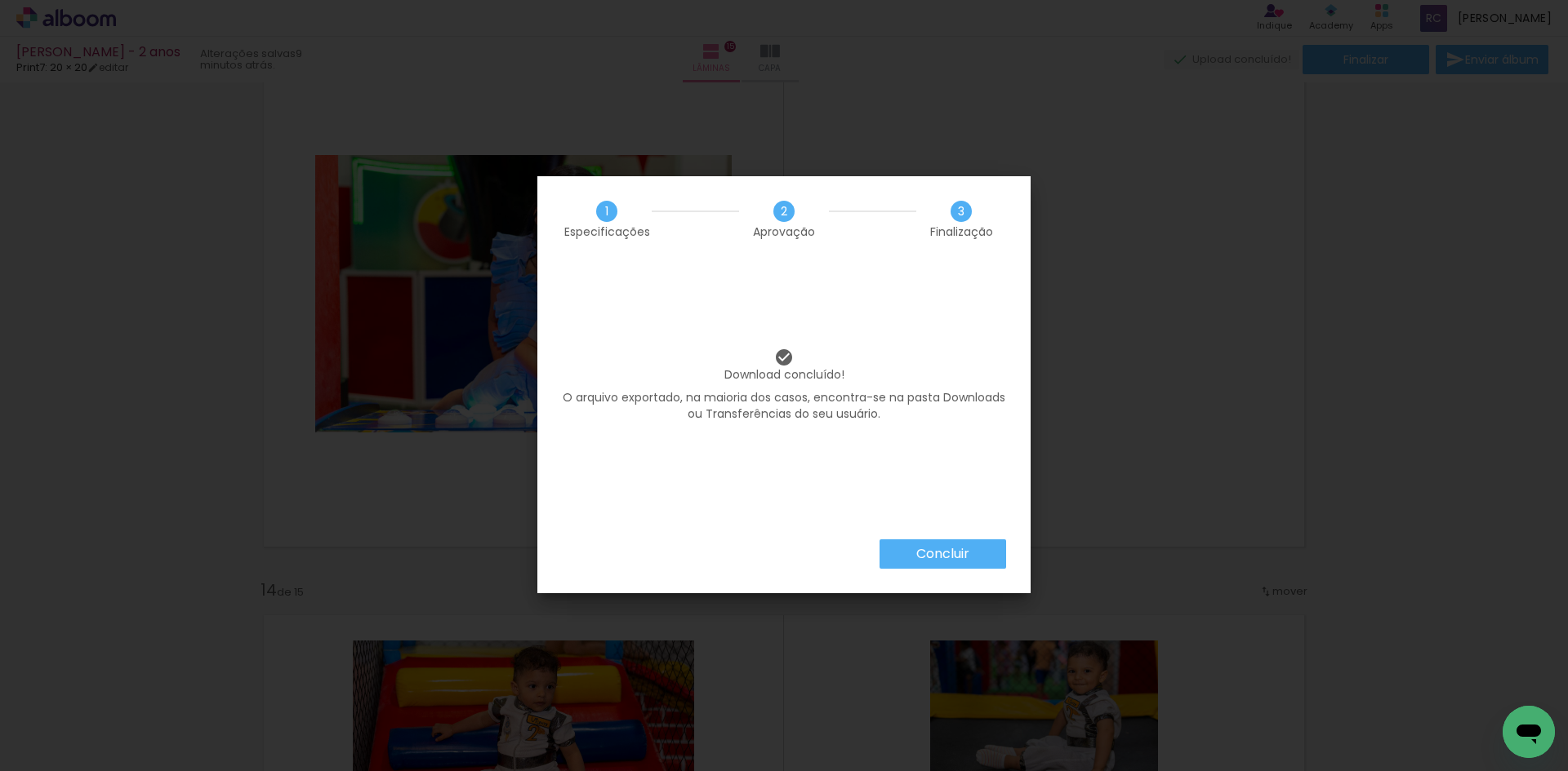
click at [0, 0] on slot "Concluir" at bounding box center [0, 0] width 0 height 0
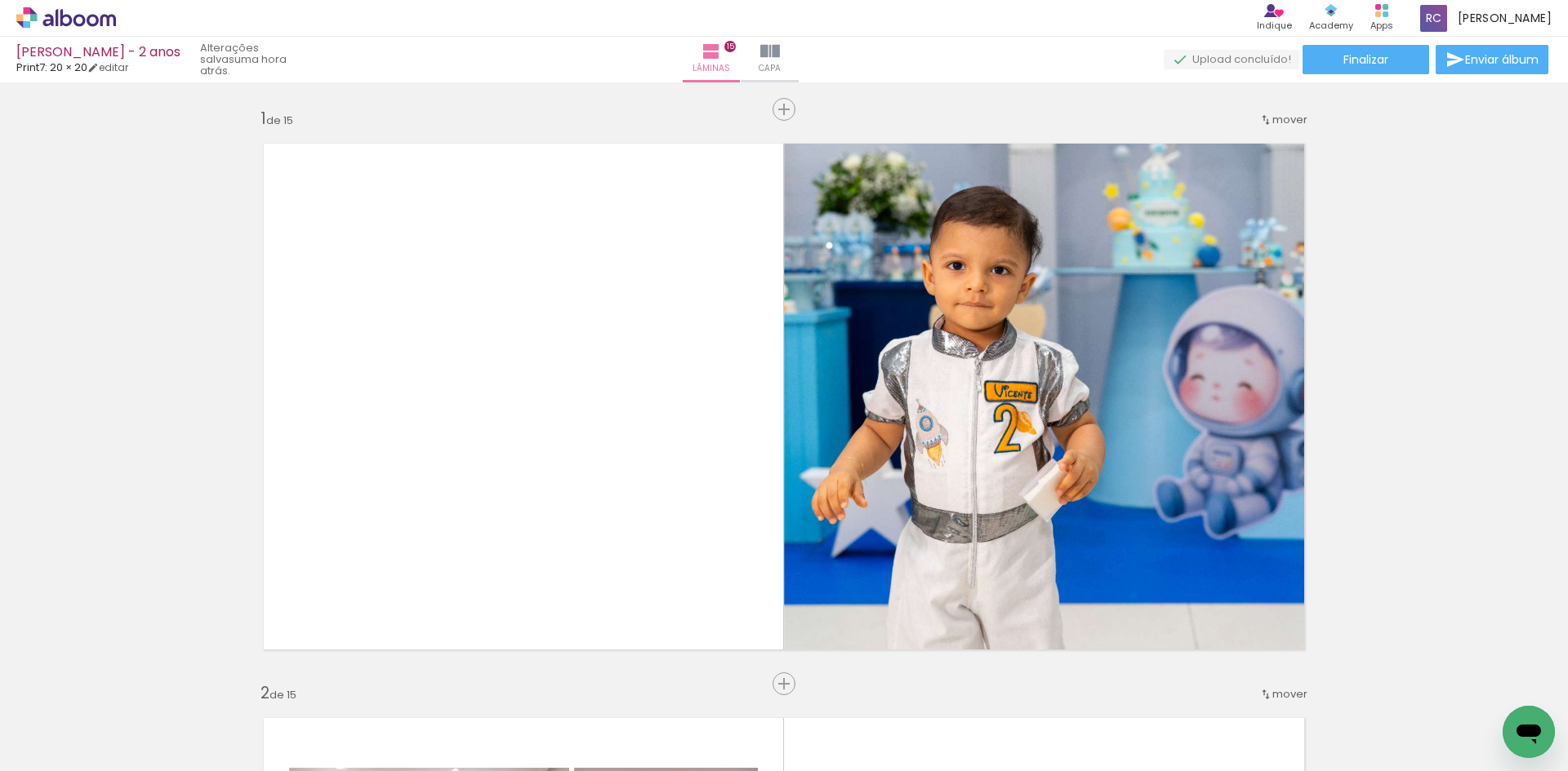
scroll to position [6996, 0]
